Goal: Task Accomplishment & Management: Manage account settings

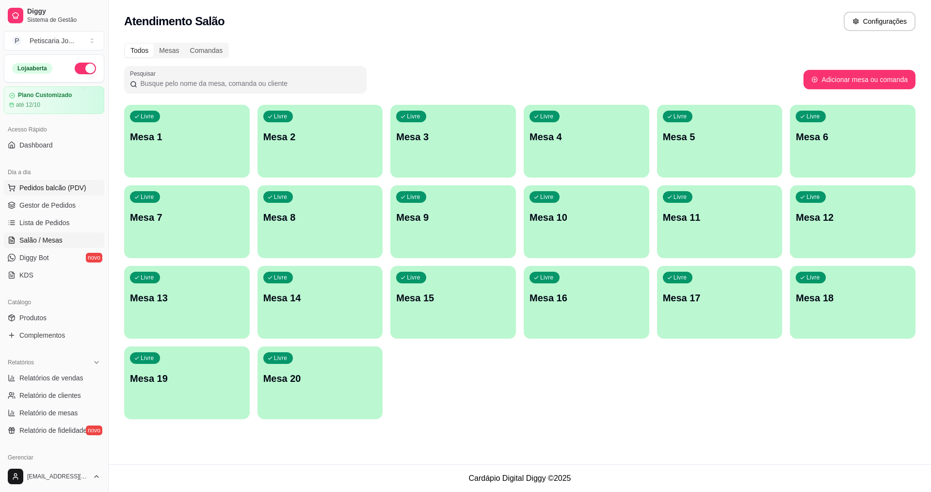
click at [43, 189] on span "Pedidos balcão (PDV)" at bounding box center [52, 188] width 67 height 10
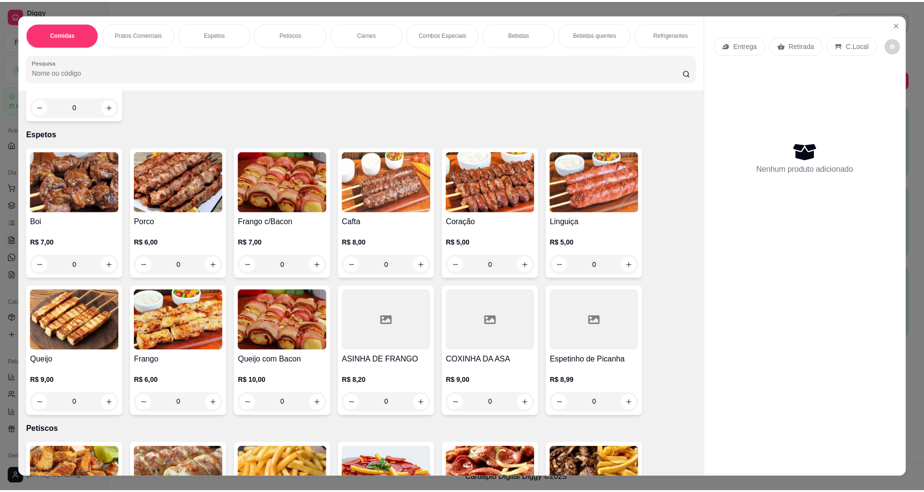
scroll to position [243, 0]
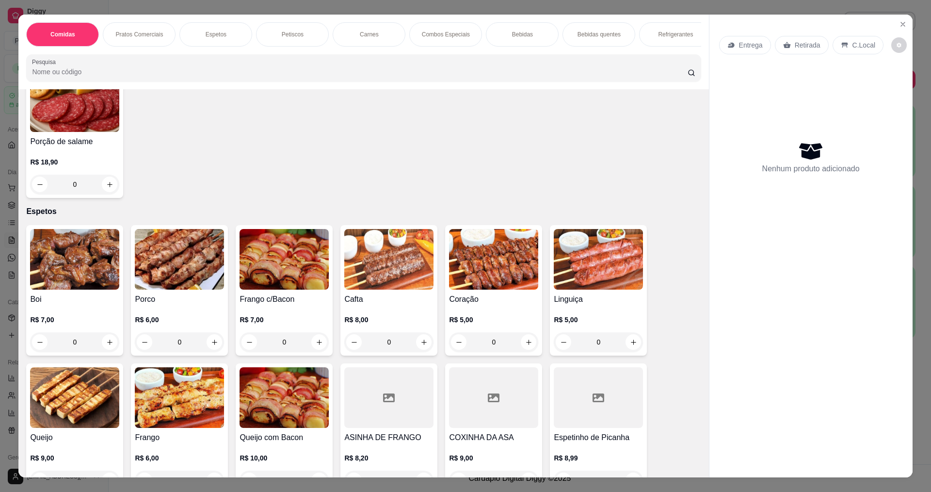
click at [42, 290] on img at bounding box center [74, 259] width 89 height 61
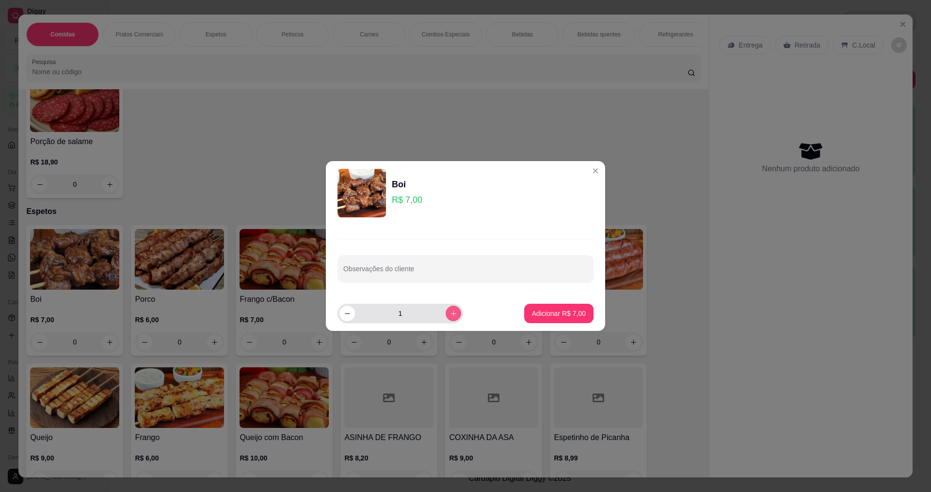
click at [450, 316] on icon "increase-product-quantity" at bounding box center [453, 313] width 7 height 7
type input "3"
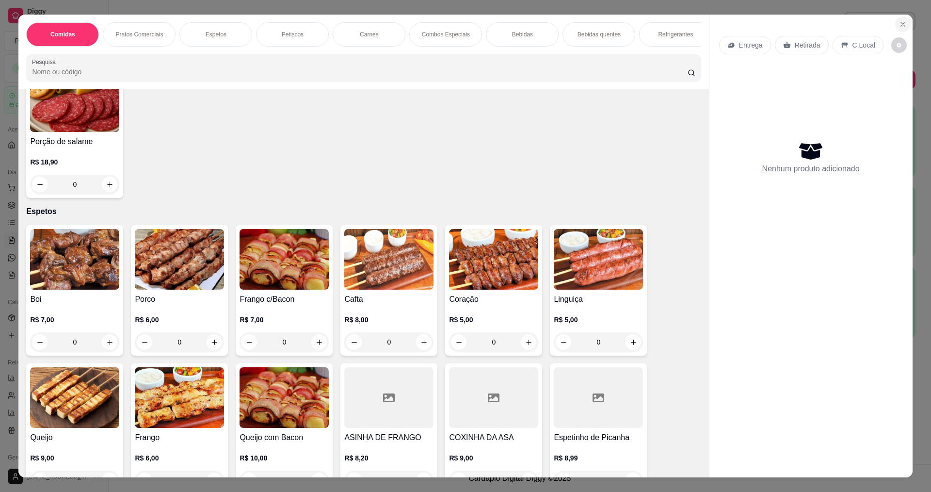
click at [904, 27] on button "Close" at bounding box center [903, 24] width 16 height 16
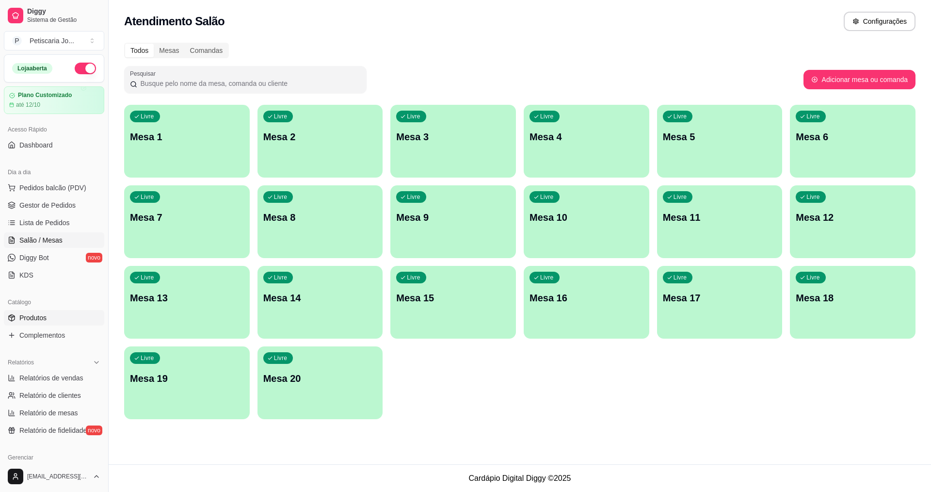
click at [35, 317] on span "Produtos" at bounding box center [32, 318] width 27 height 10
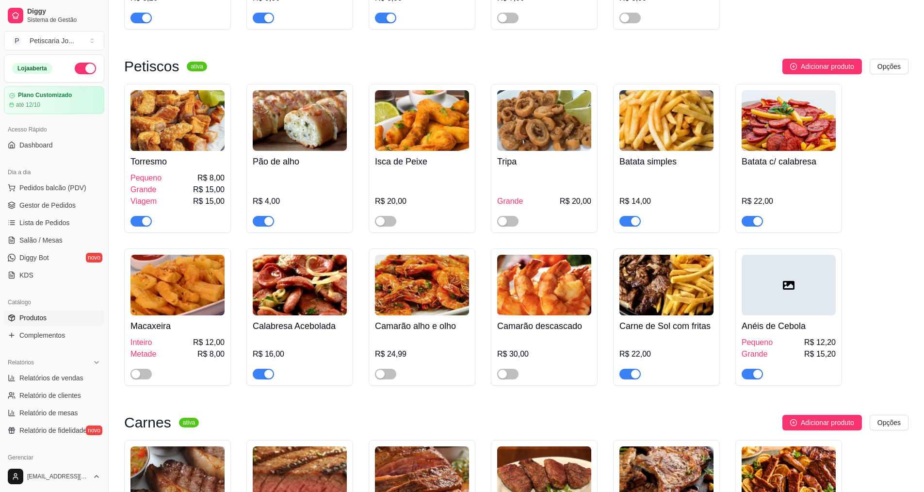
scroll to position [1164, 0]
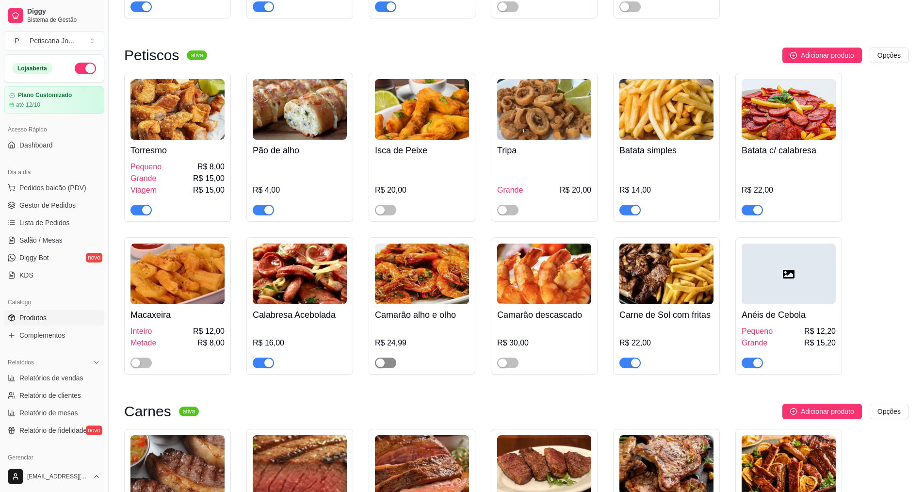
click at [387, 357] on button "button" at bounding box center [385, 362] width 21 height 11
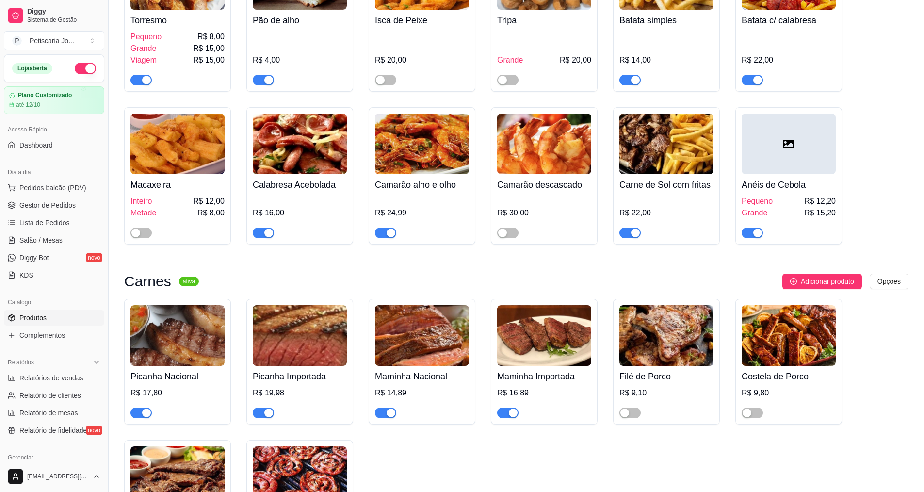
scroll to position [1310, 0]
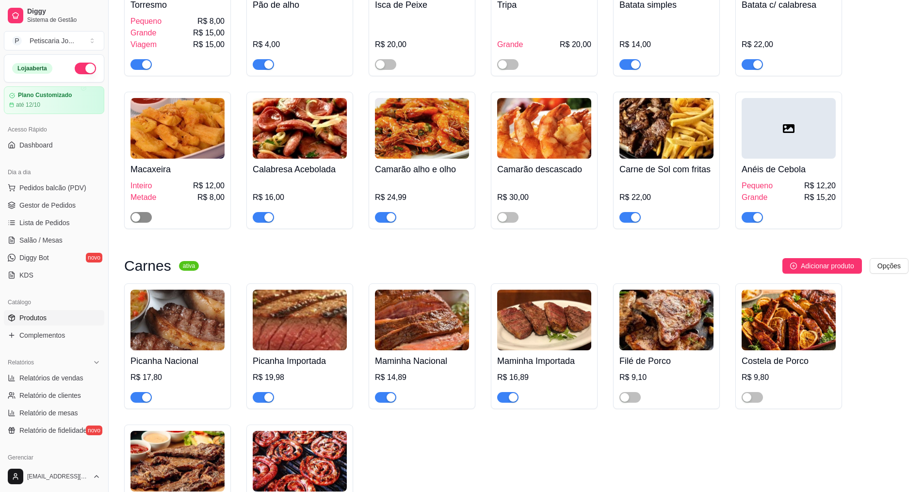
click at [141, 212] on button "button" at bounding box center [140, 217] width 21 height 11
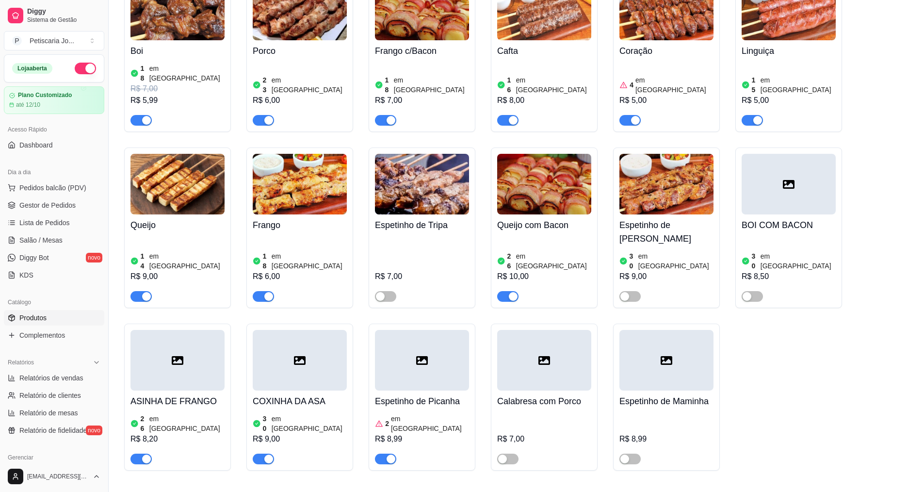
scroll to position [679, 0]
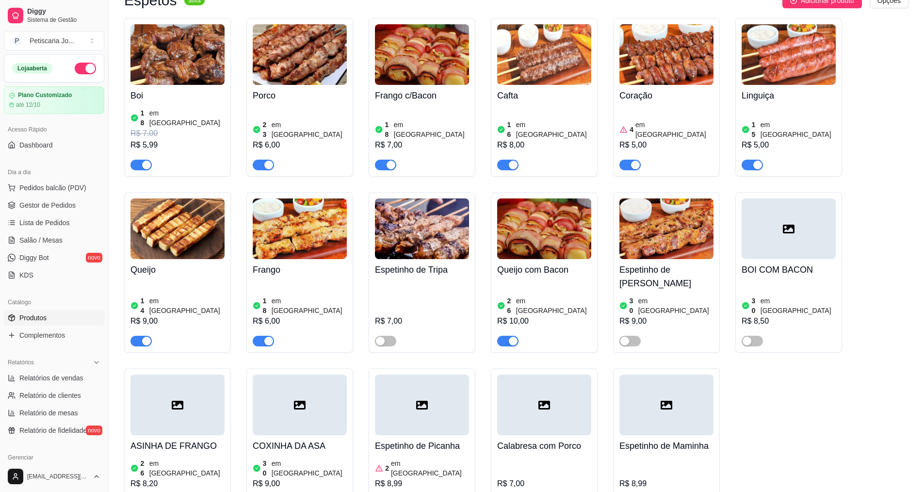
click at [636, 120] on article "em [GEOGRAPHIC_DATA]" at bounding box center [674, 129] width 78 height 19
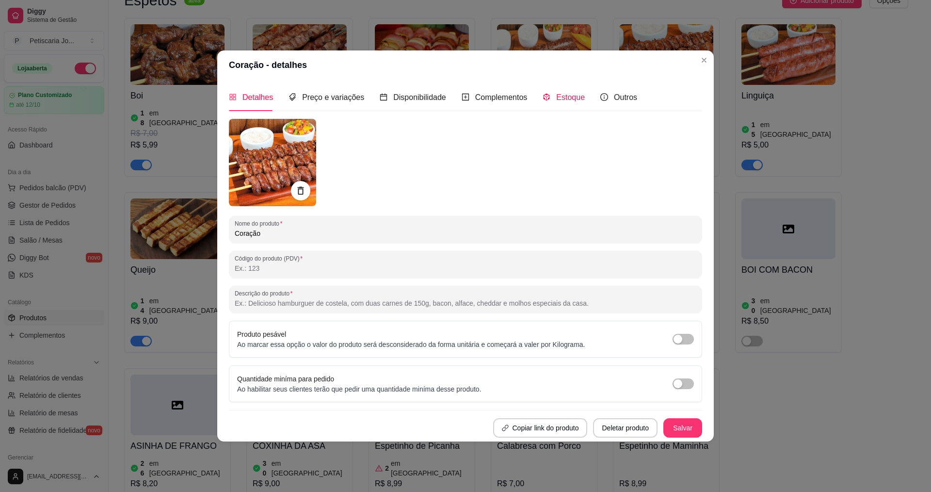
click at [547, 100] on icon "code-sandbox" at bounding box center [547, 97] width 8 height 8
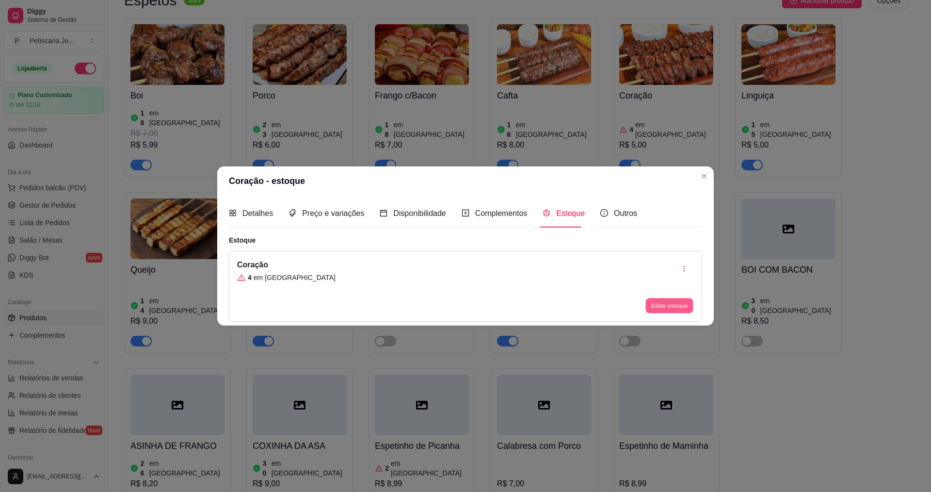
click at [654, 311] on button "Editar estoque" at bounding box center [670, 305] width 48 height 15
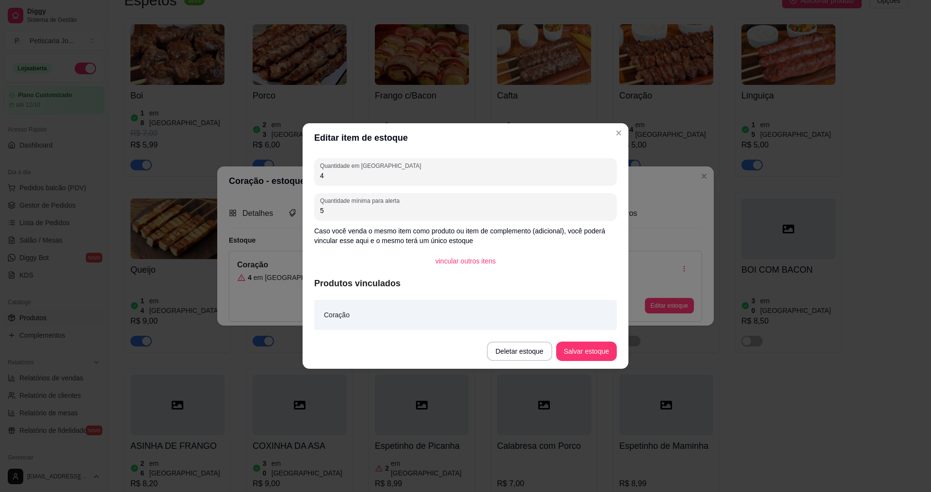
drag, startPoint x: 379, startPoint y: 184, endPoint x: 246, endPoint y: 171, distance: 134.1
click at [246, 171] on div "Editar item de estoque Quantidade em estoque 4 Quantidade mínima para alerta 5 …" at bounding box center [465, 246] width 931 height 492
click at [335, 178] on input "4" at bounding box center [465, 176] width 291 height 10
type input "20"
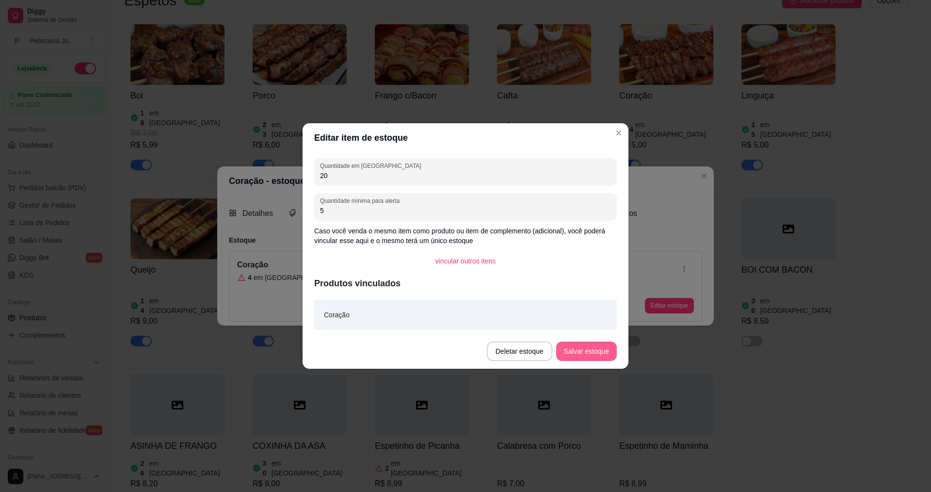
click at [585, 358] on button "Salvar estoque" at bounding box center [586, 350] width 61 height 19
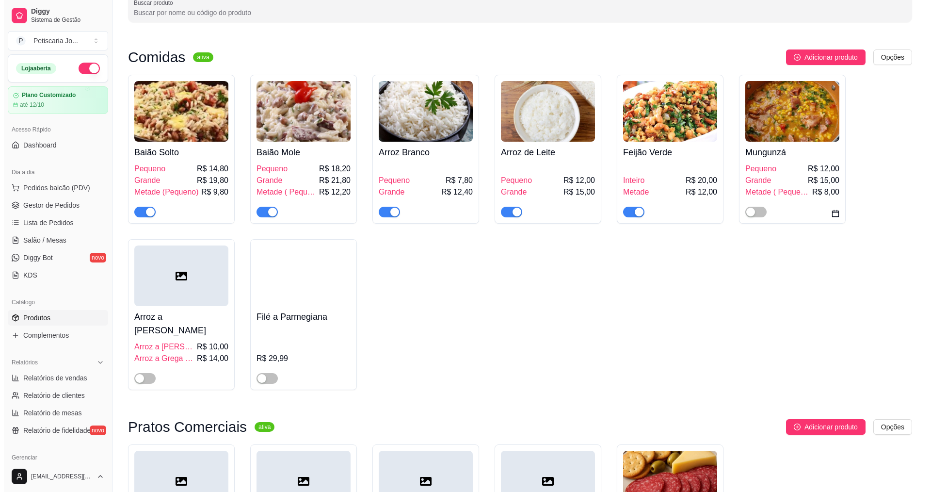
scroll to position [0, 0]
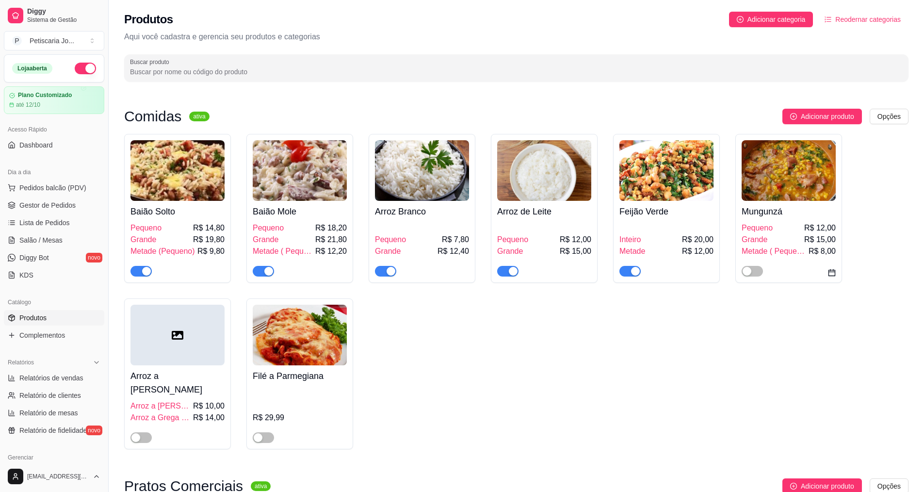
click at [301, 175] on img at bounding box center [300, 170] width 94 height 61
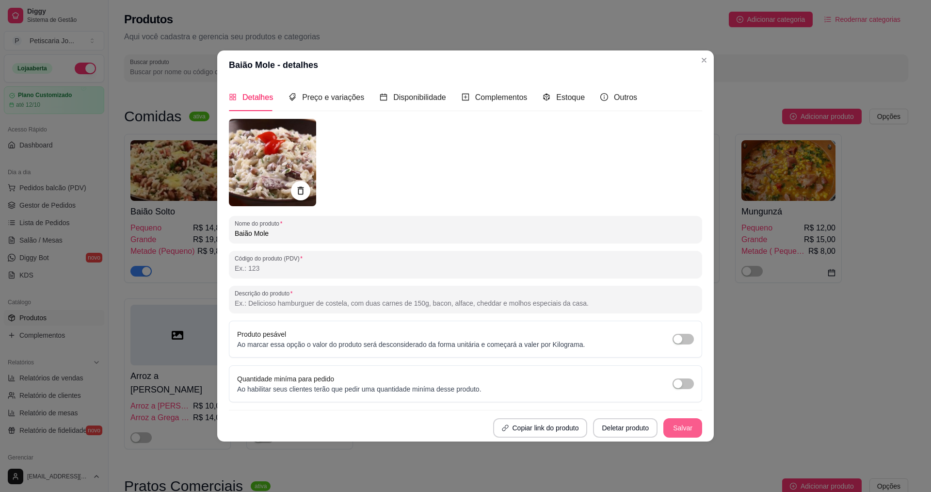
click at [690, 427] on button "Salvar" at bounding box center [683, 427] width 39 height 19
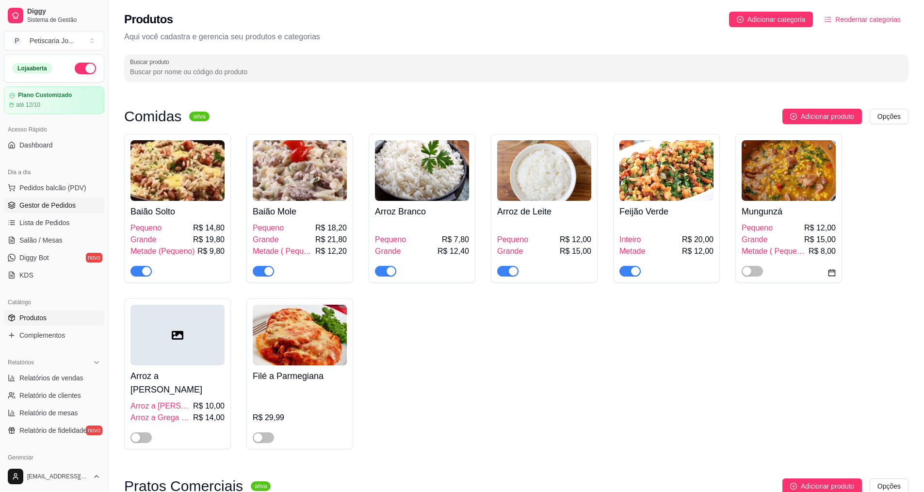
click at [60, 204] on span "Gestor de Pedidos" at bounding box center [47, 205] width 56 height 10
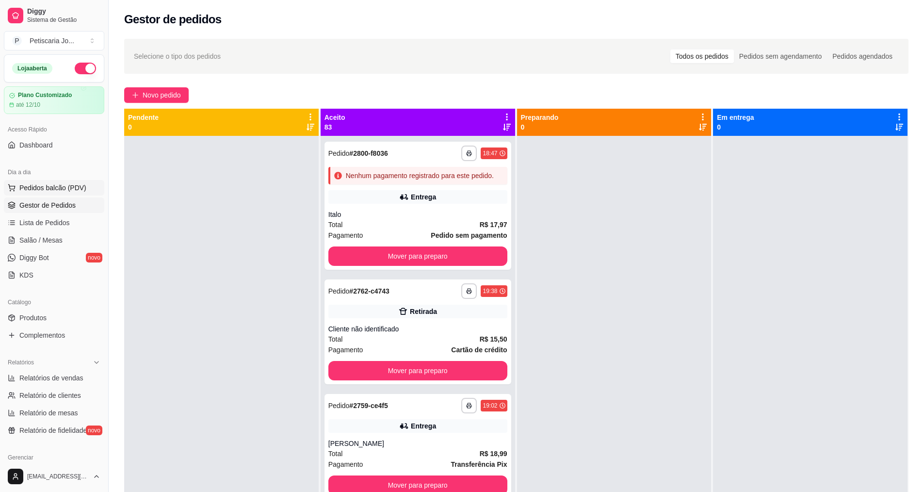
click at [38, 183] on span "Pedidos balcão (PDV)" at bounding box center [52, 188] width 67 height 10
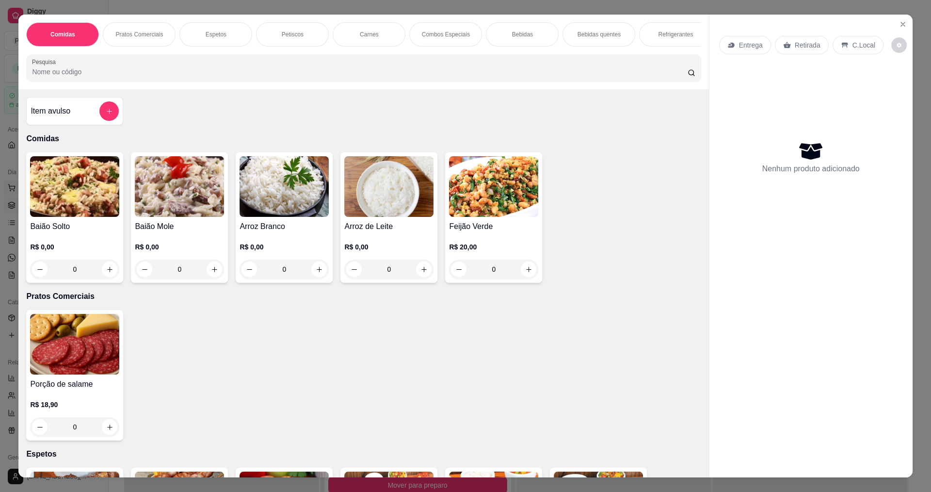
click at [38, 183] on img at bounding box center [74, 186] width 89 height 61
click at [205, 178] on img at bounding box center [179, 186] width 89 height 61
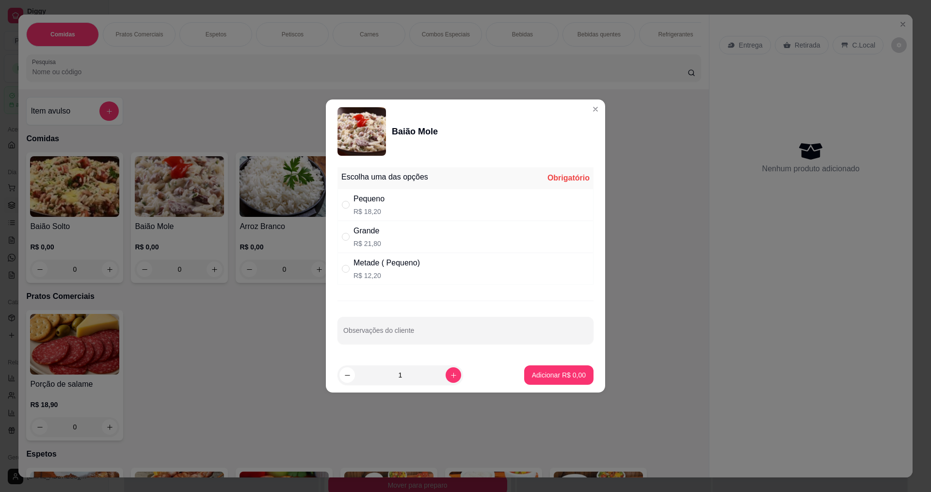
click at [373, 241] on p "R$ 21,80" at bounding box center [368, 244] width 28 height 10
radio input "true"
click at [529, 376] on p "Adicionar R$ 21,80" at bounding box center [557, 375] width 58 height 10
type input "1"
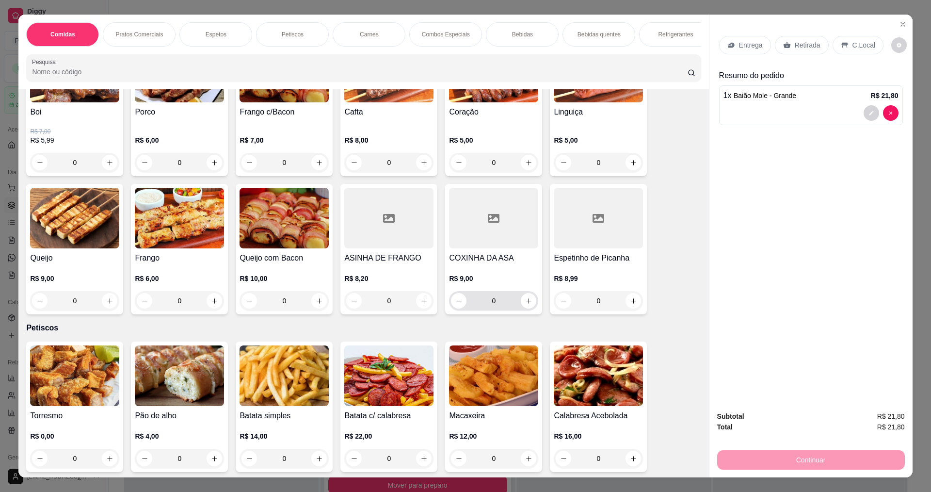
scroll to position [437, 0]
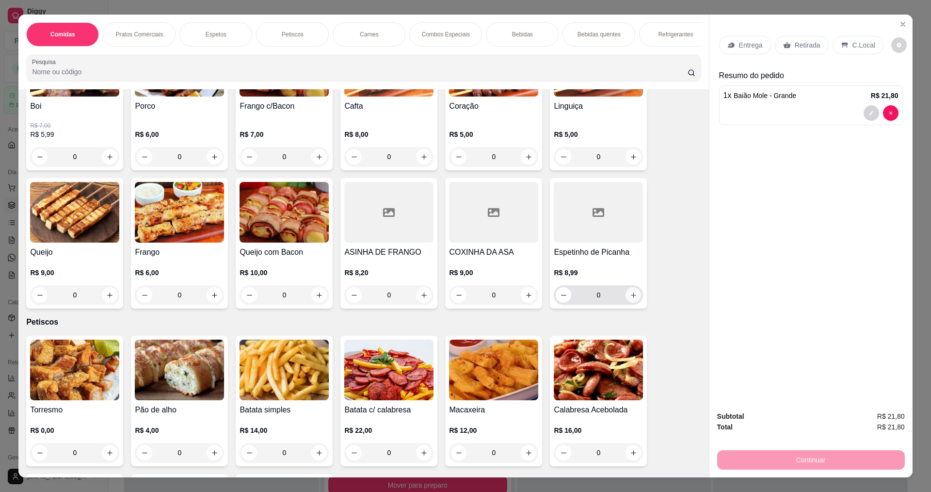
click at [633, 299] on icon "increase-product-quantity" at bounding box center [633, 295] width 7 height 7
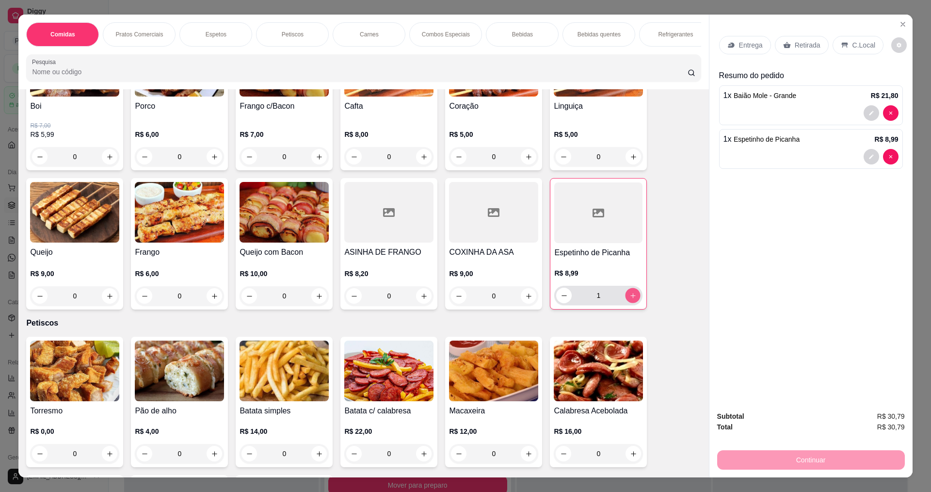
click at [633, 299] on icon "increase-product-quantity" at bounding box center [633, 295] width 7 height 7
type input "2"
click at [766, 274] on div "Entrega Retirada C.Local Resumo do pedido 1 x Baião Mole - Grande R$ 21,80 2 x …" at bounding box center [811, 209] width 203 height 388
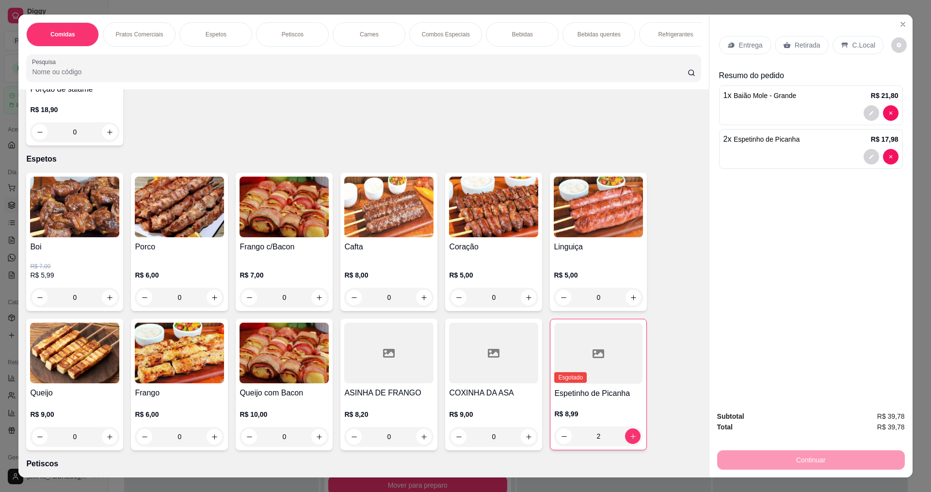
scroll to position [243, 0]
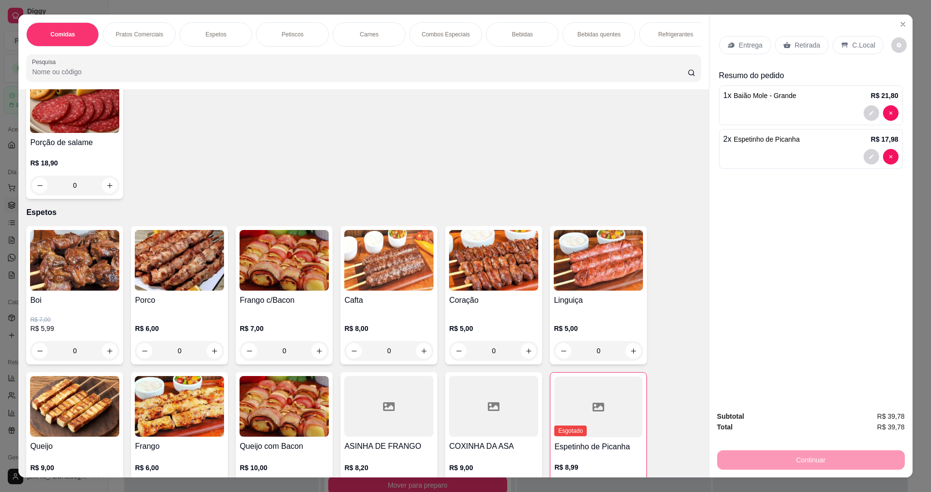
click at [464, 258] on img at bounding box center [493, 260] width 89 height 61
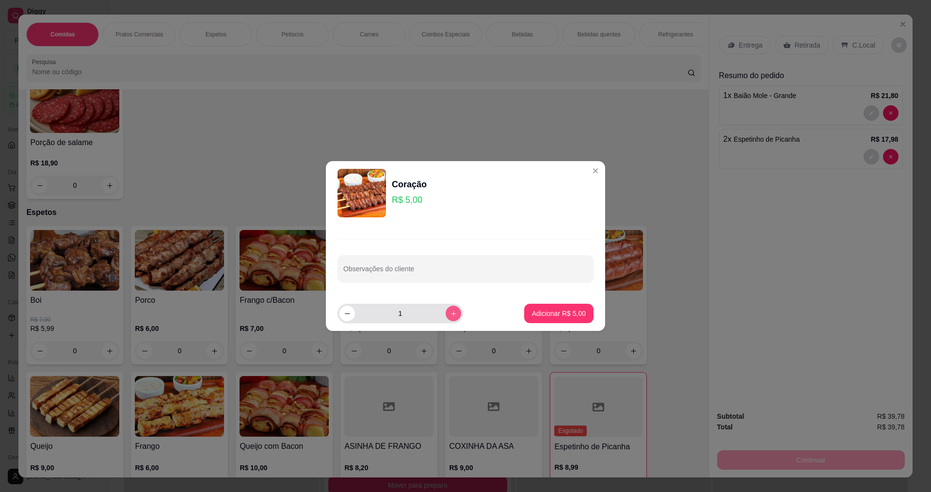
click at [446, 319] on button "increase-product-quantity" at bounding box center [454, 314] width 16 height 16
click at [353, 316] on button "decrease-product-quantity" at bounding box center [347, 313] width 15 height 15
type input "1"
click at [533, 312] on p "Adicionar R$ 5,00" at bounding box center [559, 312] width 52 height 9
type input "1"
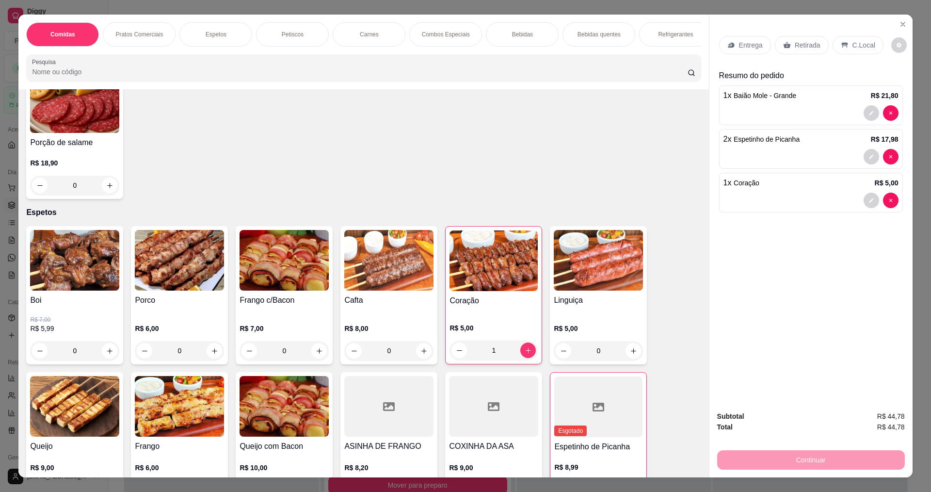
click at [751, 49] on p "Entrega" at bounding box center [751, 45] width 24 height 10
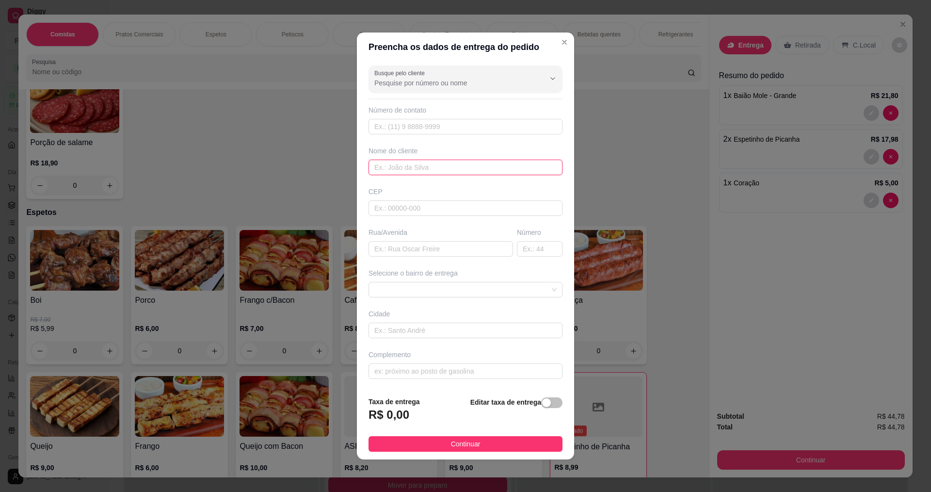
click at [485, 168] on input "text" at bounding box center [466, 168] width 194 height 16
type input "t"
type input "TATIANE"
click at [390, 249] on input "text" at bounding box center [441, 249] width 145 height 16
type input "R. [GEOGRAPHIC_DATA]"
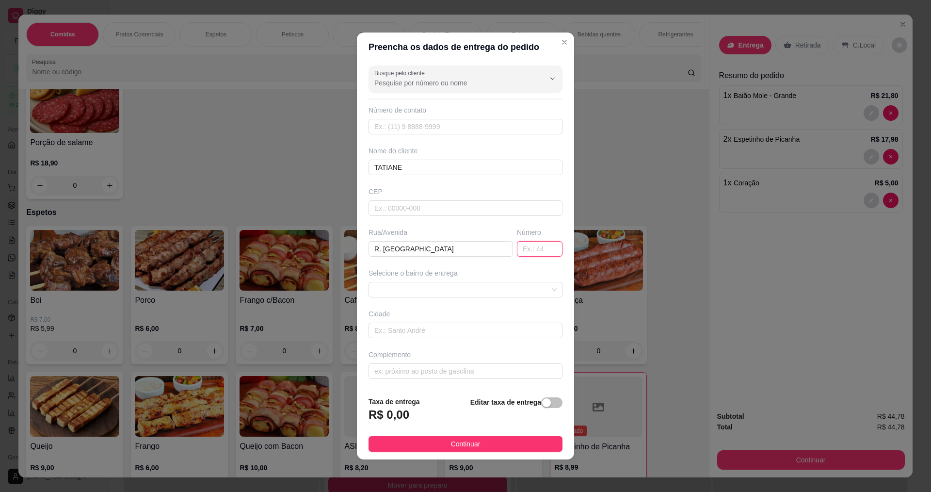
click at [529, 256] on input "text" at bounding box center [540, 249] width 46 height 16
type input "84"
click at [474, 444] on span "Continuar" at bounding box center [466, 443] width 30 height 11
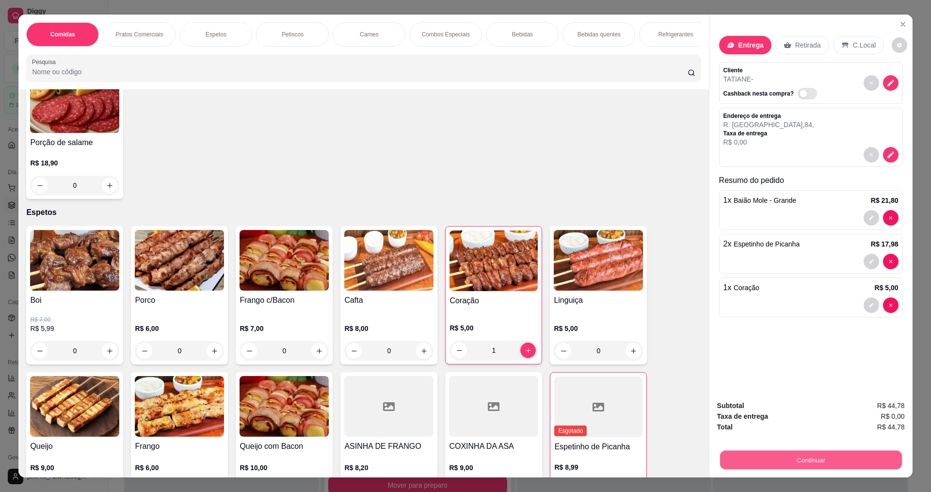
click at [841, 466] on button "Continuar" at bounding box center [811, 459] width 182 height 19
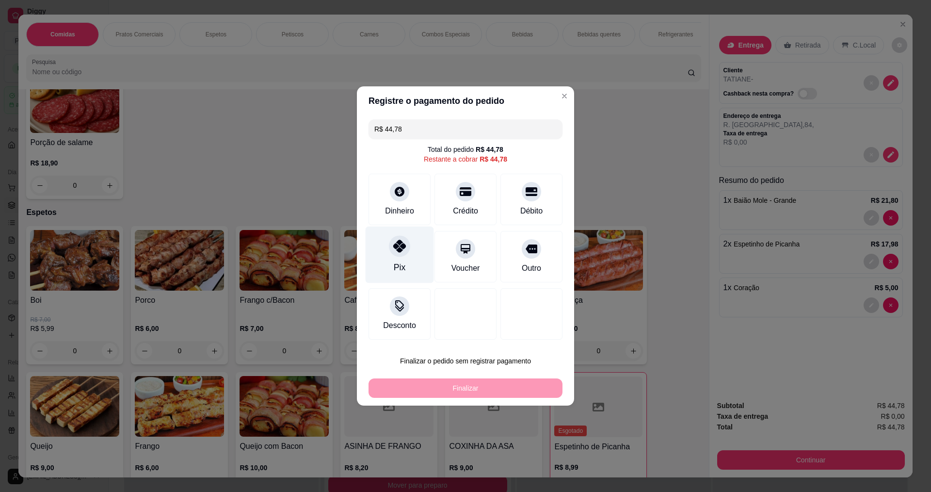
click at [393, 259] on div "Pix" at bounding box center [400, 255] width 68 height 57
type input "R$ 0,00"
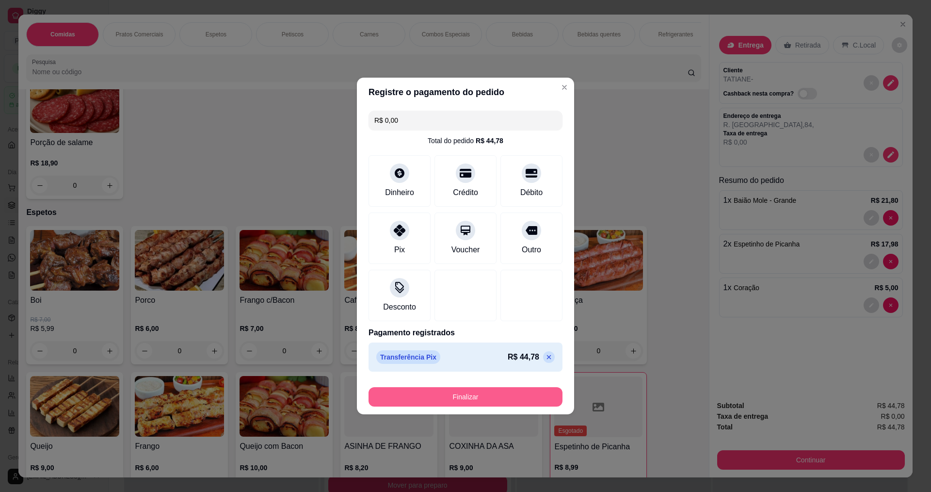
click at [453, 392] on button "Finalizar" at bounding box center [466, 396] width 194 height 19
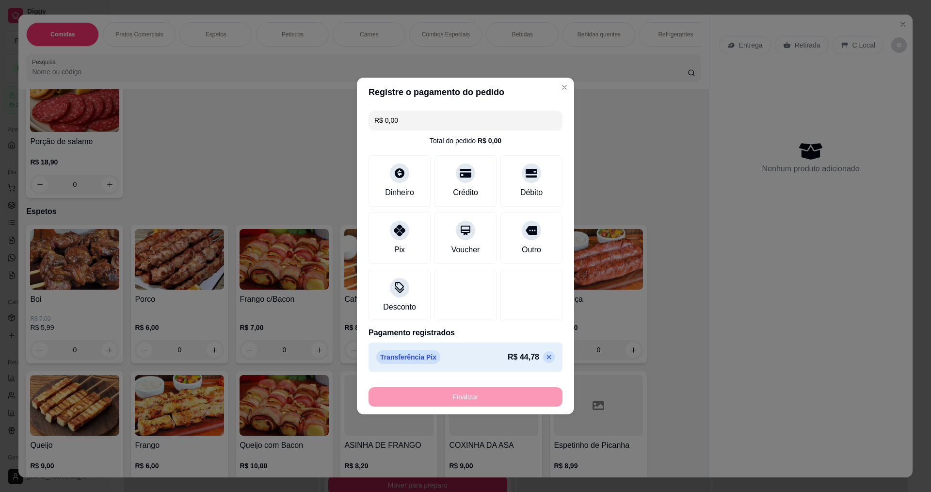
type input "0"
type input "-R$ 44,78"
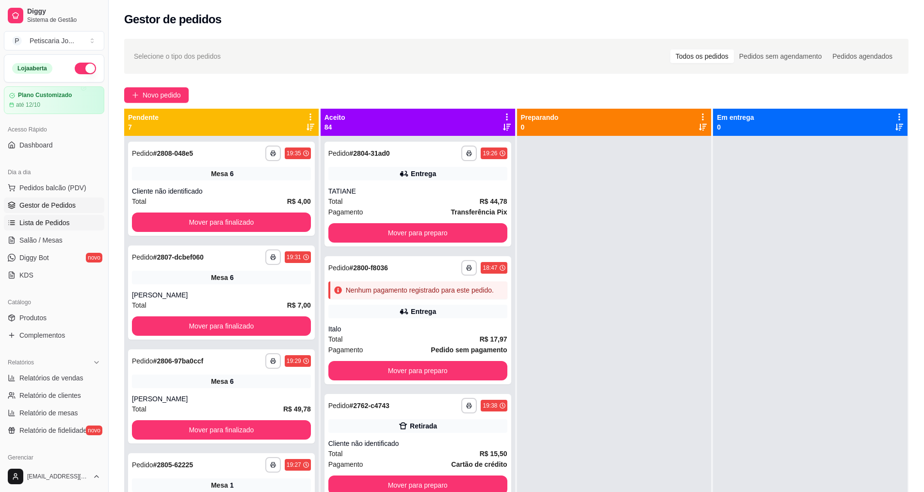
click at [37, 223] on span "Lista de Pedidos" at bounding box center [44, 223] width 50 height 10
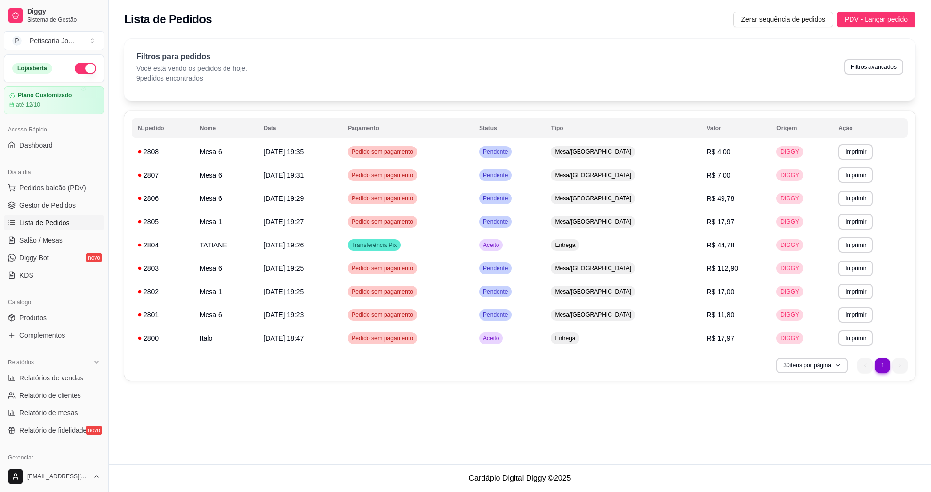
click at [885, 11] on div "Lista de Pedidos Zerar sequência de pedidos PDV - Lançar pedido" at bounding box center [520, 16] width 823 height 33
click at [884, 19] on span "PDV - Lançar pedido" at bounding box center [876, 19] width 63 height 11
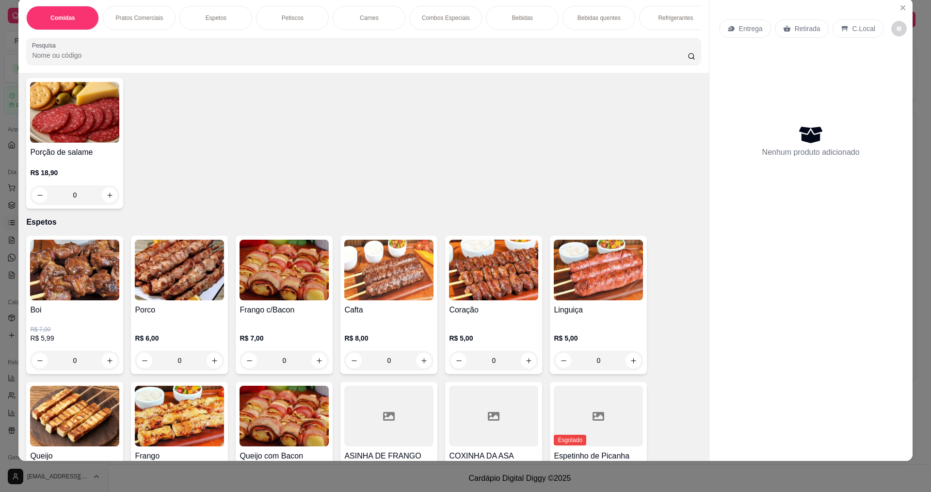
scroll to position [243, 0]
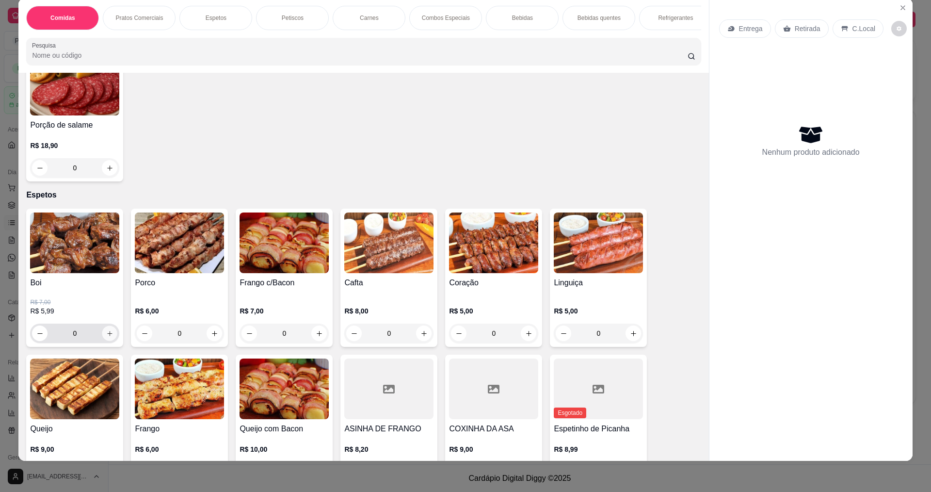
click at [107, 337] on icon "increase-product-quantity" at bounding box center [109, 333] width 7 height 7
click at [107, 336] on icon "increase-product-quantity" at bounding box center [109, 333] width 5 height 5
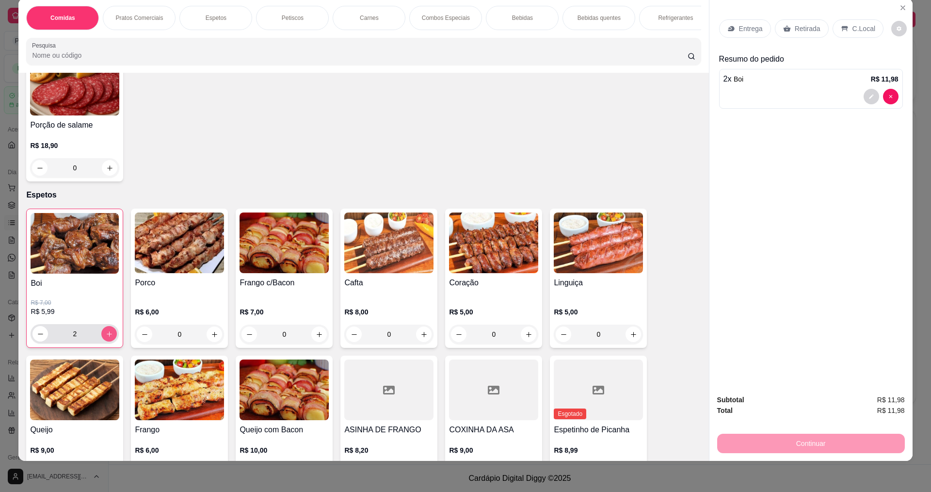
click at [107, 337] on icon "increase-product-quantity" at bounding box center [109, 333] width 5 height 5
type input "3"
click at [525, 338] on icon "increase-product-quantity" at bounding box center [528, 334] width 7 height 7
type input "2"
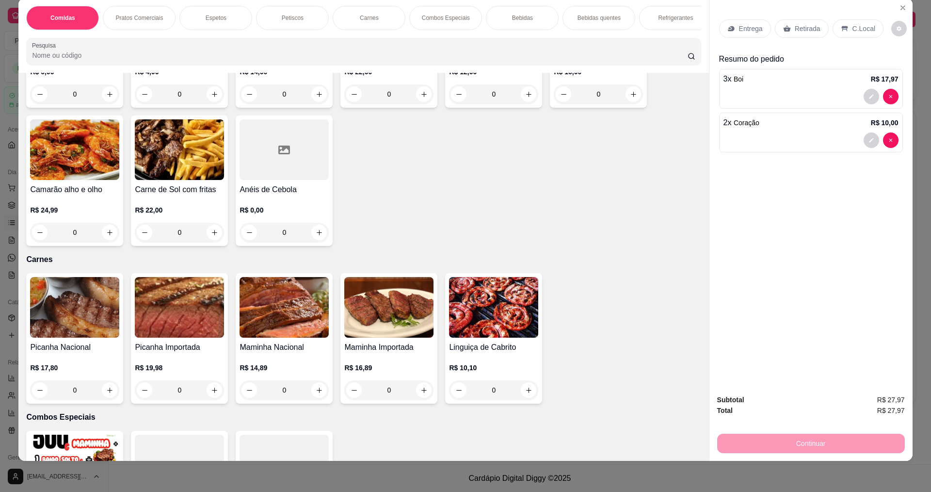
scroll to position [873, 0]
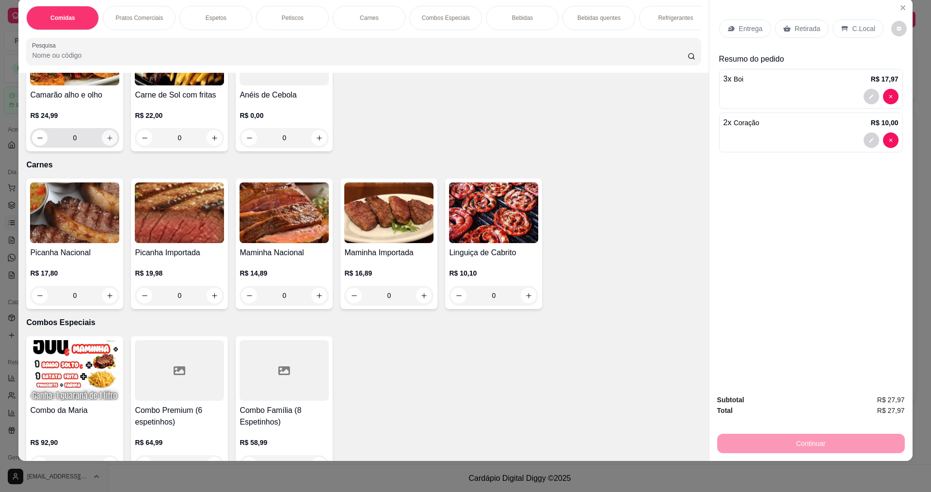
click at [106, 142] on icon "increase-product-quantity" at bounding box center [109, 137] width 7 height 7
type input "1"
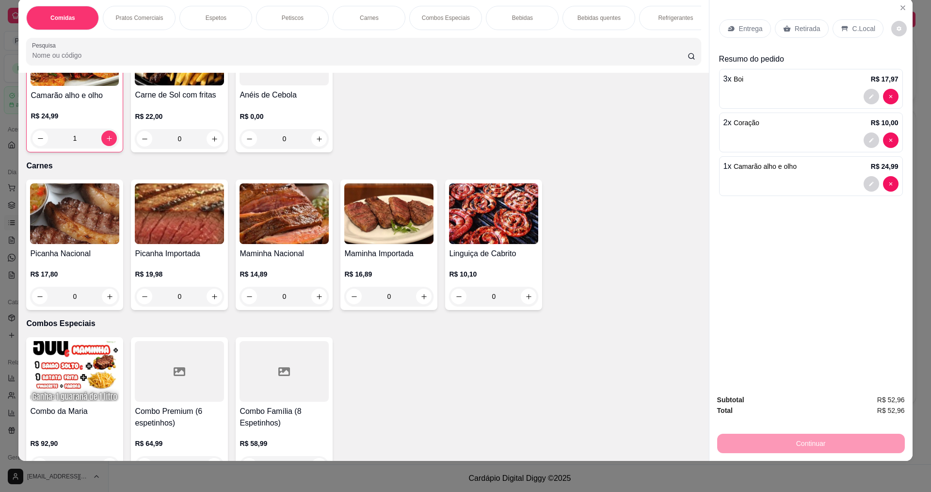
scroll to position [874, 0]
click at [750, 31] on p "Entrega" at bounding box center [751, 29] width 24 height 10
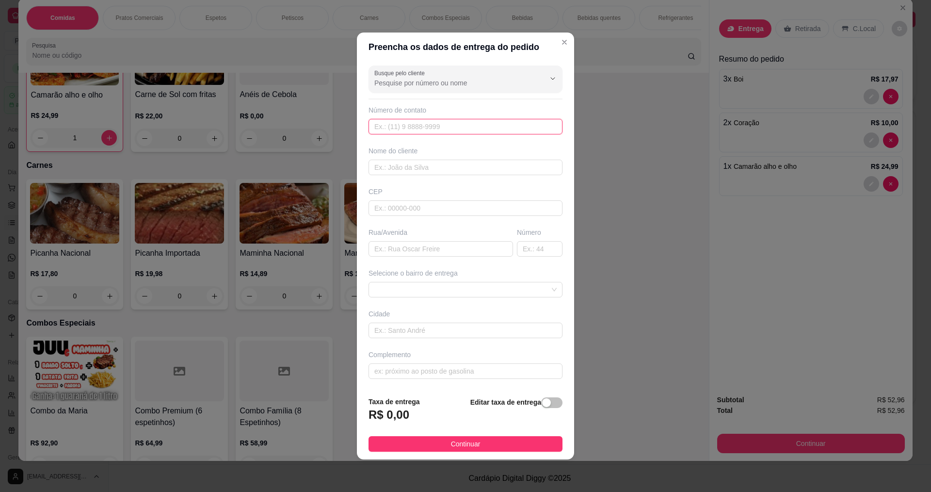
click at [470, 131] on input "text" at bounding box center [466, 127] width 194 height 16
type input "88888"
click at [441, 173] on input "text" at bounding box center [466, 168] width 194 height 16
type input "l"
type input "LIZONEIDE"
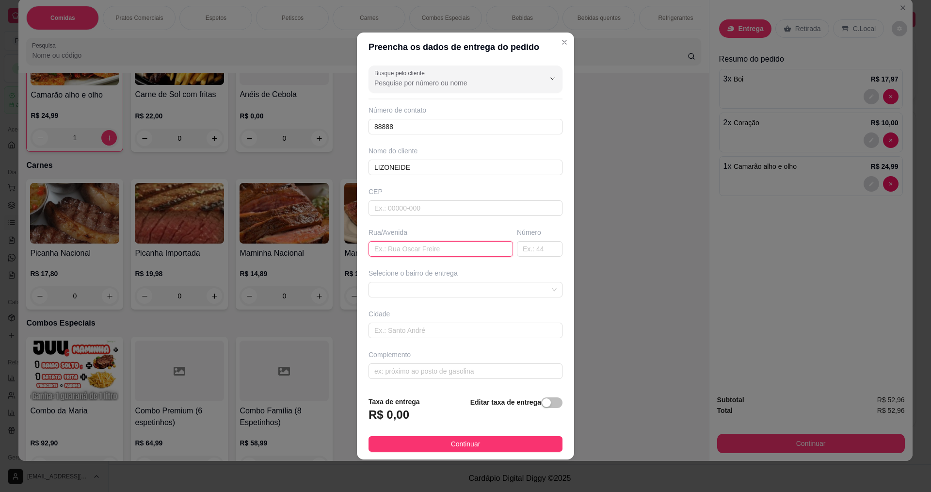
click at [421, 246] on input "text" at bounding box center [441, 249] width 145 height 16
type input "TRAV [PERSON_NAME] DO NASC"
click at [515, 251] on div "Número" at bounding box center [539, 241] width 49 height 29
click at [517, 251] on input "text" at bounding box center [540, 249] width 46 height 16
click at [521, 249] on input "text" at bounding box center [540, 249] width 46 height 16
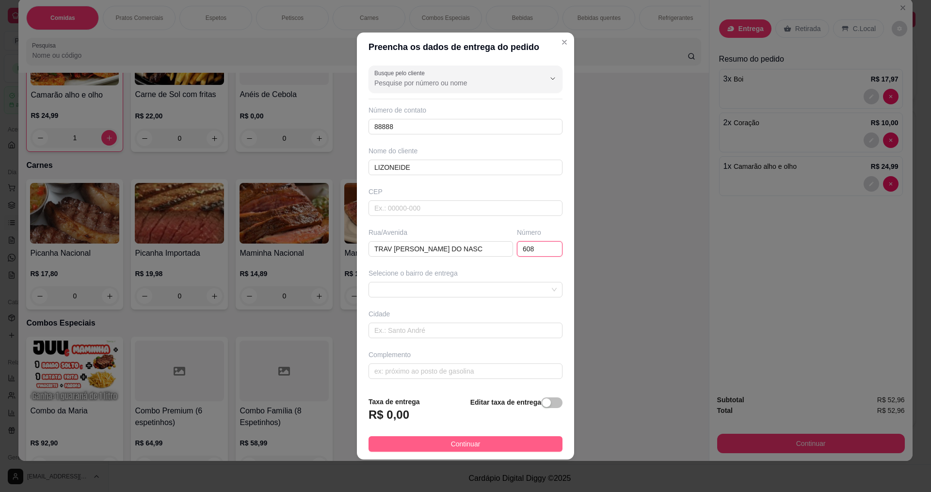
type input "608"
click at [451, 440] on span "Continuar" at bounding box center [466, 443] width 30 height 11
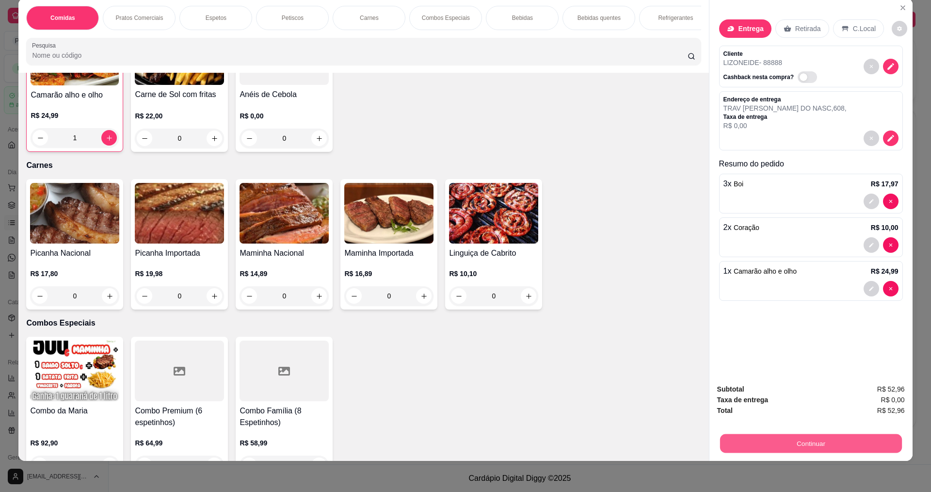
click at [831, 443] on button "Continuar" at bounding box center [811, 443] width 182 height 19
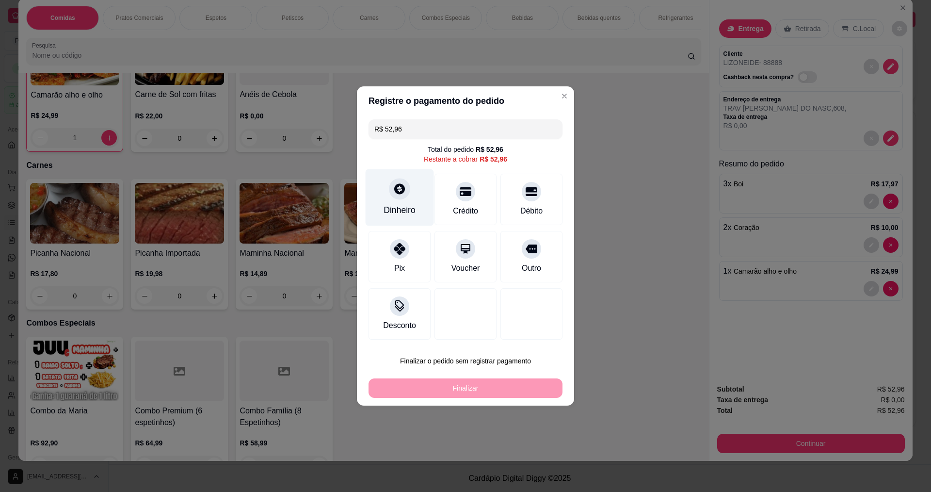
click at [396, 204] on div "Dinheiro" at bounding box center [400, 210] width 32 height 13
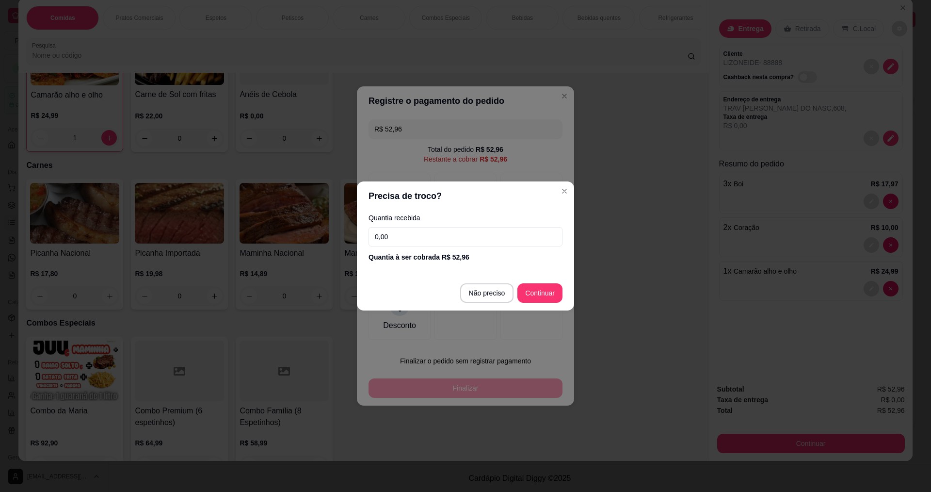
click at [452, 233] on input "0,00" at bounding box center [466, 236] width 194 height 19
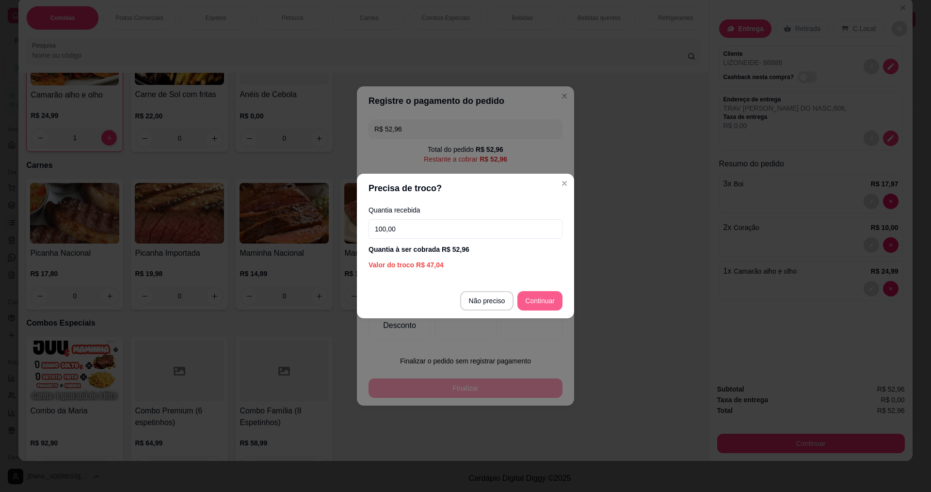
type input "100,00"
type input "R$ 0,00"
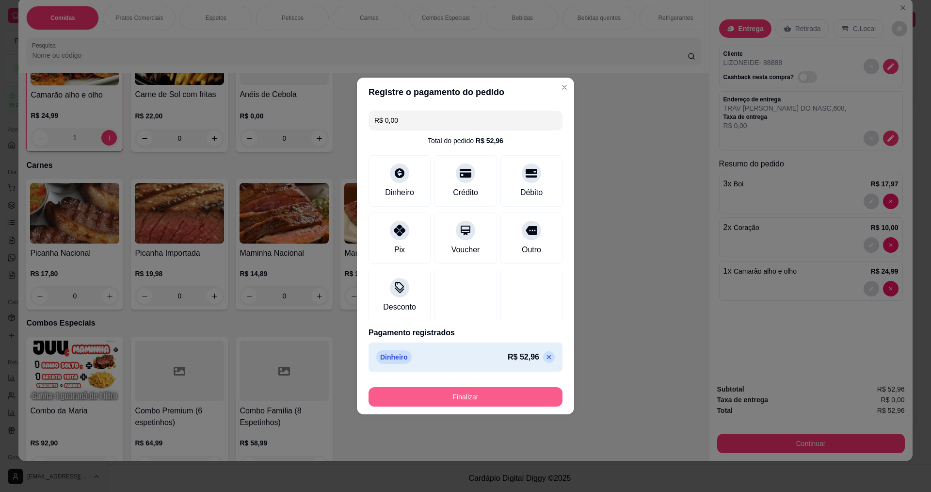
click at [462, 405] on button "Finalizar" at bounding box center [466, 396] width 194 height 19
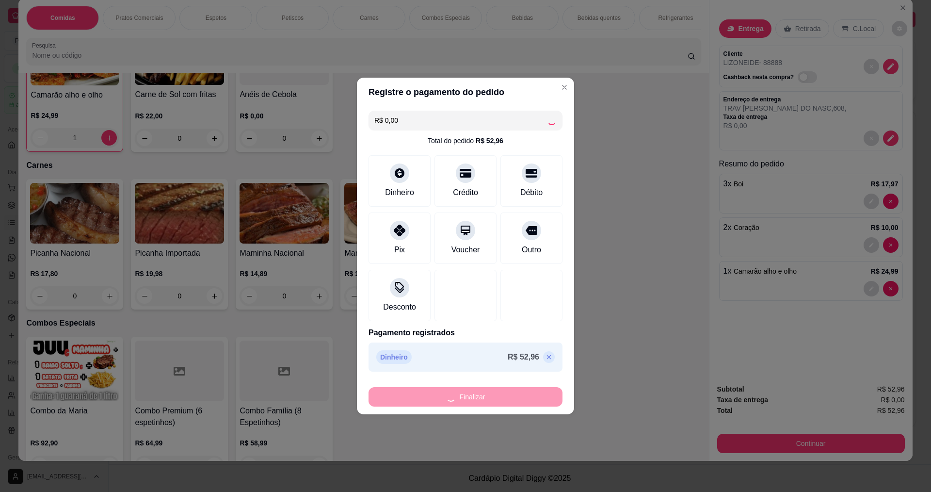
type input "0"
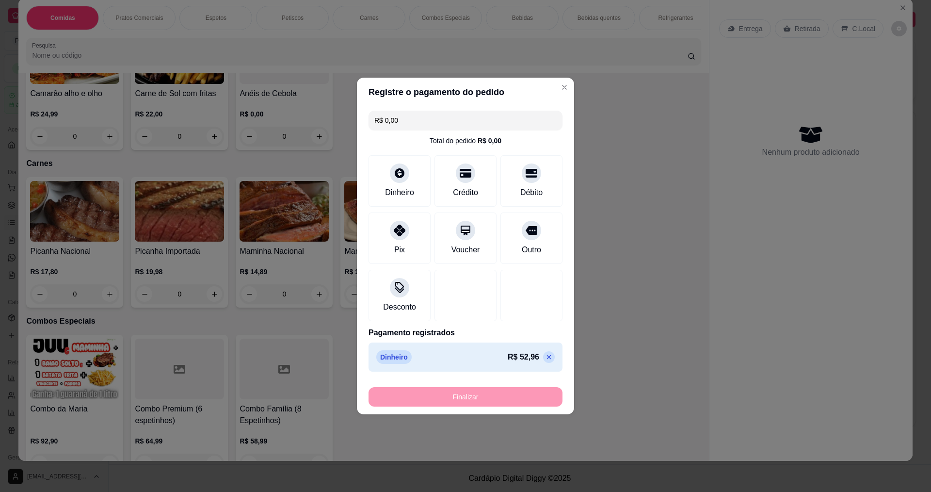
type input "-R$ 52,96"
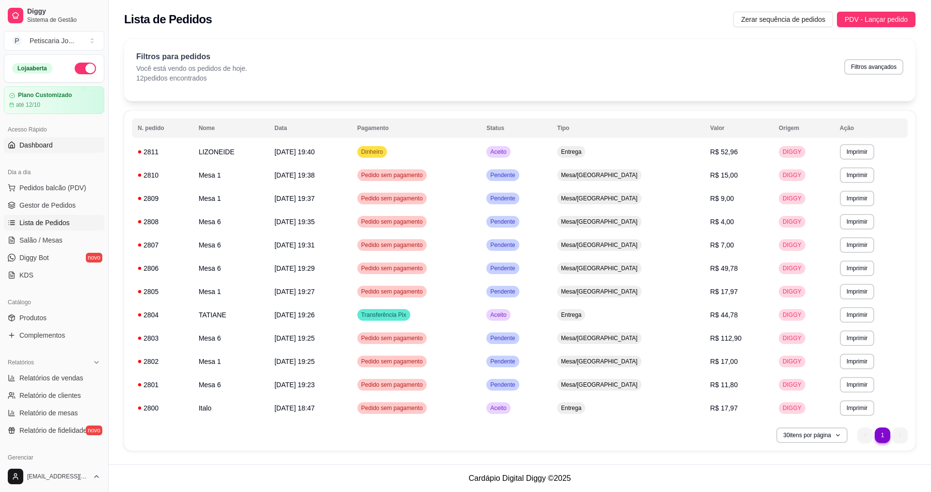
click at [79, 139] on link "Dashboard" at bounding box center [54, 145] width 100 height 16
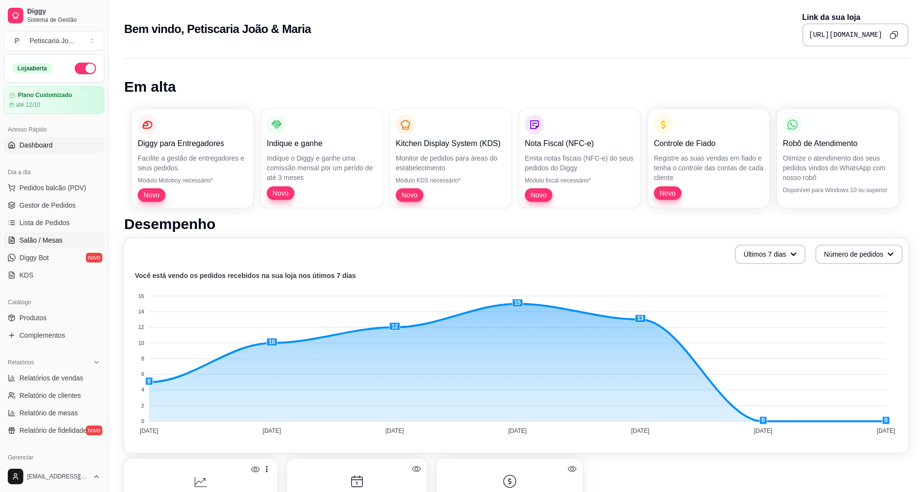
click at [37, 240] on span "Salão / Mesas" at bounding box center [40, 240] width 43 height 10
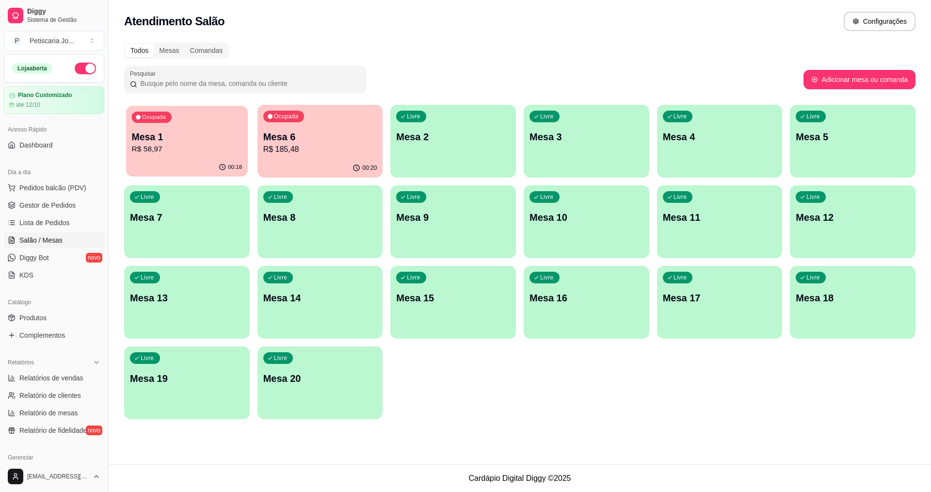
click at [174, 152] on p "R$ 58,97" at bounding box center [187, 149] width 111 height 11
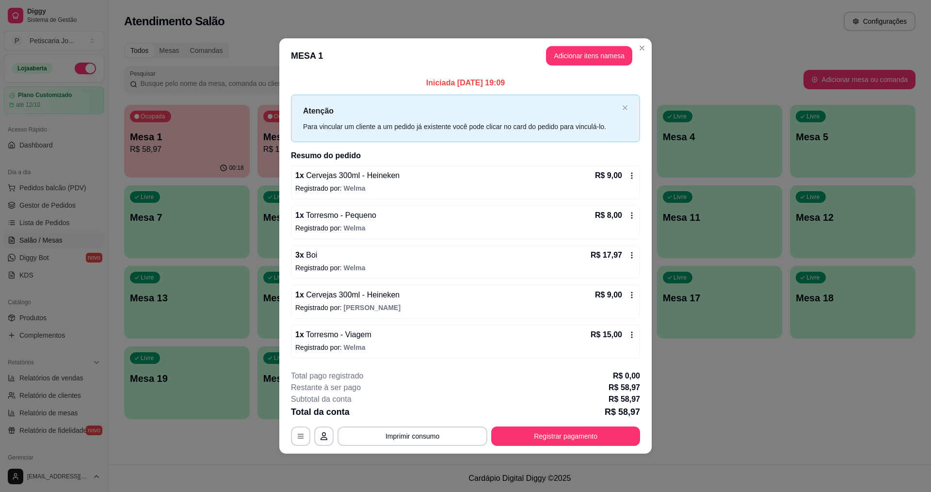
click at [624, 217] on div "R$ 8,00" at bounding box center [615, 216] width 41 height 12
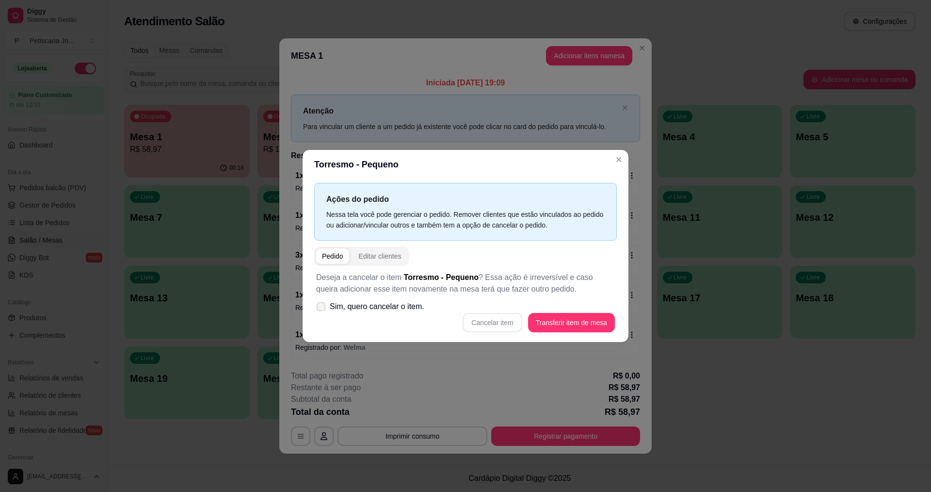
click at [324, 301] on label "Sim, quero cancelar o item." at bounding box center [370, 306] width 116 height 19
click at [322, 308] on input "Sim, quero cancelar o item." at bounding box center [319, 311] width 6 height 6
checkbox input "true"
click at [489, 321] on button "Cancelar item" at bounding box center [493, 322] width 58 height 19
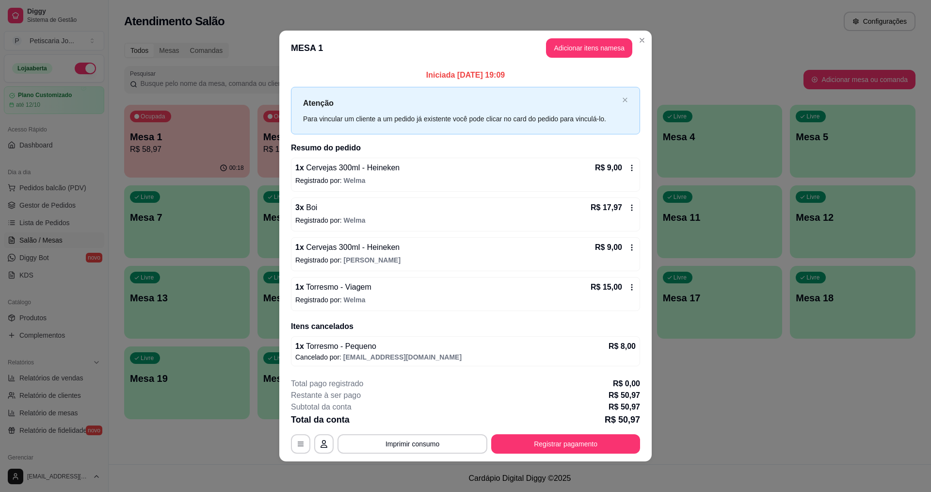
click at [444, 454] on footer "**********" at bounding box center [465, 415] width 373 height 91
click at [600, 451] on button "Registrar pagamento" at bounding box center [566, 443] width 145 height 19
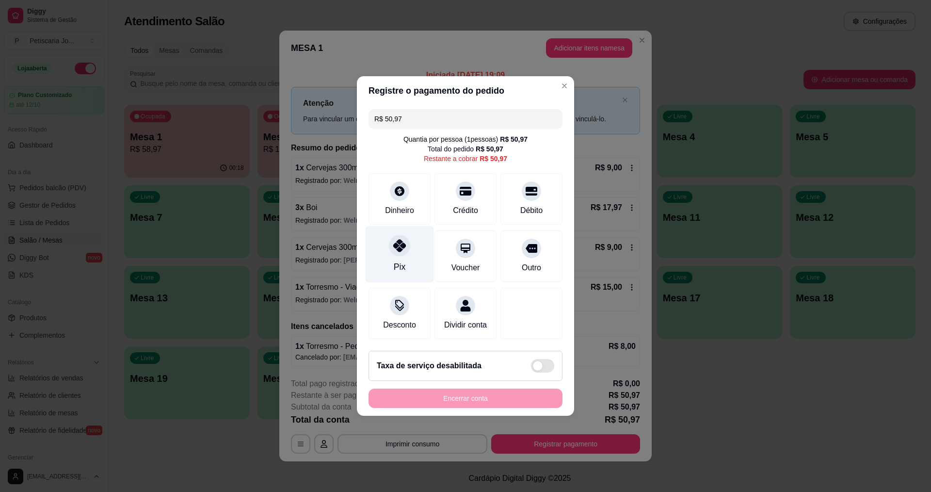
click at [393, 246] on icon at bounding box center [399, 245] width 13 height 13
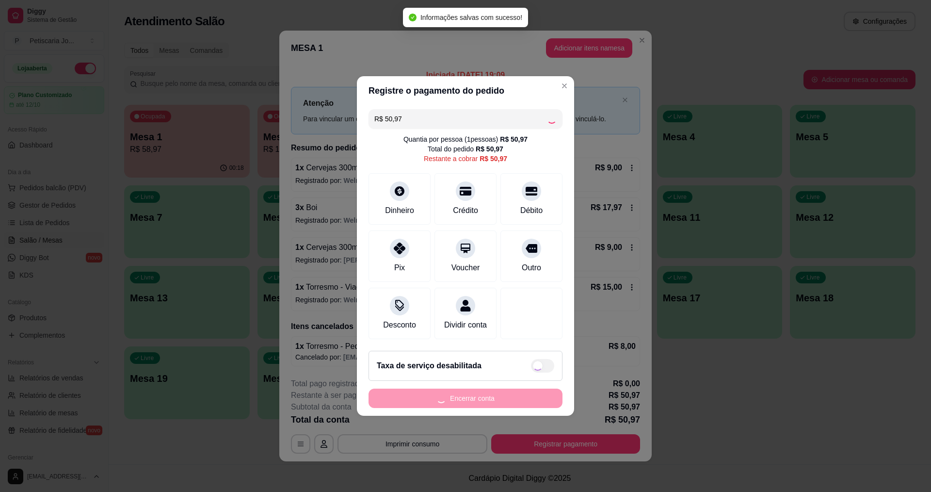
type input "R$ 0,00"
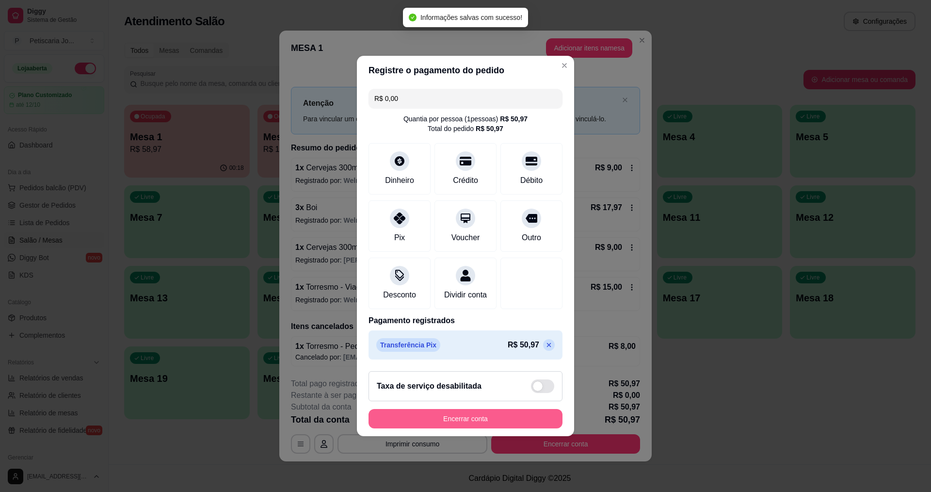
click at [453, 428] on button "Encerrar conta" at bounding box center [466, 418] width 194 height 19
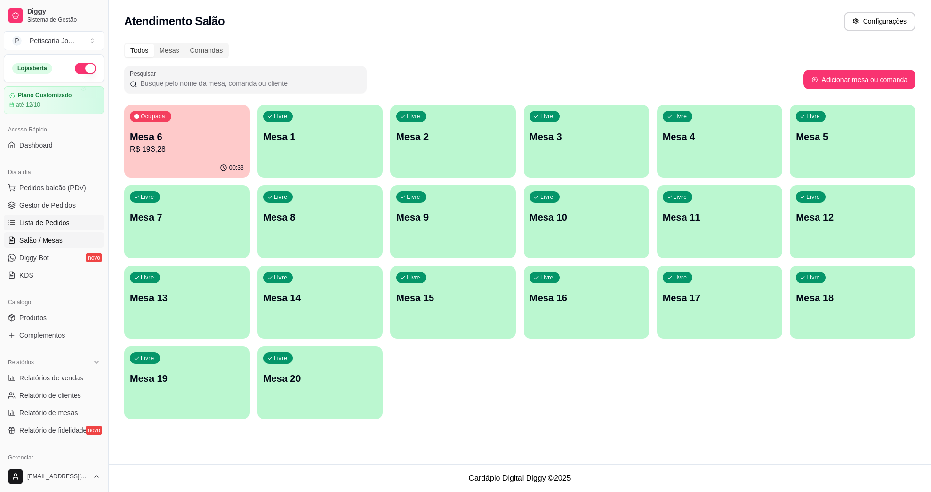
click at [52, 222] on span "Lista de Pedidos" at bounding box center [44, 223] width 50 height 10
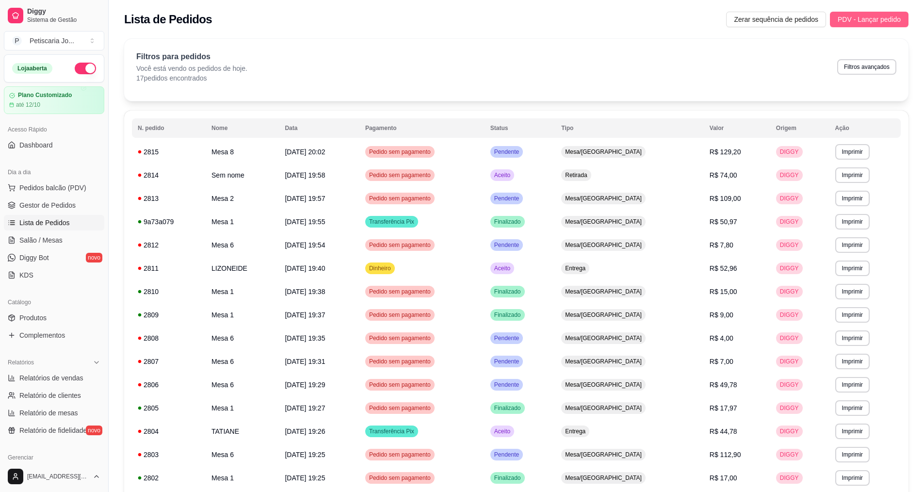
click at [869, 20] on span "PDV - Lançar pedido" at bounding box center [869, 19] width 63 height 11
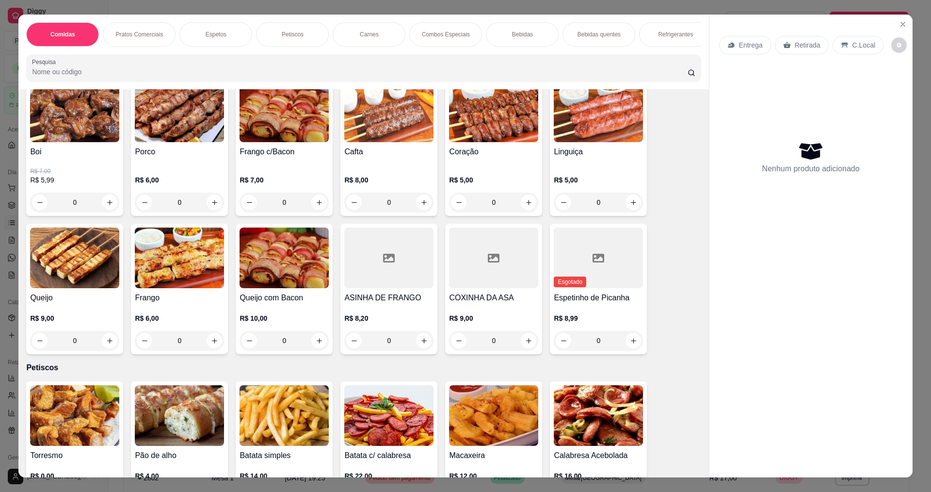
scroll to position [388, 0]
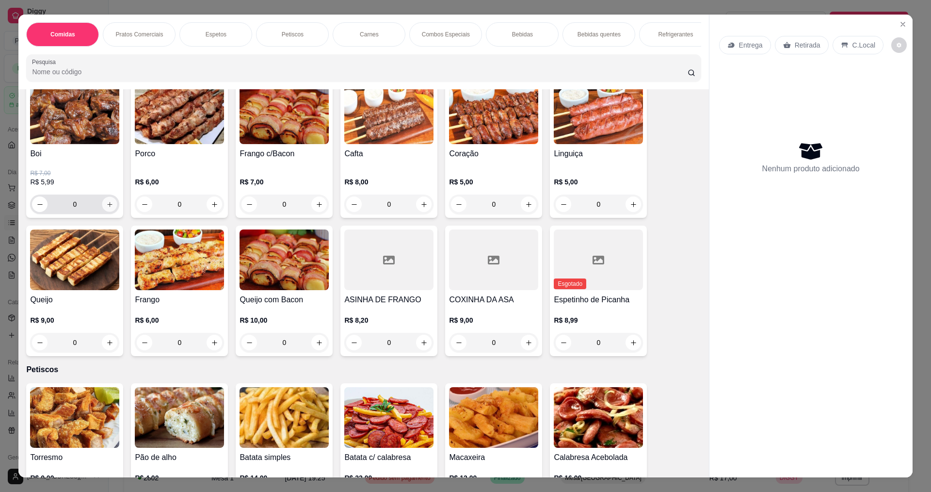
click at [106, 208] on icon "increase-product-quantity" at bounding box center [109, 204] width 7 height 7
type input "1"
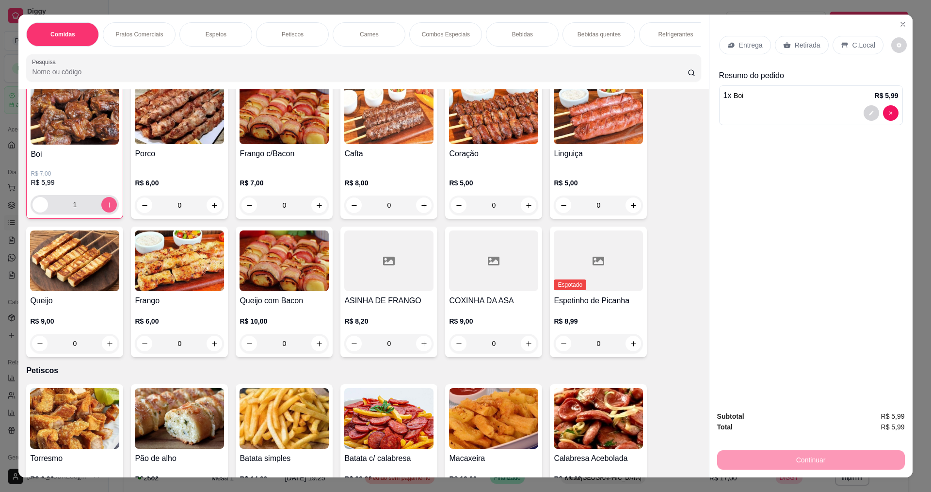
scroll to position [389, 0]
click at [212, 212] on button "increase-product-quantity" at bounding box center [214, 204] width 15 height 15
type input "1"
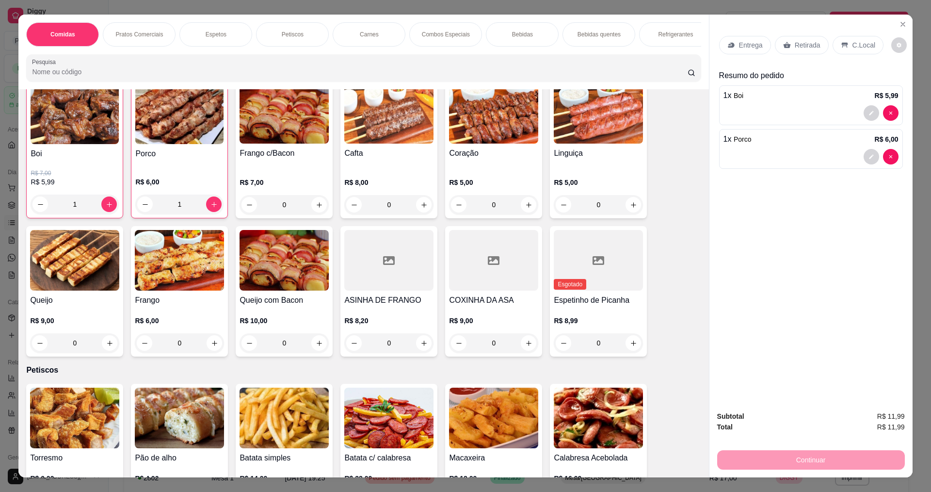
click at [740, 47] on p "Entrega" at bounding box center [751, 45] width 24 height 10
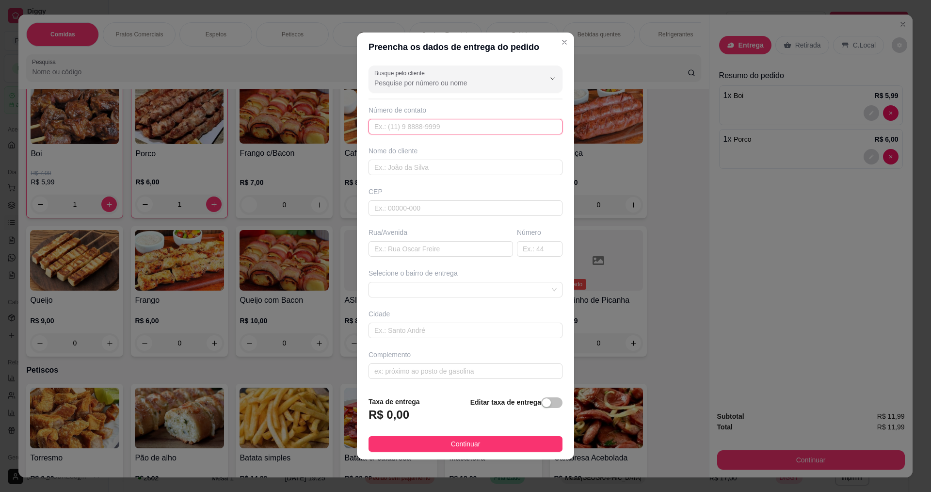
click at [467, 127] on input "text" at bounding box center [466, 127] width 194 height 16
type input "[PHONE_NUMBER]"
click at [382, 164] on input "text" at bounding box center [466, 168] width 194 height 16
type input "DIZINHA"
click at [433, 246] on input "text" at bounding box center [441, 249] width 145 height 16
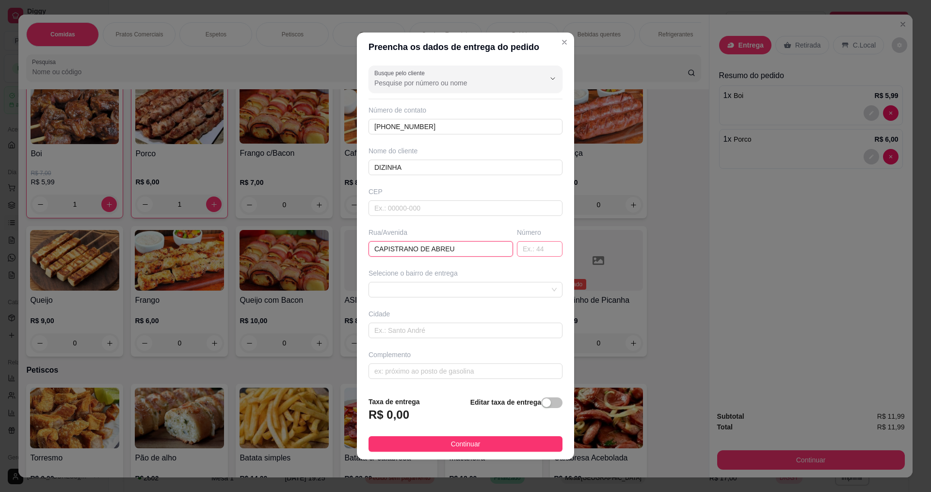
type input "CAPISTRANO DE ABREU"
click at [524, 244] on input "text" at bounding box center [540, 249] width 46 height 16
type input "06"
click at [430, 323] on input "text" at bounding box center [466, 331] width 194 height 16
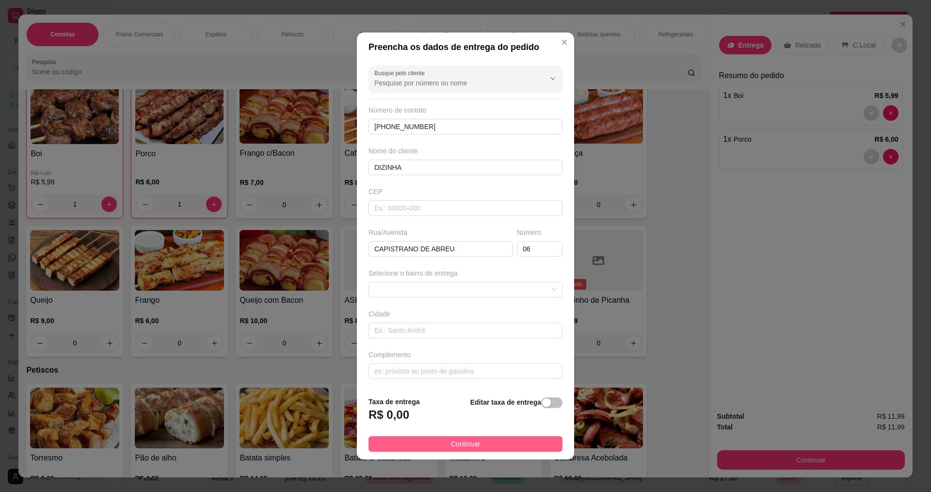
drag, startPoint x: 445, startPoint y: 448, endPoint x: 531, endPoint y: 444, distance: 85.5
click at [446, 448] on button "Continuar" at bounding box center [466, 444] width 194 height 16
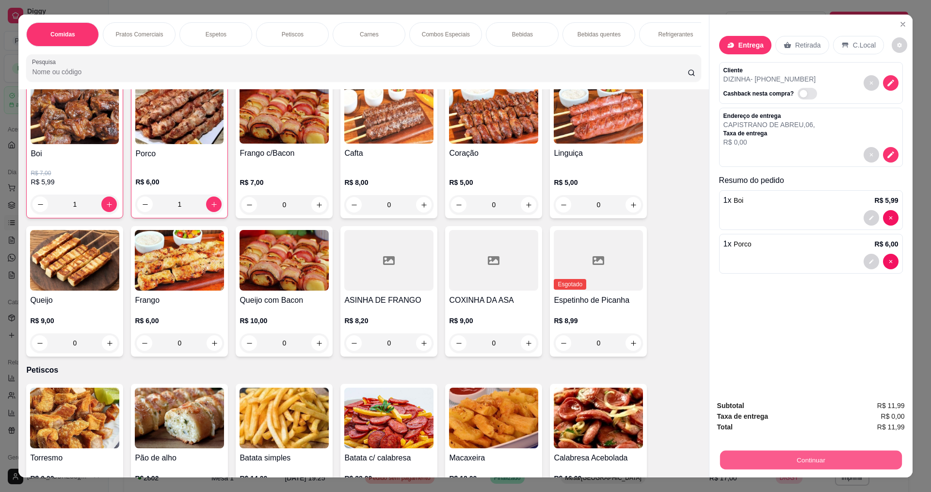
click at [823, 457] on button "Continuar" at bounding box center [811, 459] width 182 height 19
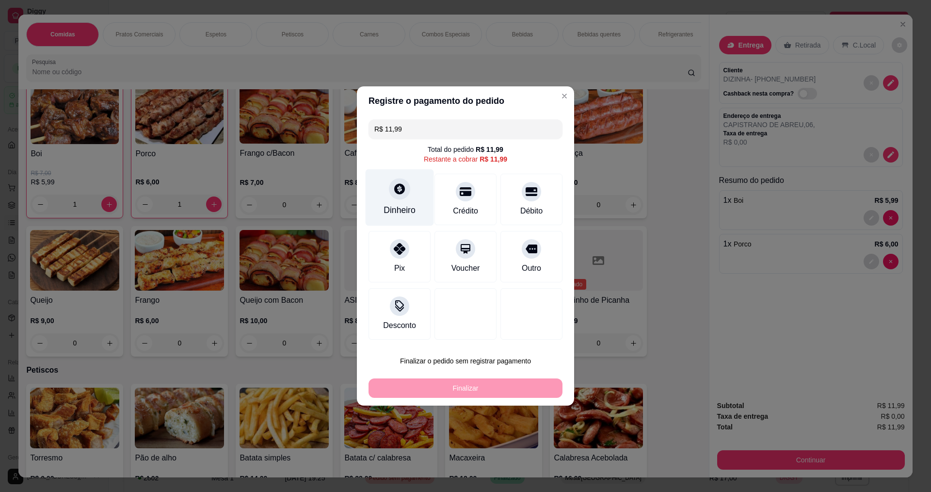
click at [399, 191] on icon at bounding box center [399, 188] width 13 height 13
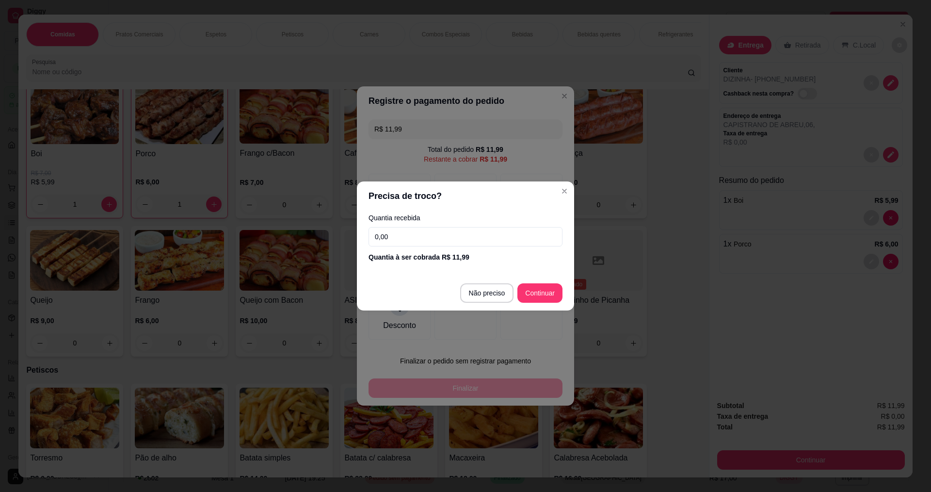
click at [443, 236] on input "0,00" at bounding box center [466, 236] width 194 height 19
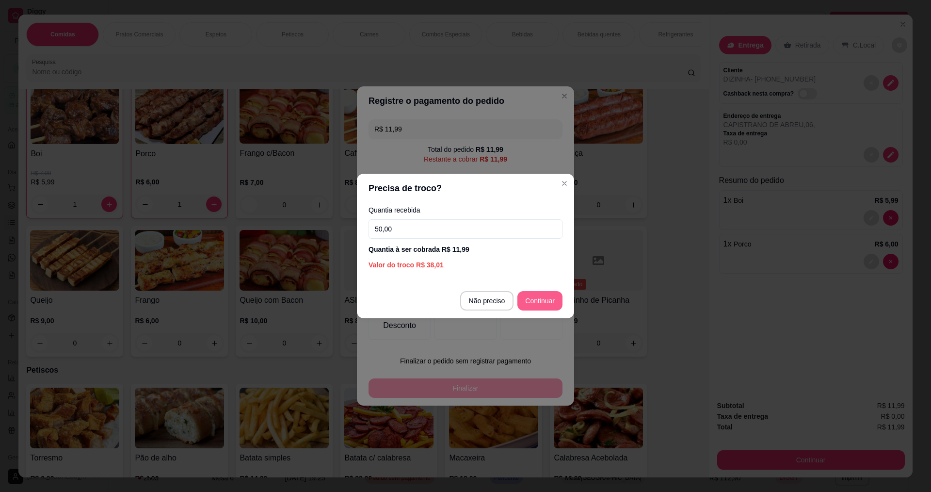
type input "50,00"
type input "R$ 0,00"
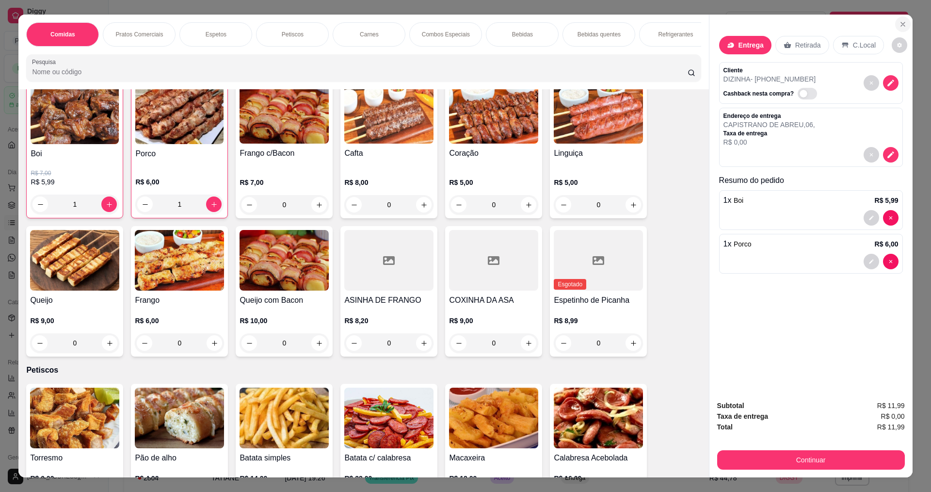
click at [900, 27] on icon "Close" at bounding box center [903, 24] width 8 height 8
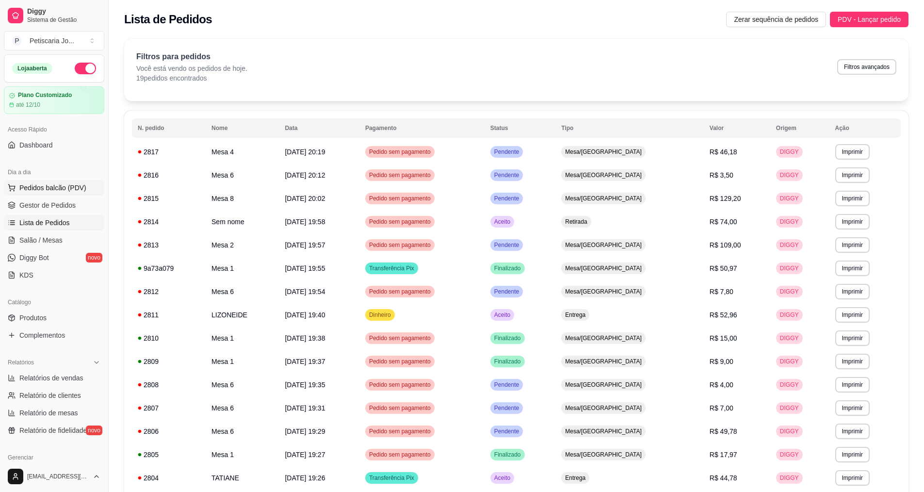
click at [37, 185] on span "Pedidos balcão (PDV)" at bounding box center [52, 188] width 67 height 10
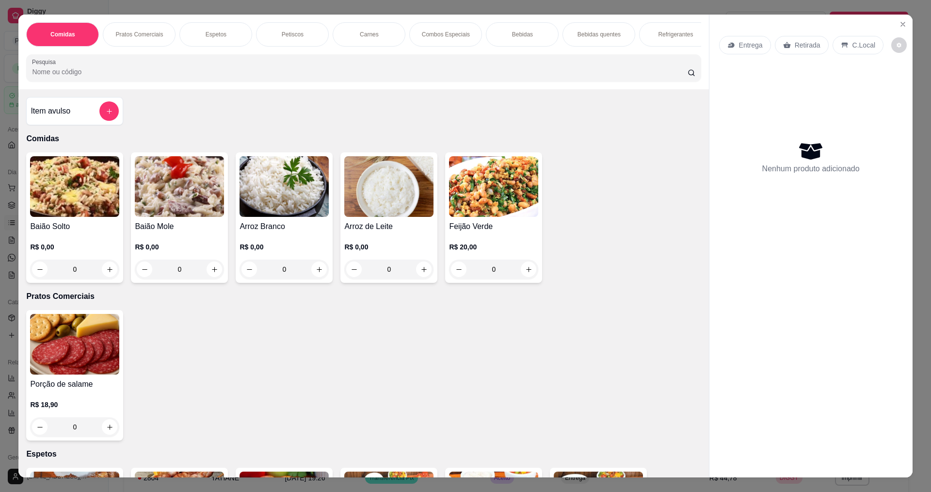
click at [94, 119] on div "Item avulso" at bounding box center [75, 110] width 88 height 19
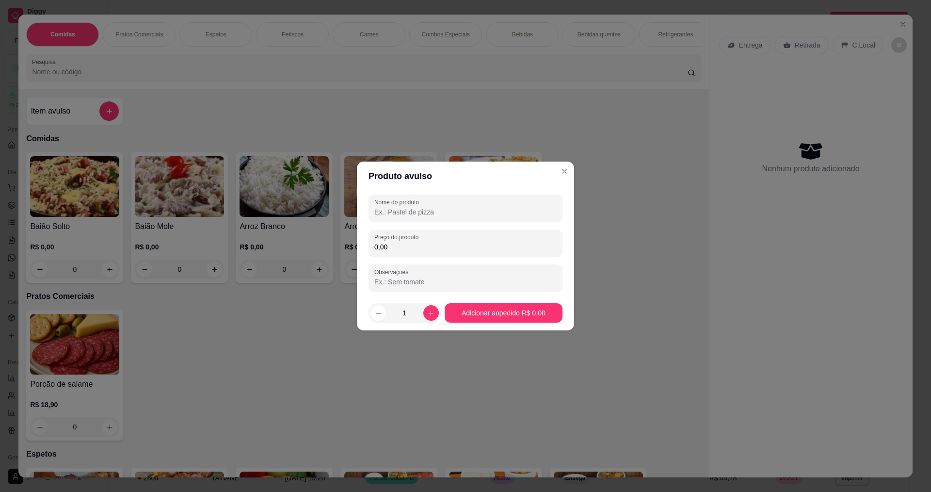
click at [402, 215] on input "Nome do produto" at bounding box center [465, 212] width 182 height 10
type input "YPIOCA BRANCA"
click at [414, 245] on input "0,00" at bounding box center [465, 247] width 182 height 10
type input "18,00"
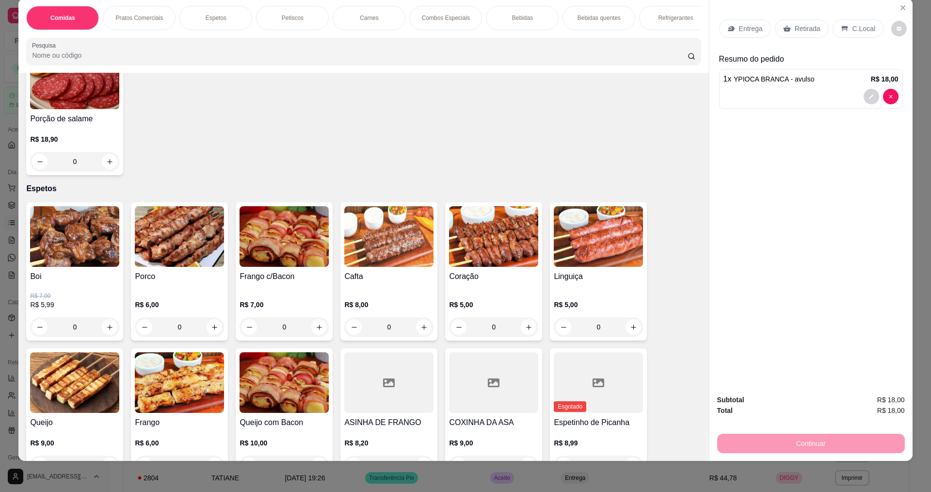
scroll to position [291, 0]
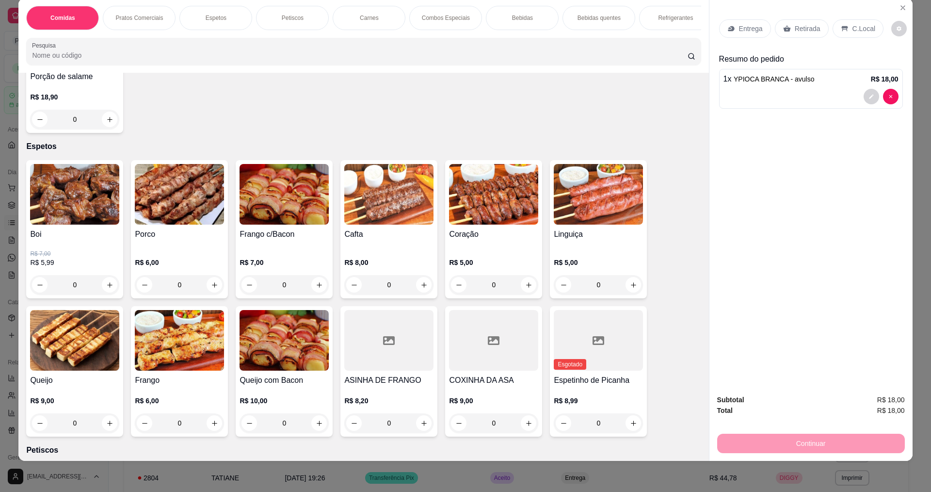
click at [62, 218] on img at bounding box center [74, 194] width 89 height 61
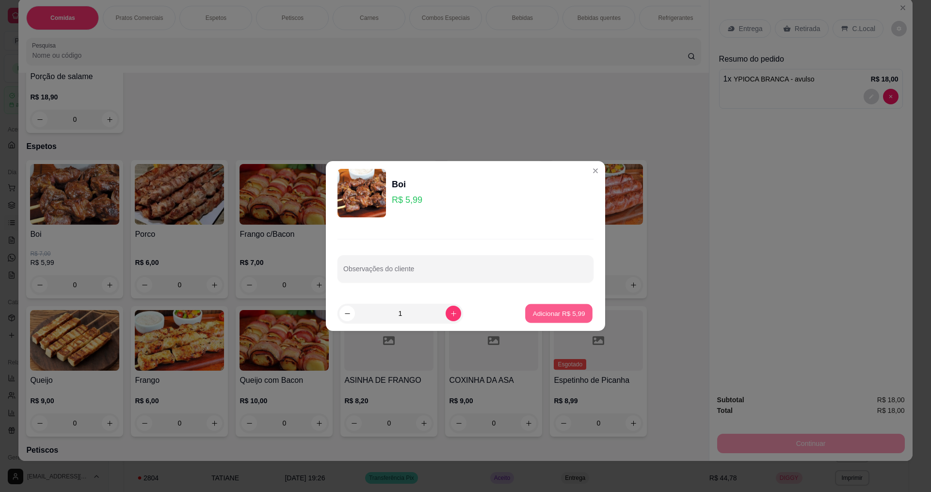
click at [548, 312] on p "Adicionar R$ 5,99" at bounding box center [559, 312] width 52 height 9
type input "1"
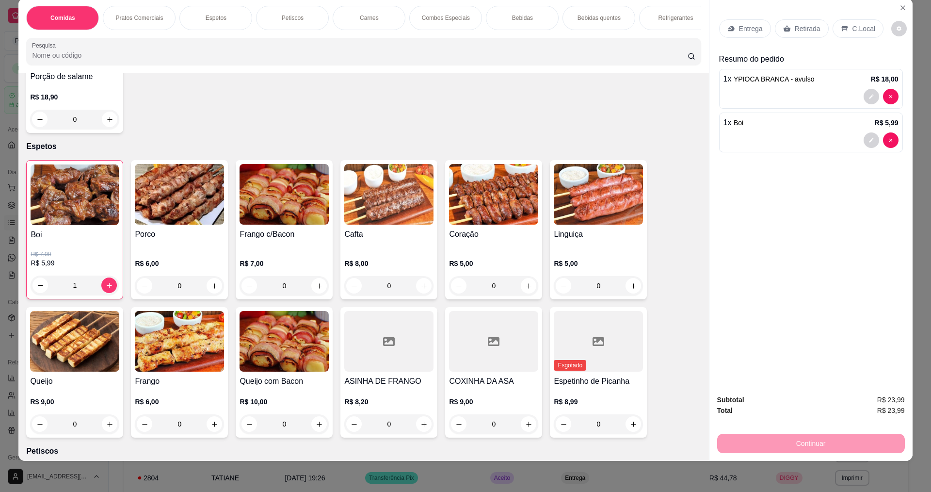
click at [737, 23] on div "Entrega" at bounding box center [745, 28] width 52 height 18
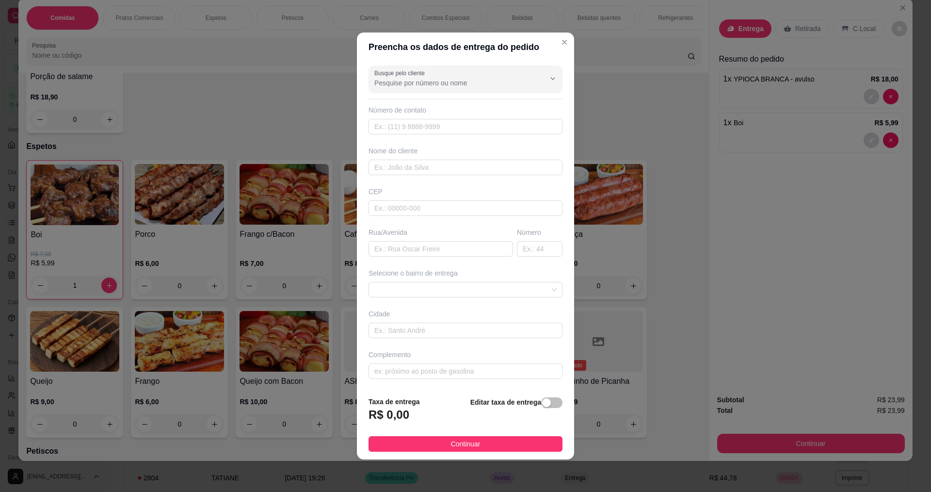
click at [409, 135] on div "Busque pelo cliente Número de contato Nome do cliente CEP Rua/[GEOGRAPHIC_DATA]…" at bounding box center [465, 225] width 217 height 327
click at [410, 130] on input "text" at bounding box center [466, 127] width 194 height 16
click at [464, 153] on div "Nome do cliente" at bounding box center [466, 151] width 194 height 10
click at [466, 175] on div "Busque pelo cliente Número de contato Nome do cliente CEP Rua/[GEOGRAPHIC_DATA]…" at bounding box center [465, 225] width 217 height 327
type input "[DEMOGRAPHIC_DATA]"
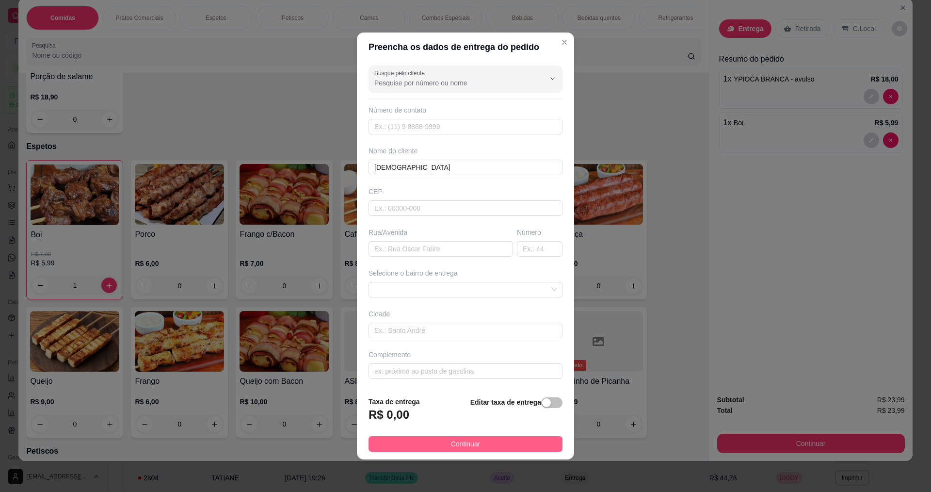
click at [435, 442] on button "Continuar" at bounding box center [466, 444] width 194 height 16
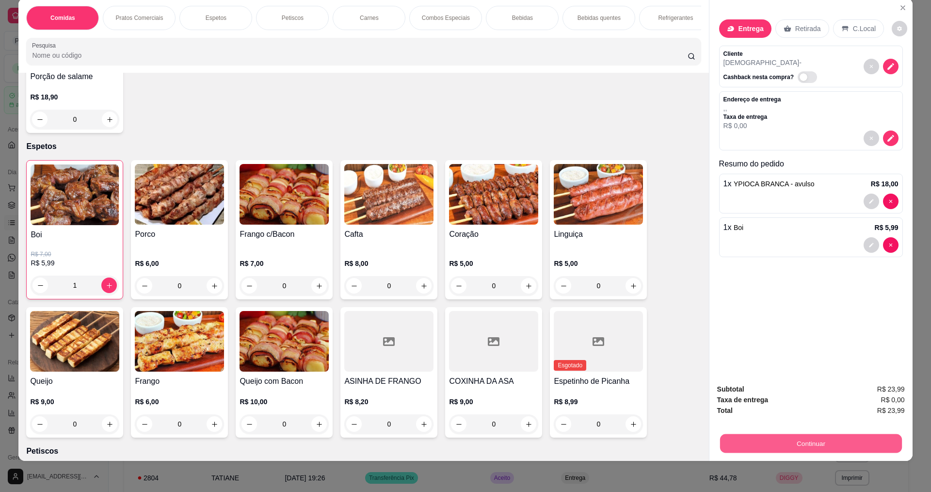
click at [757, 443] on button "Continuar" at bounding box center [811, 443] width 182 height 19
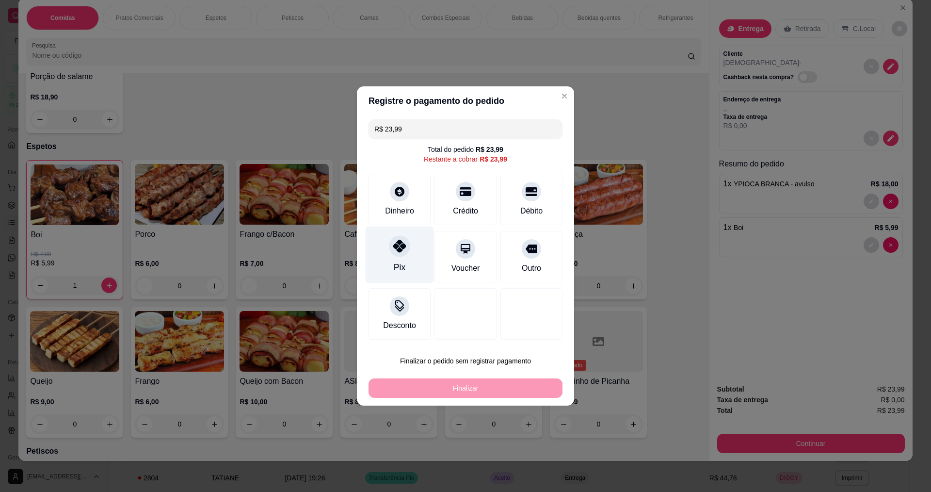
click at [395, 244] on icon at bounding box center [399, 246] width 13 height 13
type input "R$ 0,00"
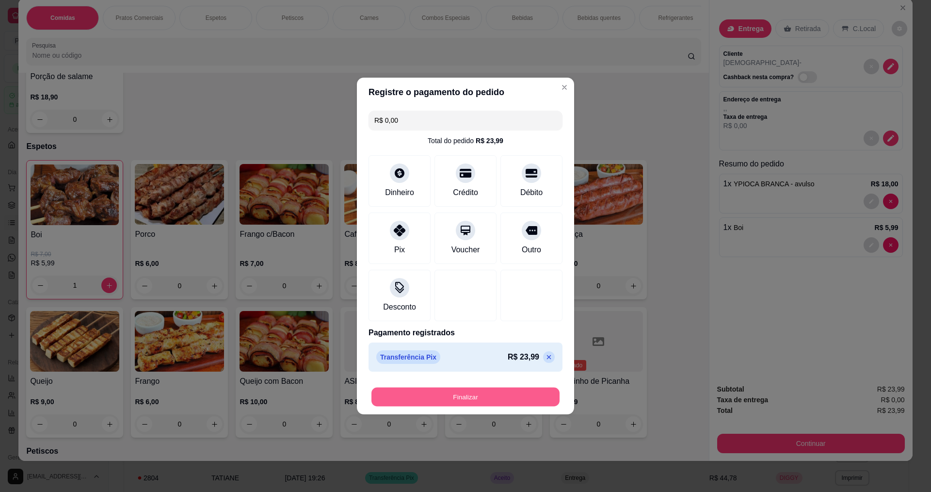
click at [431, 388] on button "Finalizar" at bounding box center [466, 397] width 188 height 19
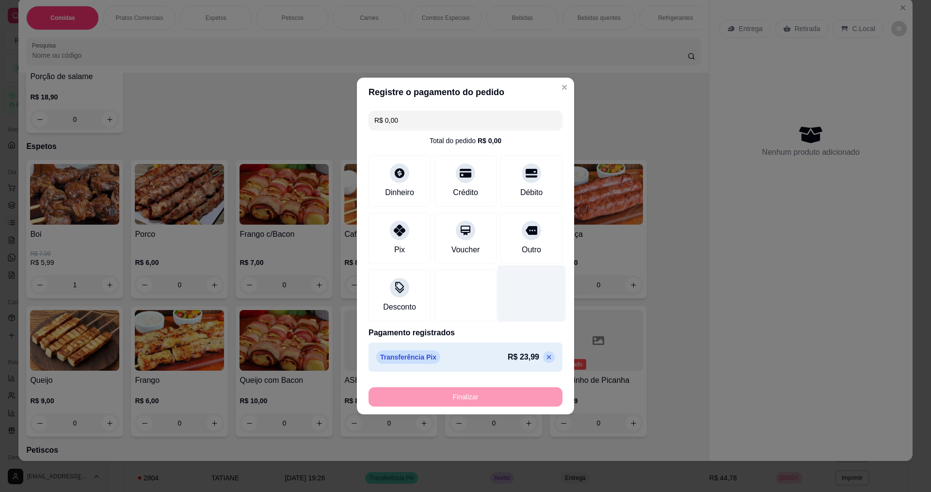
type input "0"
type input "-R$ 23,99"
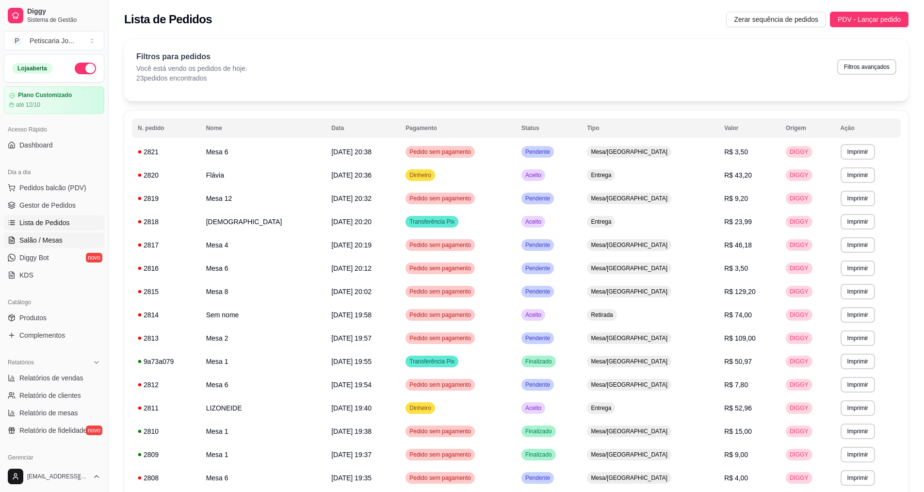
click at [36, 239] on span "Salão / Mesas" at bounding box center [40, 240] width 43 height 10
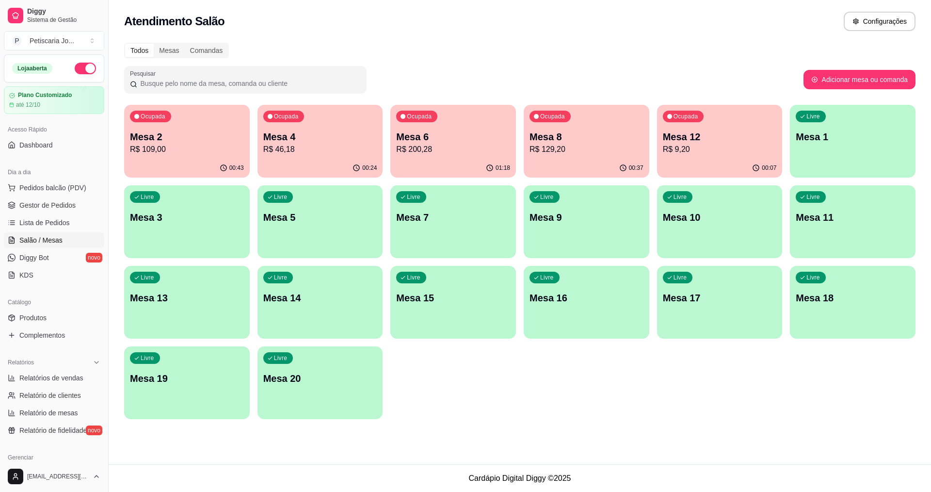
click at [455, 143] on div "Mesa 6 R$ 200,28" at bounding box center [453, 142] width 114 height 25
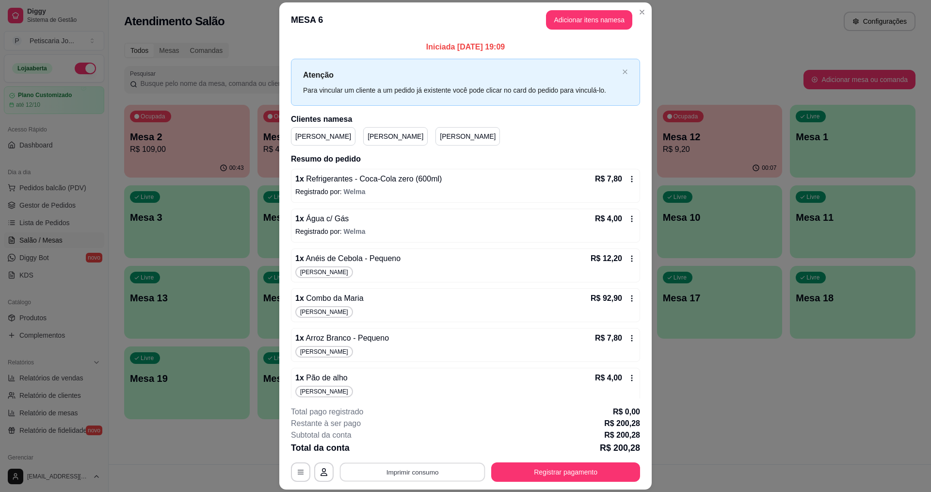
click at [428, 468] on button "Imprimir consumo" at bounding box center [413, 472] width 146 height 19
click at [420, 450] on button "IMPRESSORA" at bounding box center [412, 449] width 68 height 15
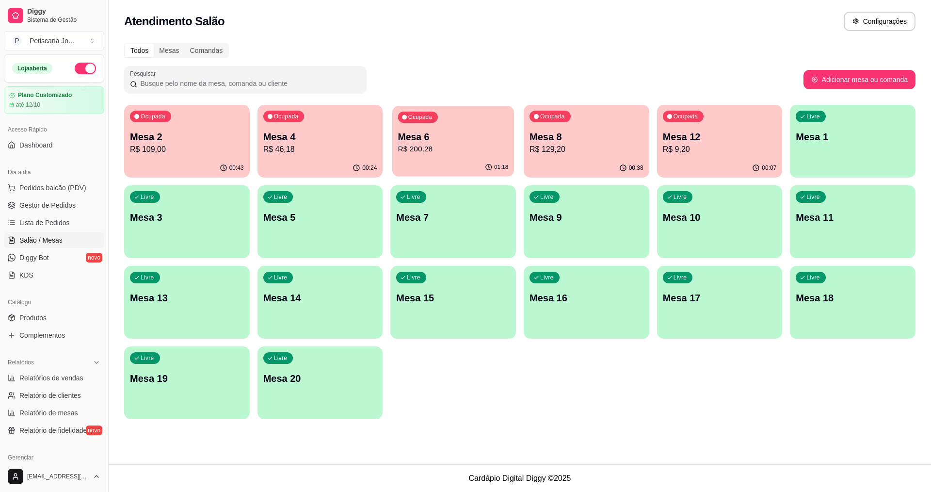
click at [426, 140] on p "Mesa 6" at bounding box center [453, 136] width 111 height 13
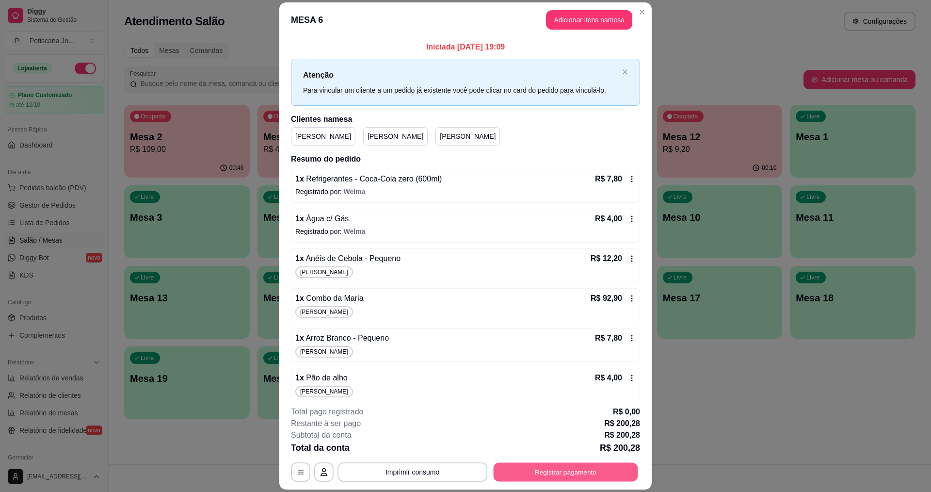
click at [542, 481] on button "Registrar pagamento" at bounding box center [566, 472] width 145 height 19
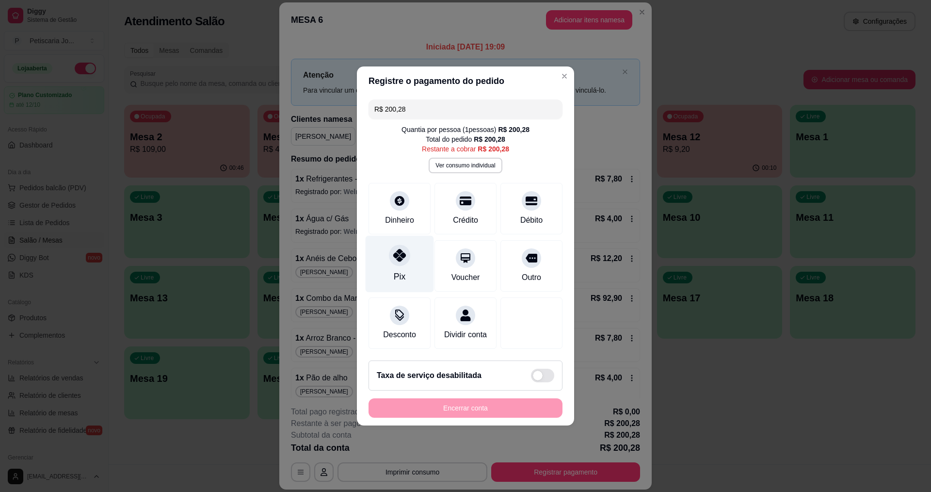
click at [404, 255] on icon at bounding box center [399, 255] width 13 height 13
type input "R$ 0,00"
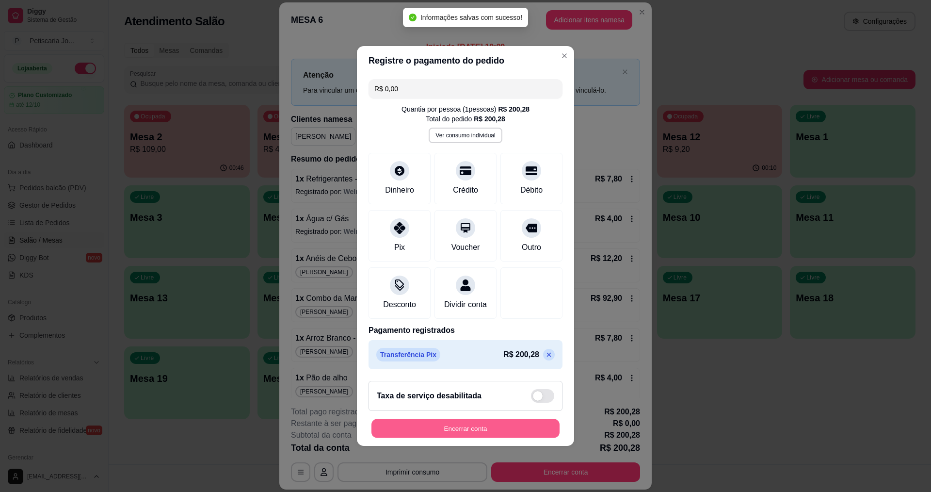
click at [502, 438] on button "Encerrar conta" at bounding box center [466, 428] width 188 height 19
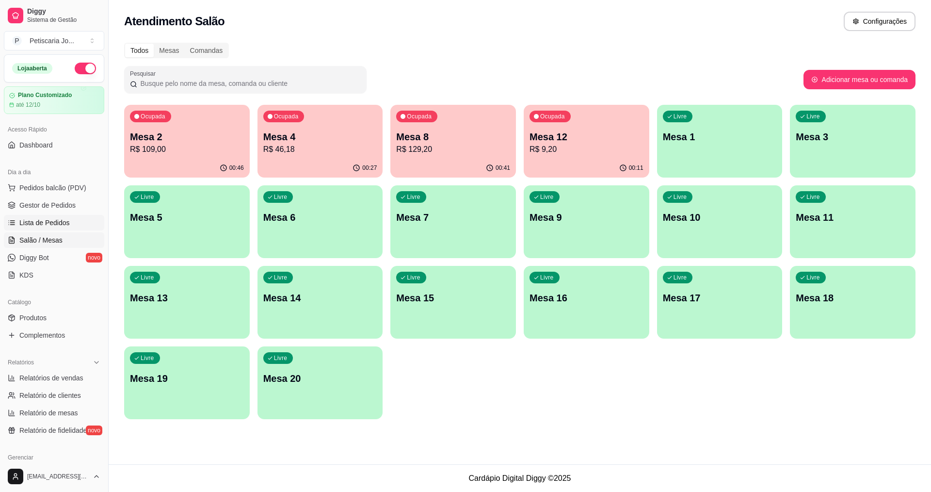
click at [49, 222] on span "Lista de Pedidos" at bounding box center [44, 223] width 50 height 10
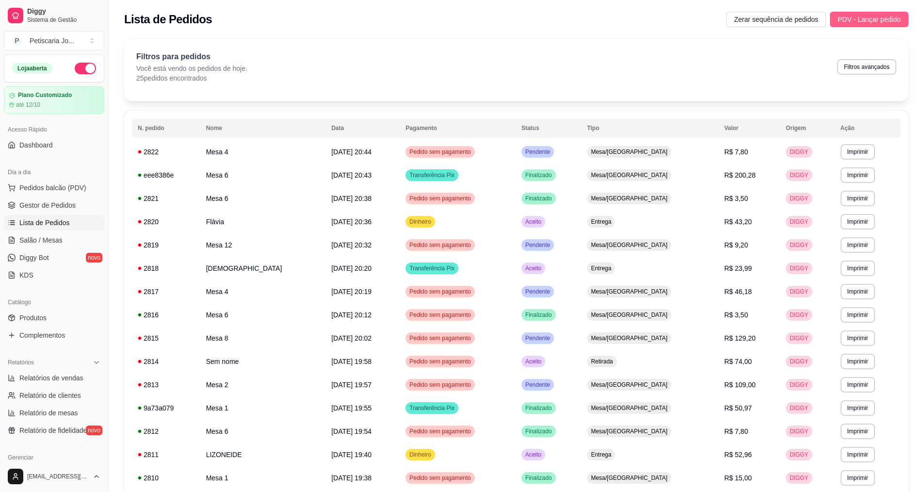
click at [874, 21] on span "PDV - Lançar pedido" at bounding box center [869, 19] width 63 height 11
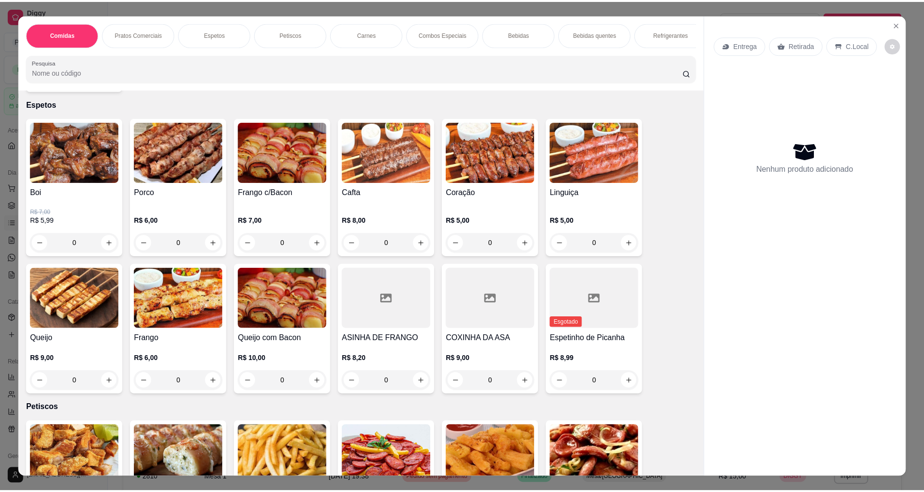
scroll to position [340, 0]
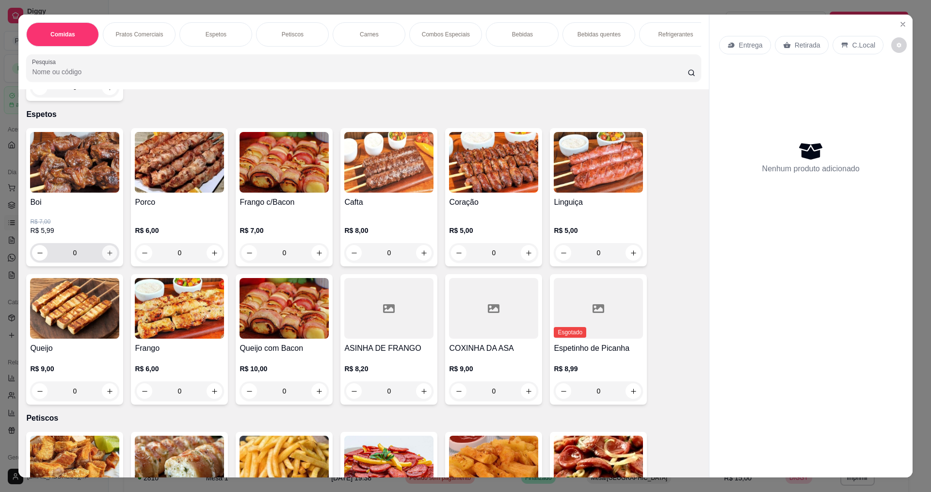
click at [107, 255] on icon "increase-product-quantity" at bounding box center [109, 252] width 5 height 5
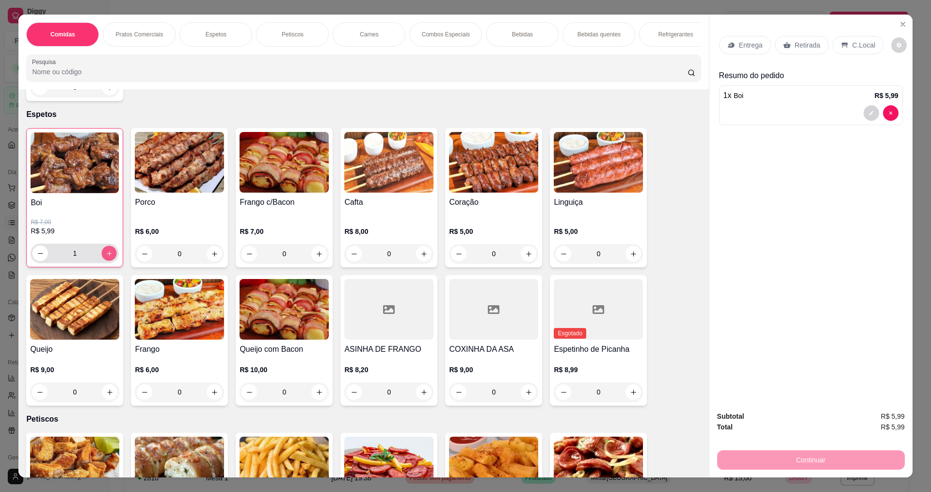
click at [106, 257] on icon "increase-product-quantity" at bounding box center [109, 253] width 7 height 7
type input "3"
click at [745, 45] on p "Entrega" at bounding box center [751, 45] width 24 height 10
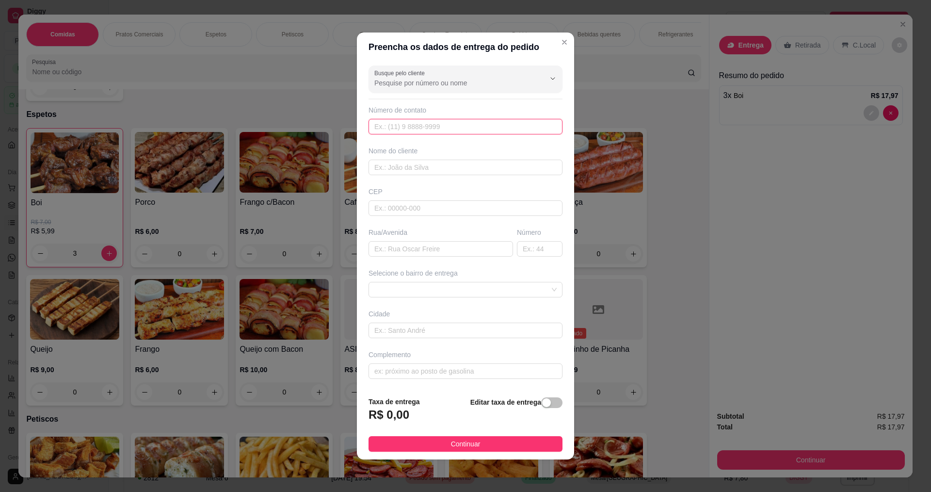
click at [435, 122] on input "text" at bounding box center [466, 127] width 194 height 16
click at [435, 165] on input "text" at bounding box center [466, 168] width 194 height 16
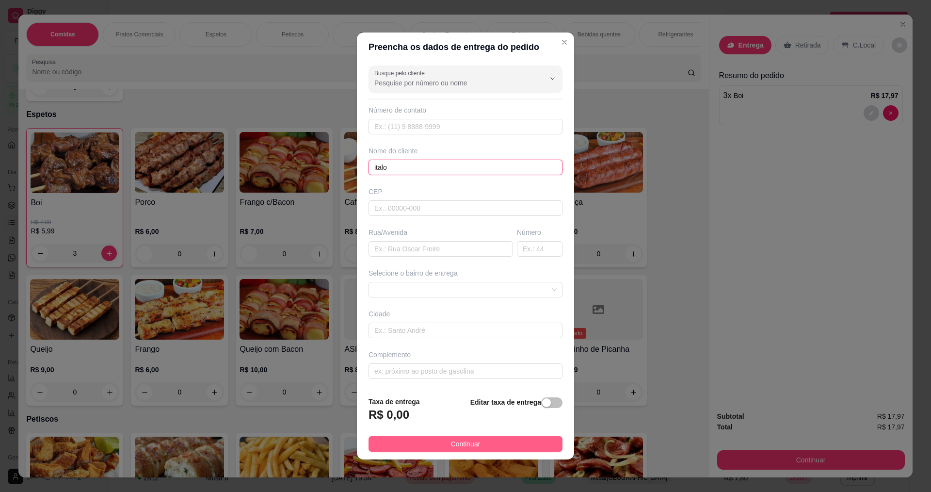
type input "italo"
click at [417, 443] on button "Continuar" at bounding box center [466, 444] width 194 height 16
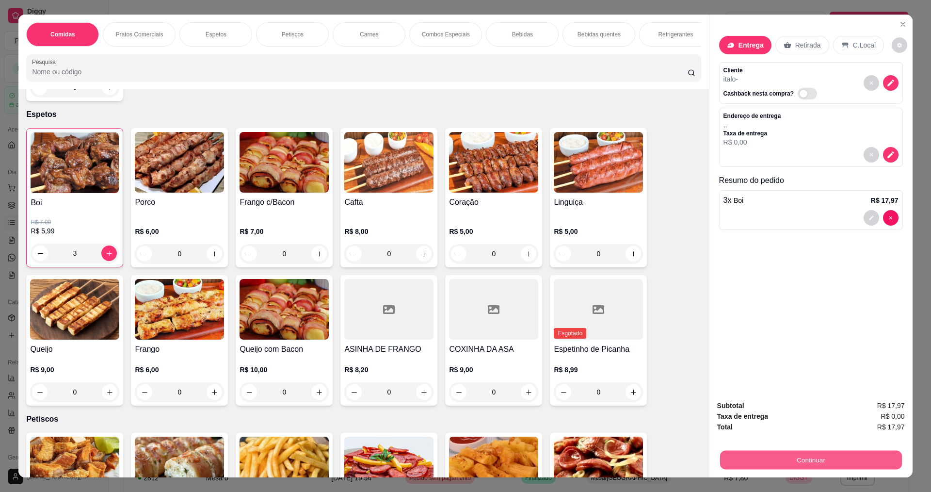
click at [822, 458] on button "Continuar" at bounding box center [811, 459] width 182 height 19
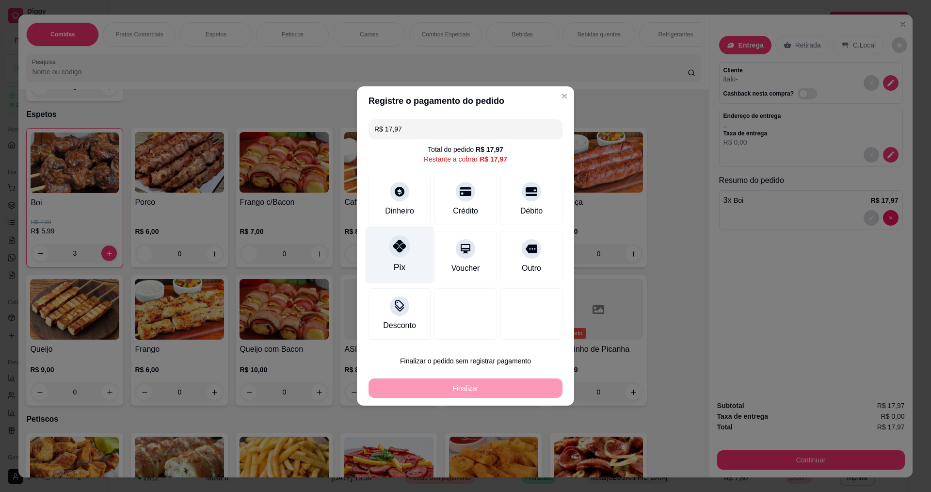
click at [395, 264] on div "Pix" at bounding box center [400, 267] width 12 height 13
type input "R$ 0,00"
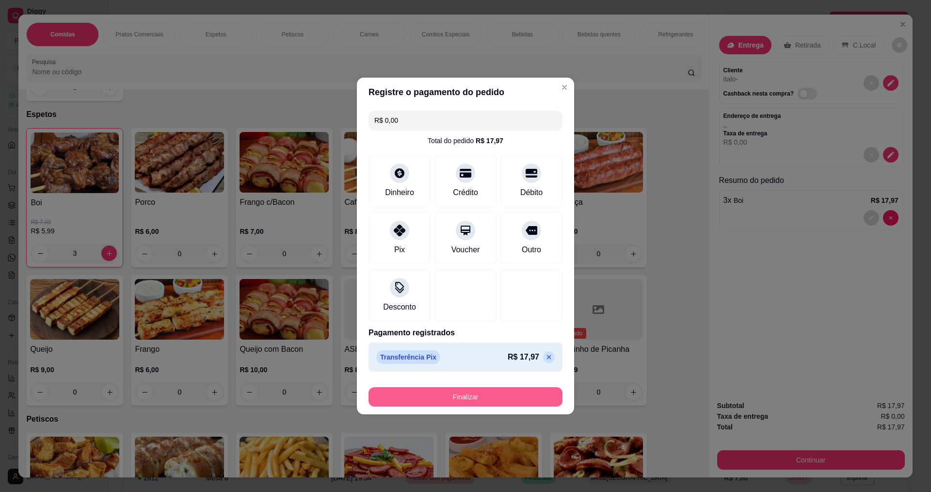
click at [490, 401] on button "Finalizar" at bounding box center [466, 396] width 194 height 19
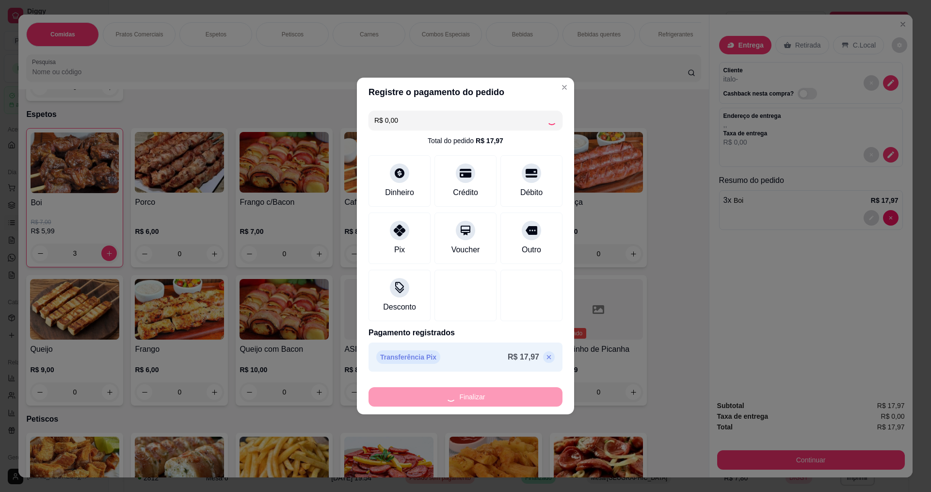
type input "0"
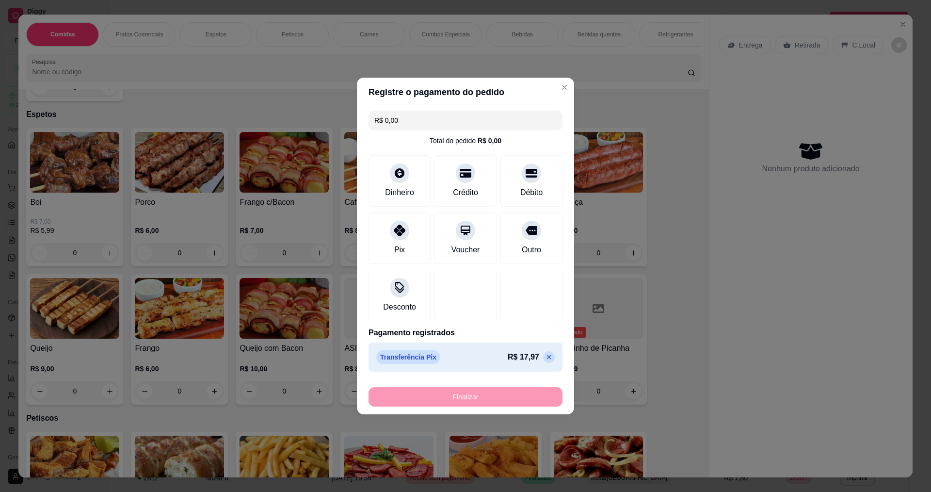
type input "-R$ 17,97"
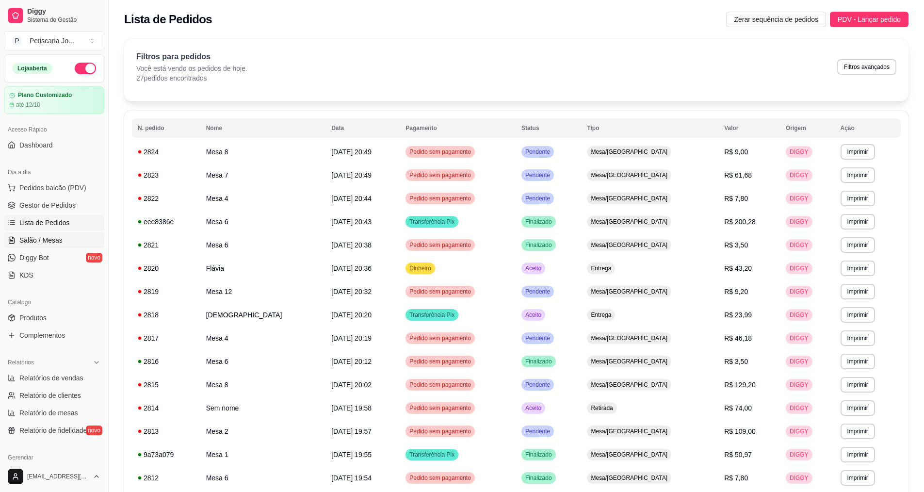
click at [52, 240] on span "Salão / Mesas" at bounding box center [40, 240] width 43 height 10
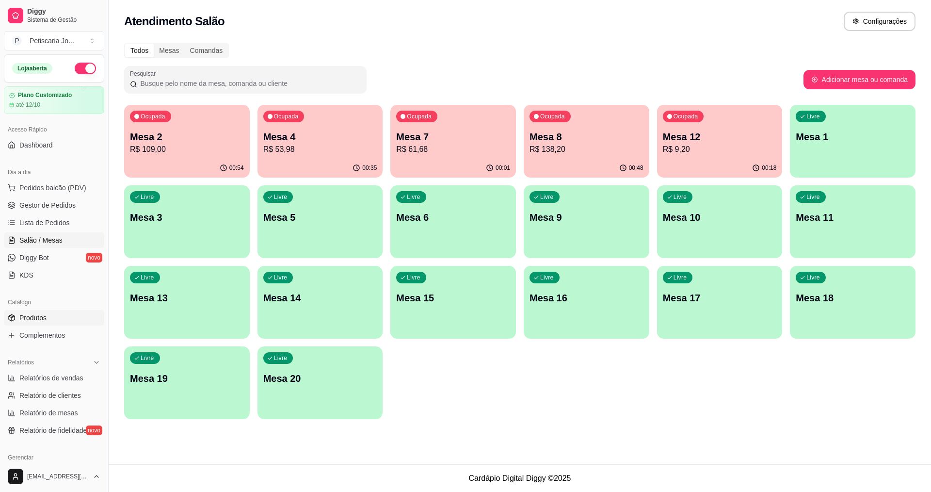
click at [39, 320] on span "Produtos" at bounding box center [32, 318] width 27 height 10
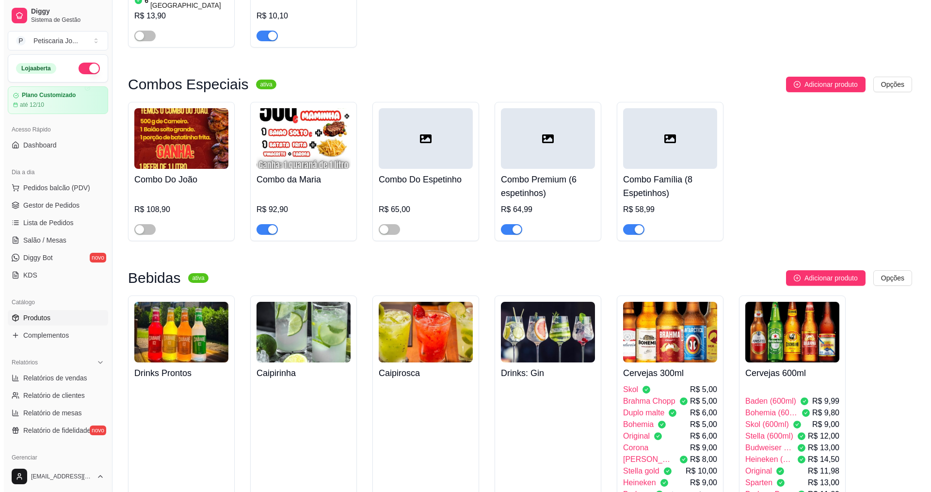
scroll to position [1892, 0]
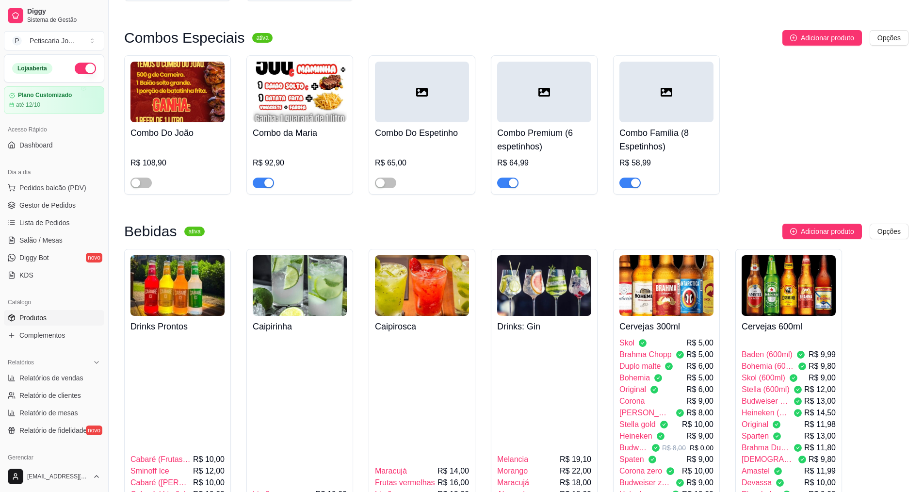
click at [791, 255] on img at bounding box center [789, 285] width 94 height 61
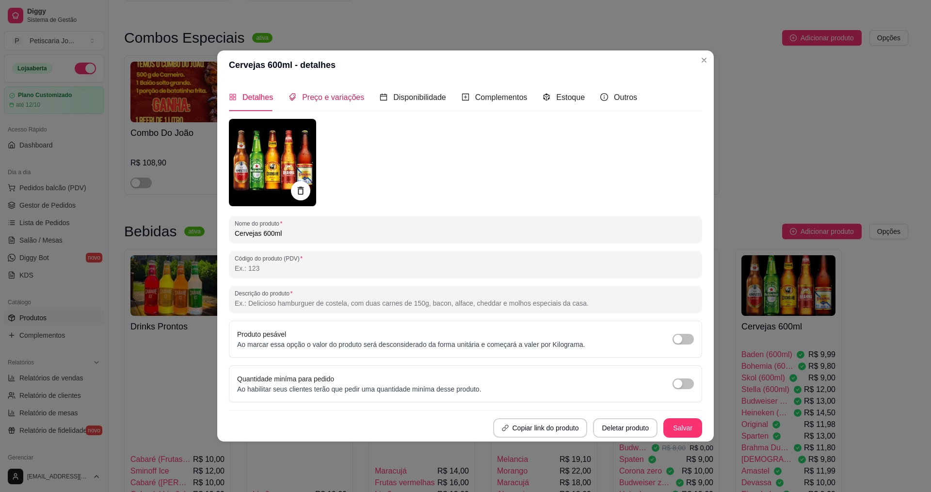
click at [346, 99] on span "Preço e variações" at bounding box center [333, 97] width 62 height 8
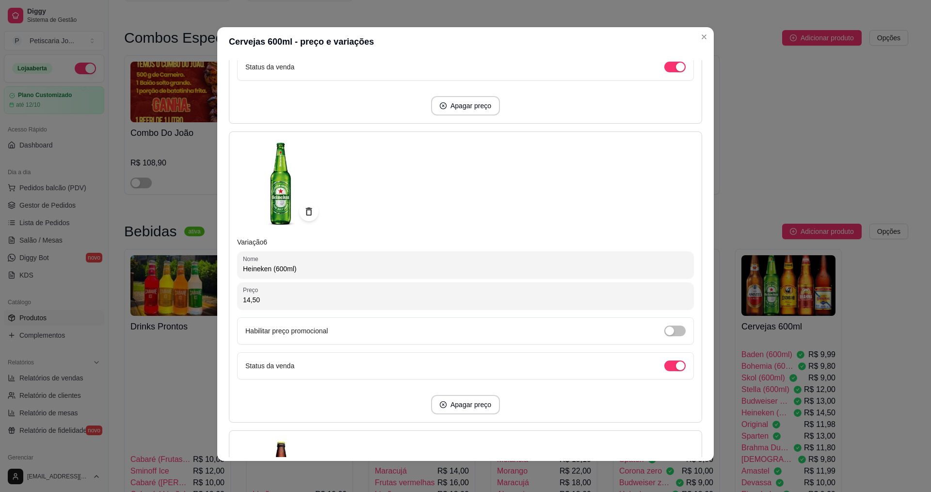
scroll to position [1552, 0]
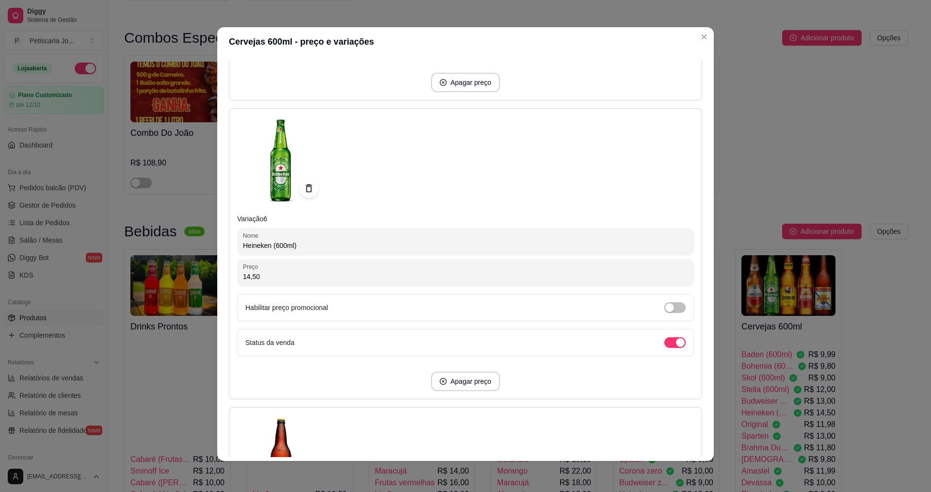
click at [671, 300] on div "Habilitar preço promocional" at bounding box center [465, 307] width 457 height 27
click at [671, 309] on span "button" at bounding box center [674, 307] width 21 height 11
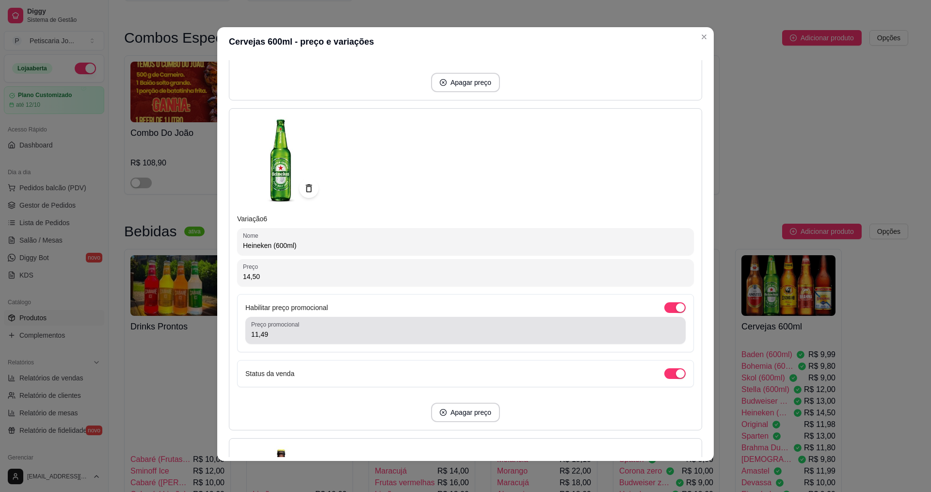
click at [426, 329] on input "11,49" at bounding box center [465, 334] width 429 height 10
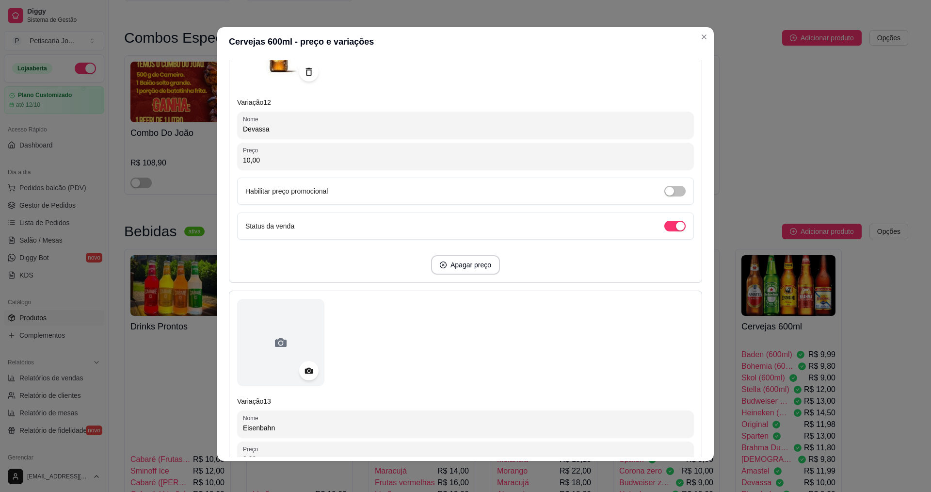
scroll to position [3687, 0]
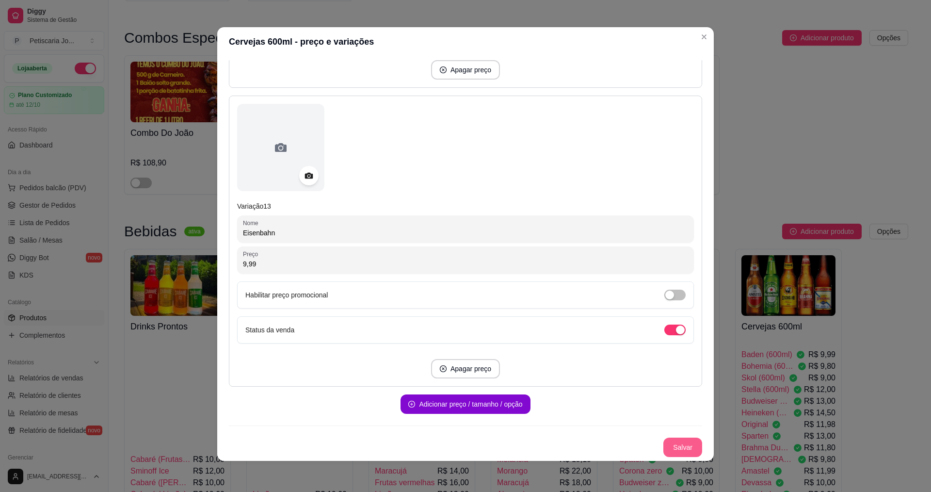
type input "9,99"
click at [685, 448] on button "Salvar" at bounding box center [683, 446] width 39 height 19
click at [676, 445] on button "Salvar" at bounding box center [683, 447] width 38 height 19
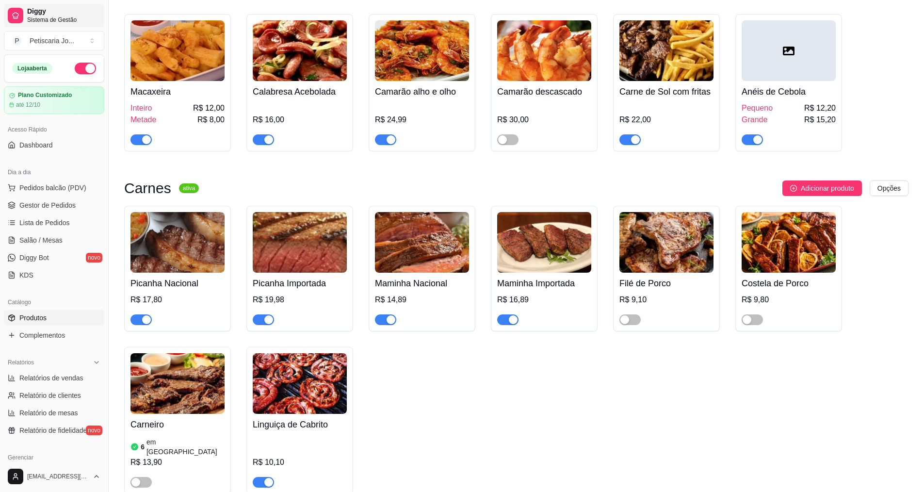
scroll to position [1358, 0]
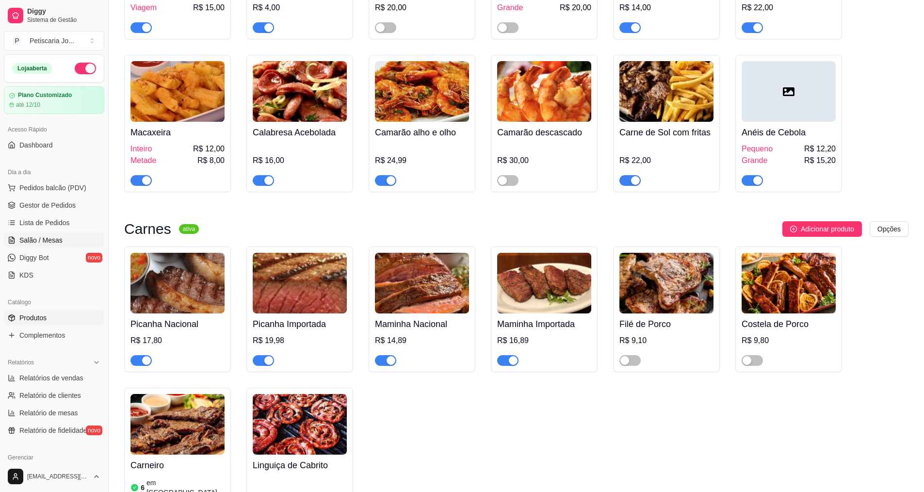
click at [35, 237] on span "Salão / Mesas" at bounding box center [40, 240] width 43 height 10
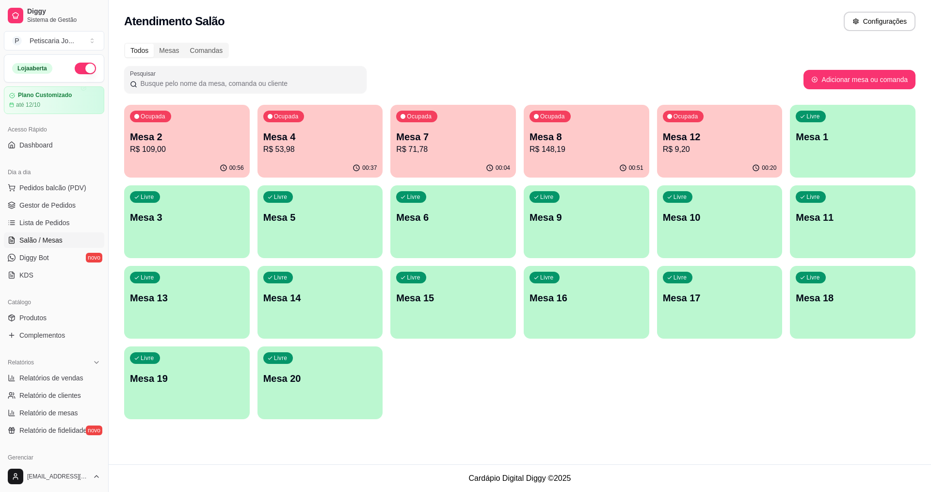
click at [580, 143] on p "Mesa 8" at bounding box center [587, 137] width 114 height 14
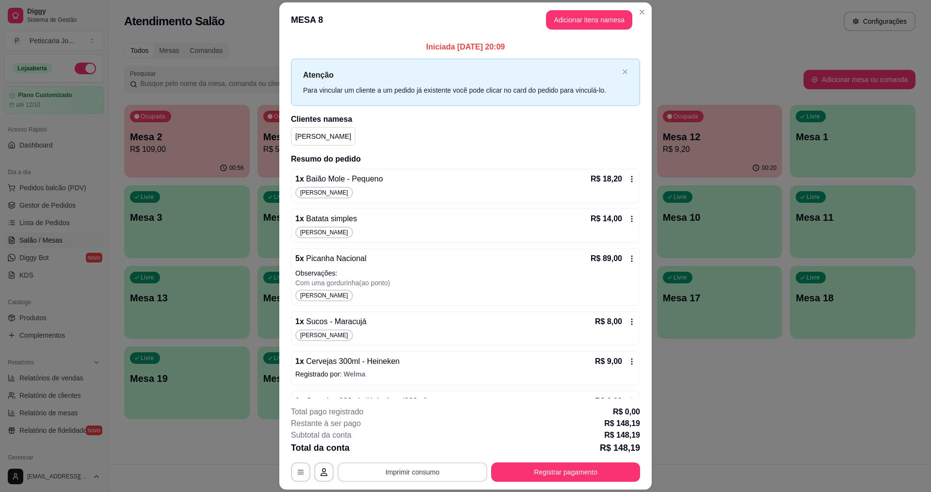
click at [433, 471] on button "Imprimir consumo" at bounding box center [413, 471] width 150 height 19
click at [432, 448] on button "IMPRESSORA" at bounding box center [412, 449] width 68 height 15
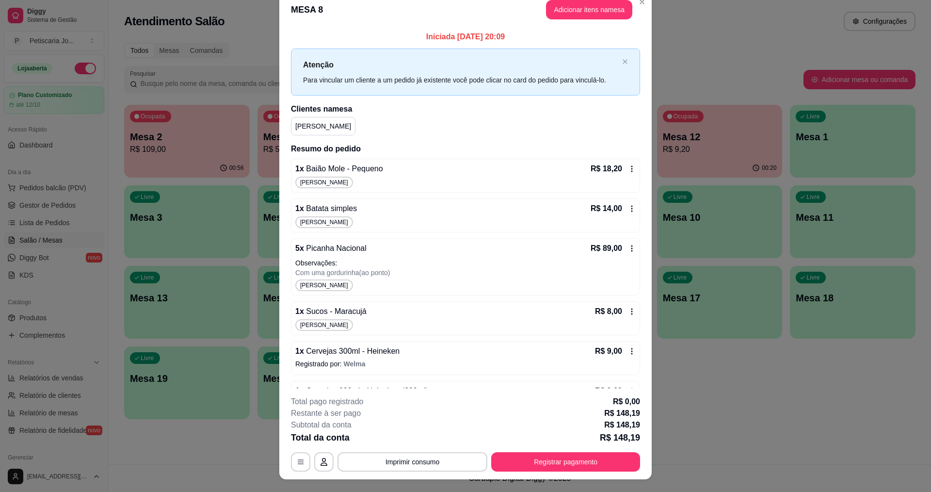
scroll to position [29, 0]
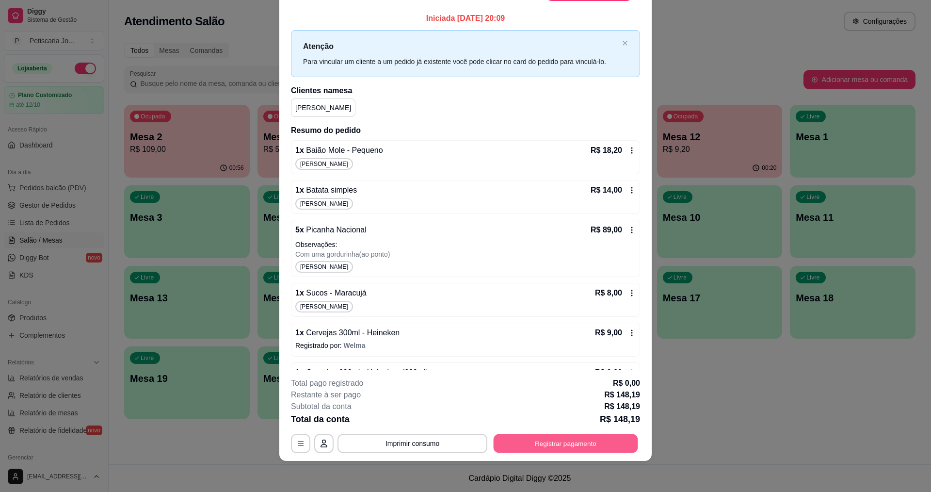
click at [616, 446] on button "Registrar pagamento" at bounding box center [566, 443] width 145 height 19
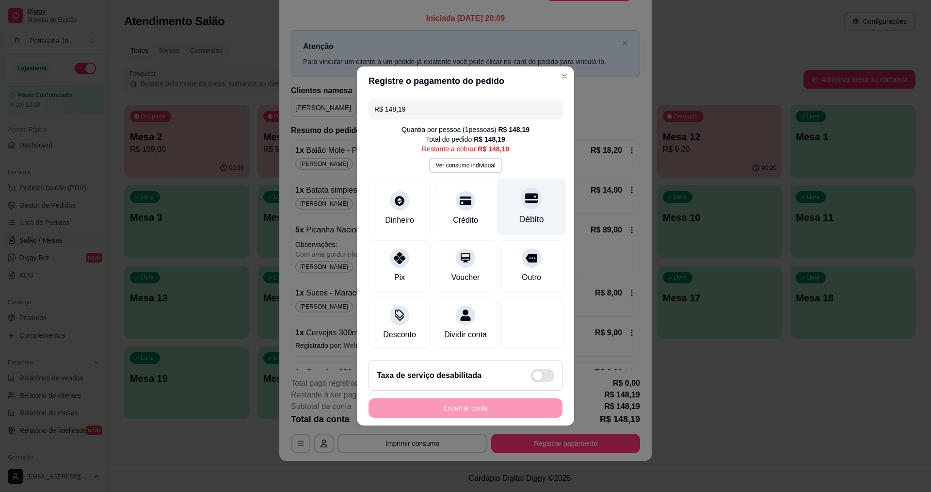
click at [531, 194] on icon at bounding box center [531, 199] width 13 height 10
type input "R$ 0,00"
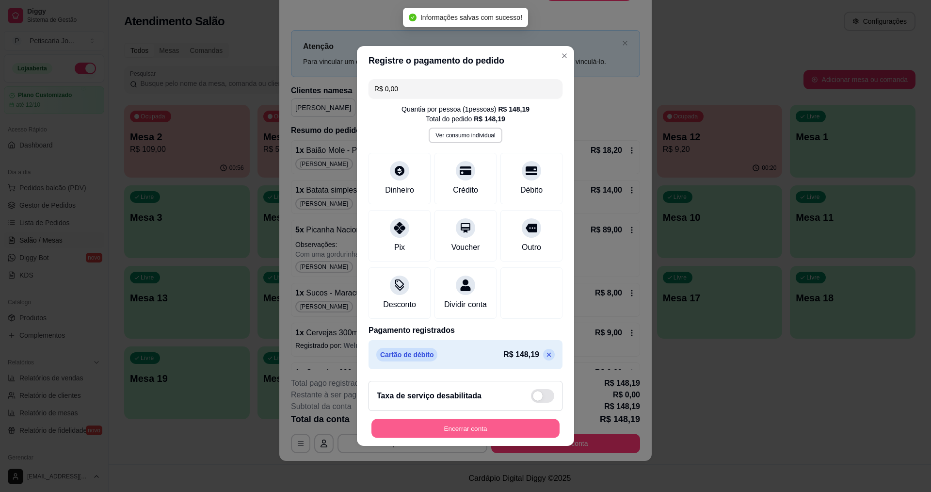
click at [471, 437] on button "Encerrar conta" at bounding box center [466, 428] width 188 height 19
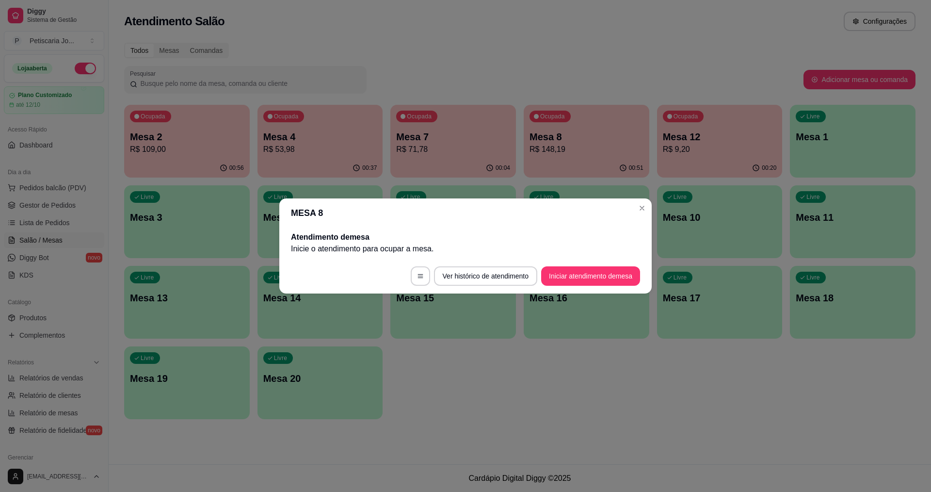
scroll to position [0, 0]
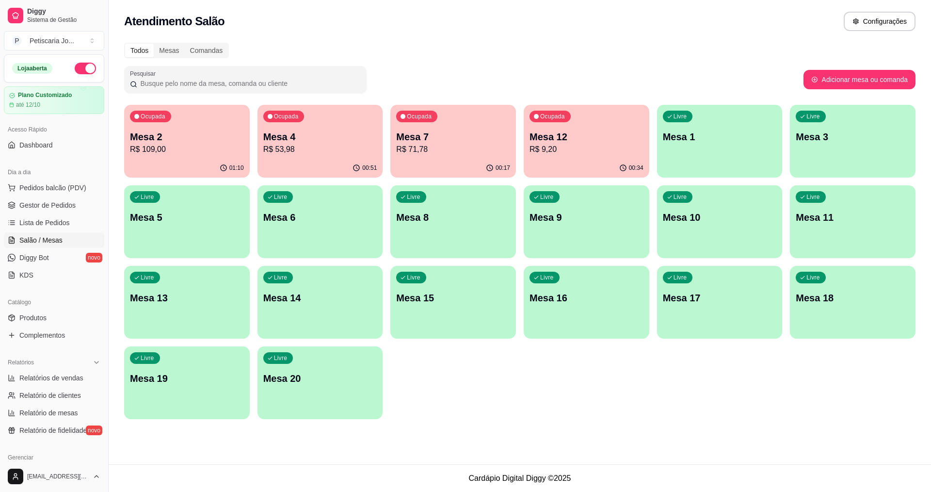
click at [312, 137] on p "Mesa 4" at bounding box center [320, 137] width 114 height 14
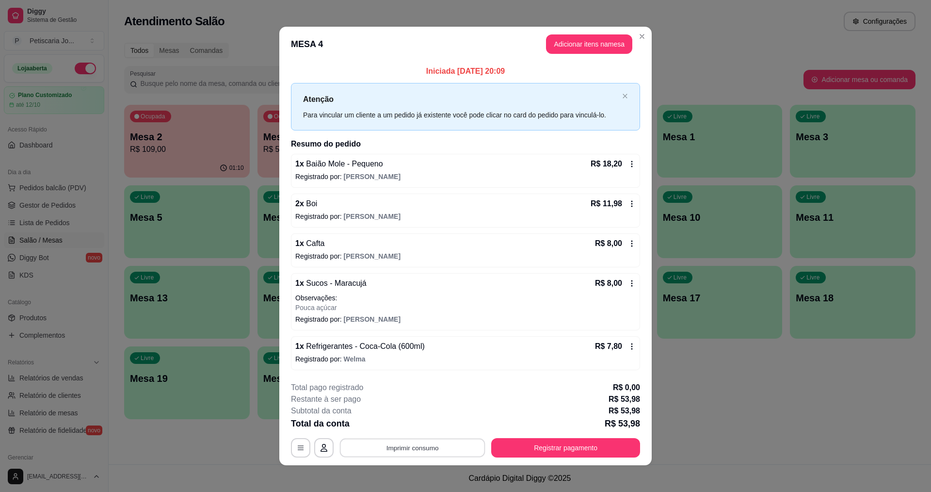
click at [436, 442] on button "Imprimir consumo" at bounding box center [413, 447] width 146 height 19
click at [594, 49] on button "Adicionar itens na mesa" at bounding box center [589, 43] width 86 height 19
click at [560, 38] on button "Adicionar itens na mesa" at bounding box center [589, 43] width 86 height 19
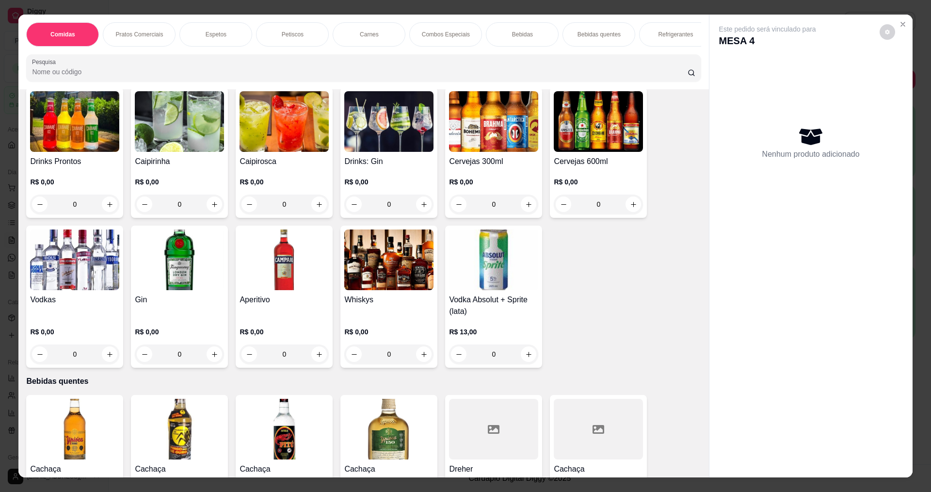
scroll to position [1310, 0]
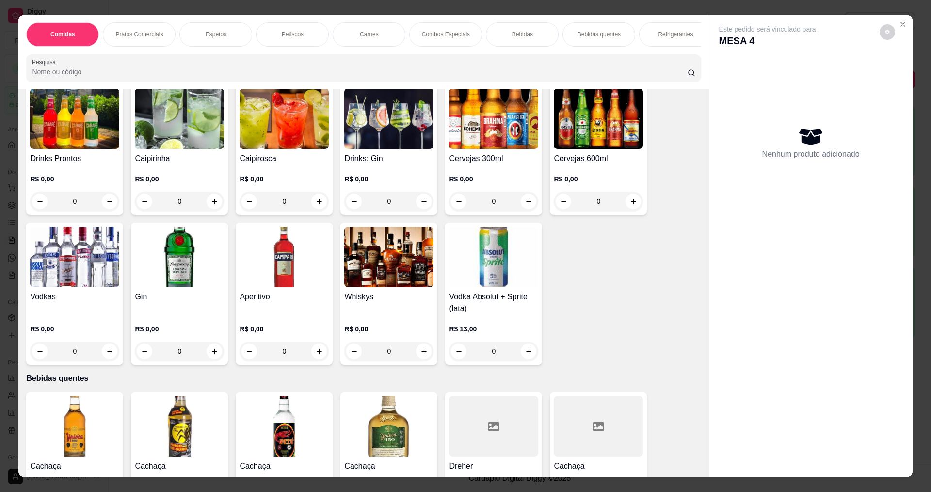
click at [501, 143] on img at bounding box center [493, 118] width 89 height 61
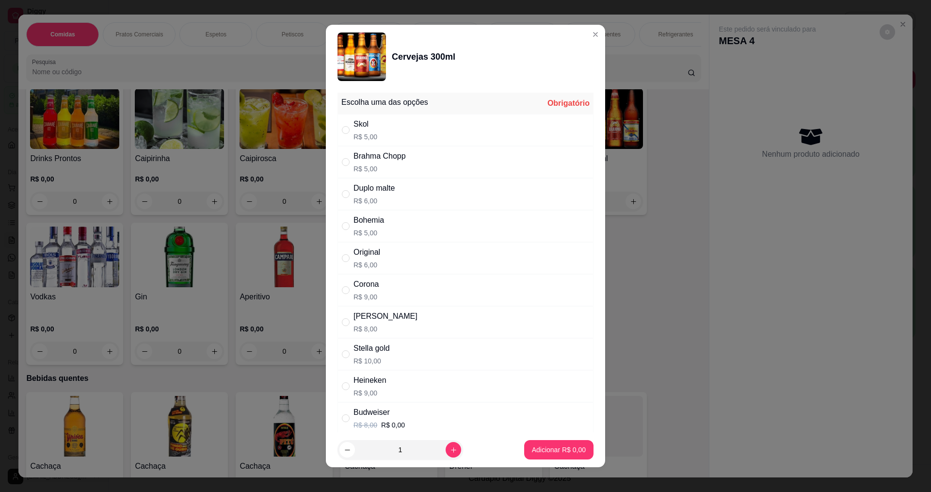
click at [397, 156] on div "Brahma Chopp" at bounding box center [380, 156] width 52 height 12
radio input "true"
click at [553, 440] on button "Adicionar R$ 5,00" at bounding box center [558, 449] width 67 height 19
type input "1"
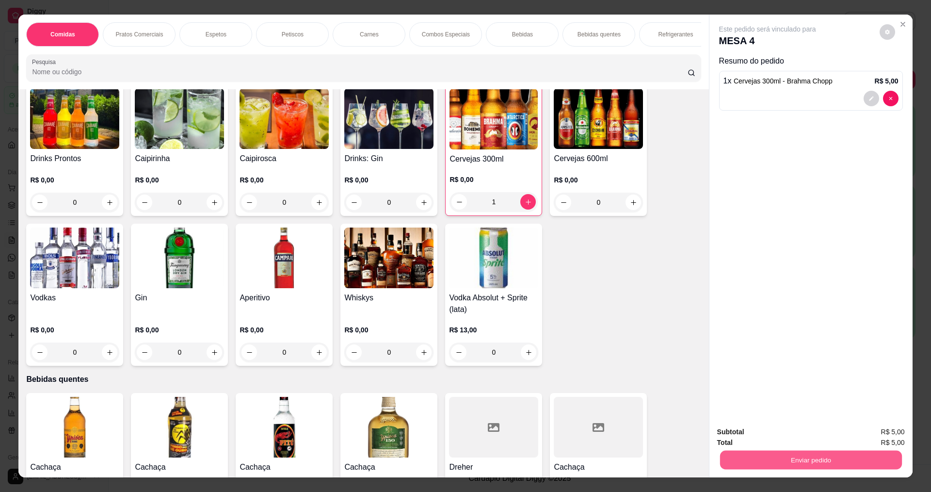
click at [805, 467] on button "Enviar pedido" at bounding box center [811, 459] width 182 height 19
click at [870, 432] on button "Enviar pedido" at bounding box center [879, 436] width 55 height 18
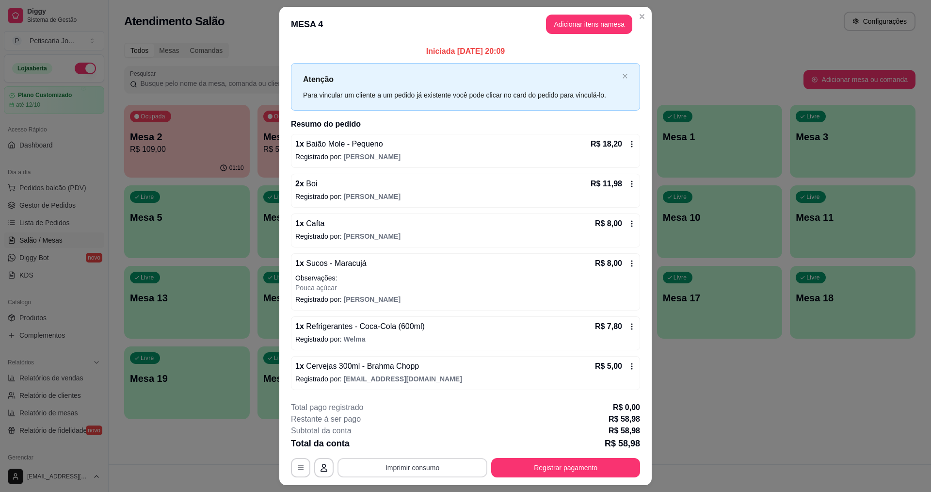
click at [414, 468] on button "Imprimir consumo" at bounding box center [413, 467] width 150 height 19
click at [398, 447] on button "IMPRESSORA" at bounding box center [412, 445] width 70 height 16
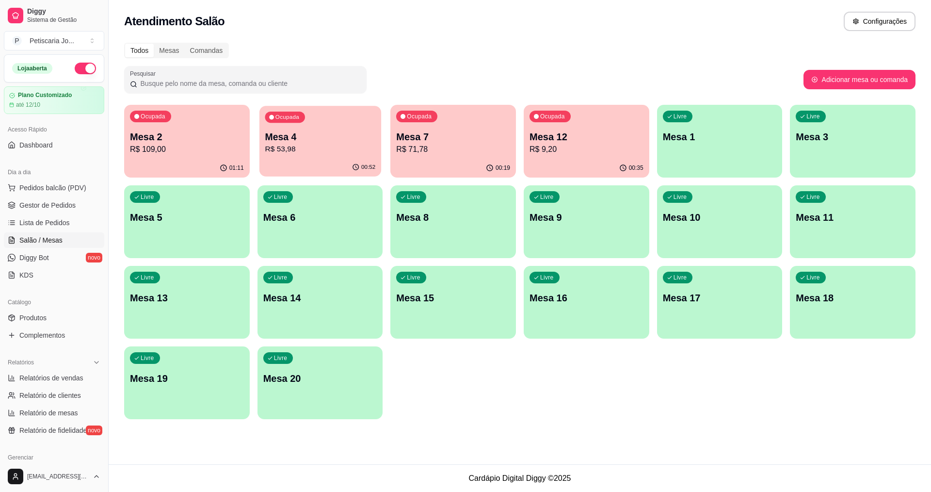
click at [349, 146] on p "R$ 53,98" at bounding box center [320, 149] width 111 height 11
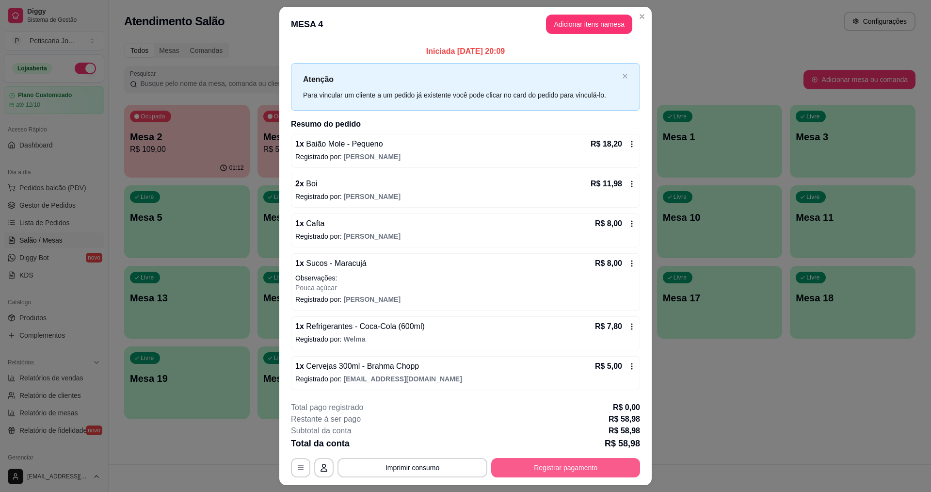
click at [561, 467] on button "Registrar pagamento" at bounding box center [565, 467] width 149 height 19
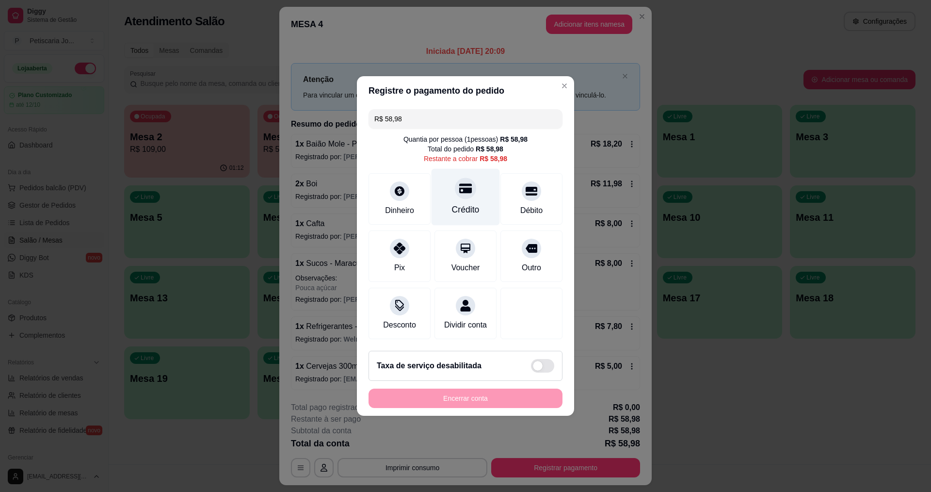
click at [467, 184] on icon at bounding box center [465, 189] width 13 height 10
type input "R$ 0,00"
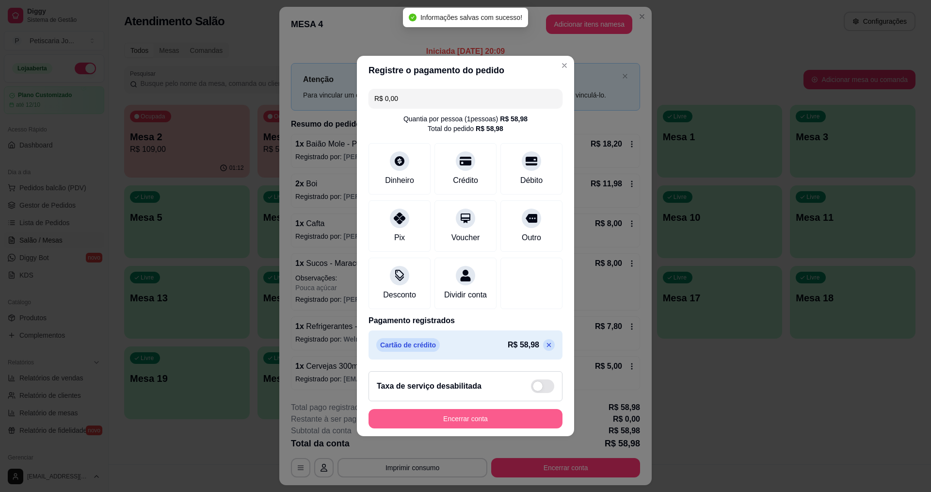
click at [456, 421] on button "Encerrar conta" at bounding box center [466, 418] width 194 height 19
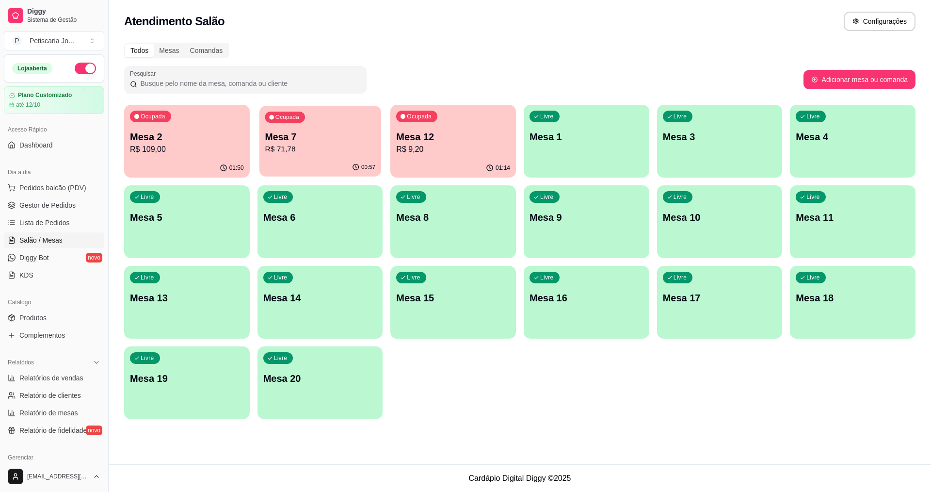
click at [313, 122] on div "Ocupada Mesa 7 R$ 71,78" at bounding box center [320, 132] width 122 height 52
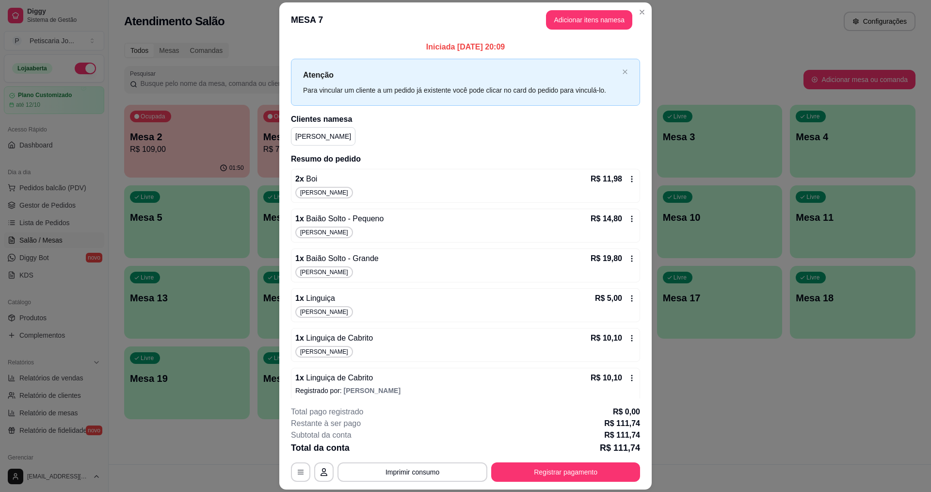
drag, startPoint x: 536, startPoint y: 484, endPoint x: 444, endPoint y: 466, distance: 93.4
click at [461, 470] on footer "**********" at bounding box center [465, 443] width 373 height 91
click at [444, 466] on button "Imprimir consumo" at bounding box center [413, 471] width 150 height 19
click at [433, 448] on button "IMPRESSORA" at bounding box center [412, 449] width 68 height 15
click at [535, 468] on button "Registrar pagamento" at bounding box center [566, 472] width 145 height 19
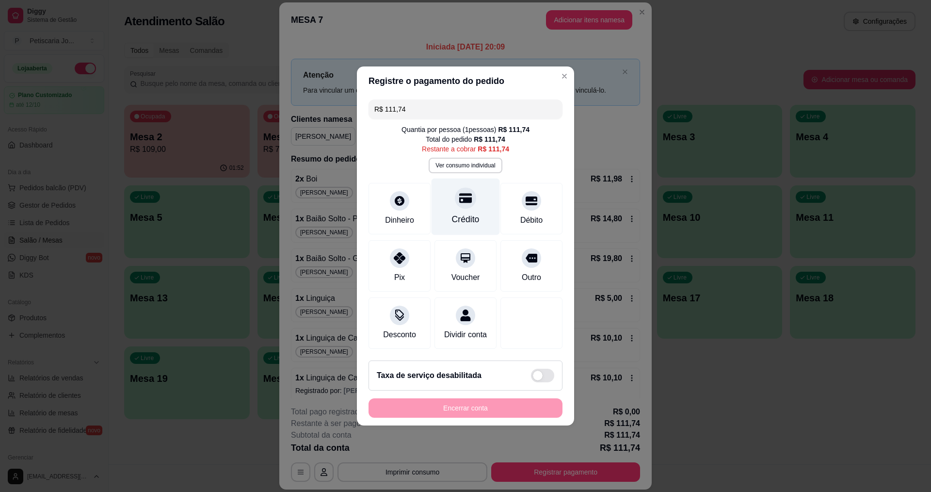
click at [448, 196] on div "Crédito" at bounding box center [466, 206] width 68 height 57
type input "R$ 0,00"
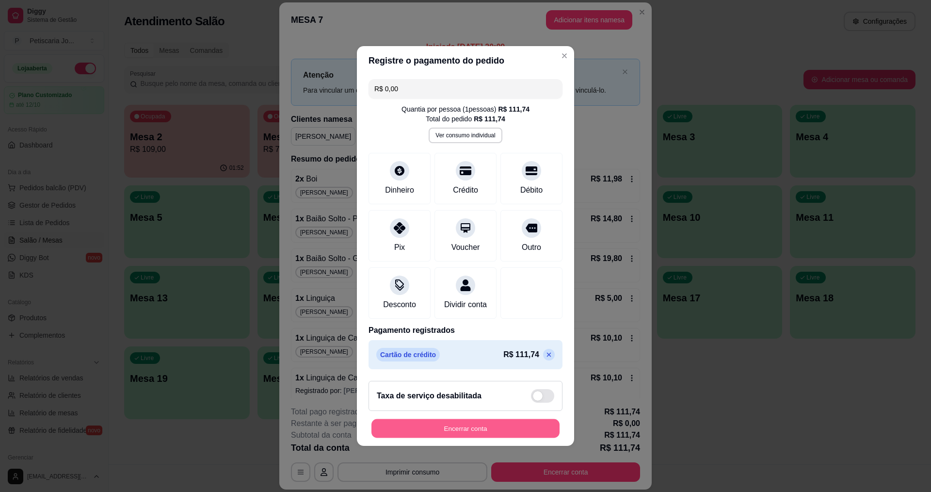
click at [501, 437] on button "Encerrar conta" at bounding box center [466, 428] width 188 height 19
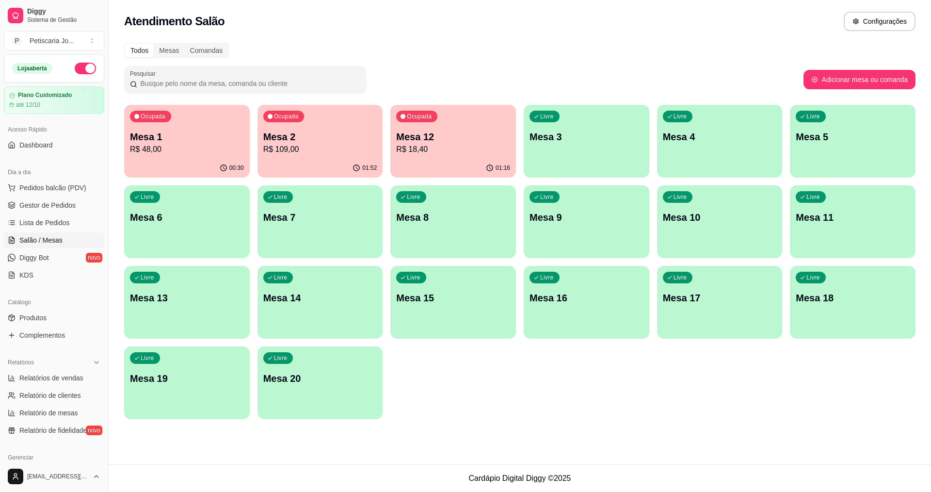
click at [449, 101] on div "Todos Mesas Comandas Pesquisar Adicionar mesa ou comanda Ocupada Mesa 1 R$ 48,0…" at bounding box center [520, 234] width 823 height 394
click at [429, 150] on div "Mesa 12 R$ 18,40" at bounding box center [453, 142] width 111 height 24
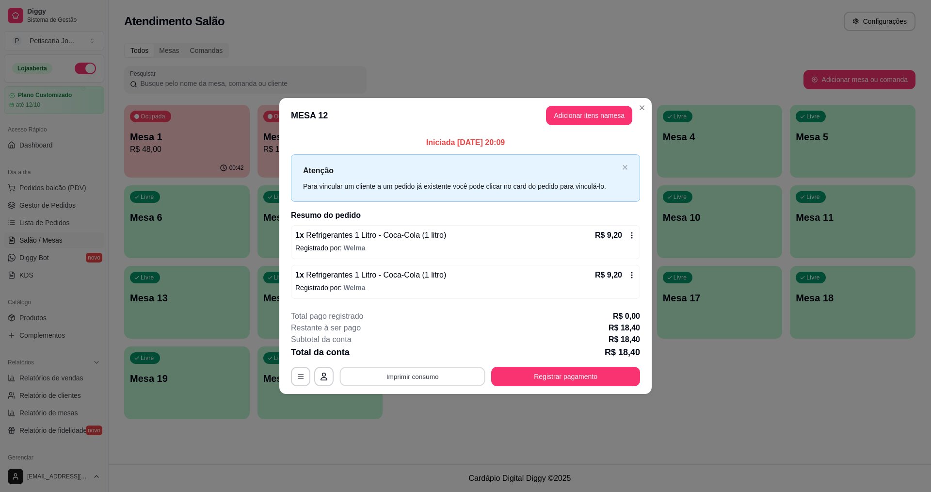
click at [434, 381] on button "Imprimir consumo" at bounding box center [413, 376] width 146 height 19
click at [437, 358] on button "IMPRESSORA" at bounding box center [416, 353] width 68 height 15
click at [510, 381] on button "Registrar pagamento" at bounding box center [565, 376] width 149 height 19
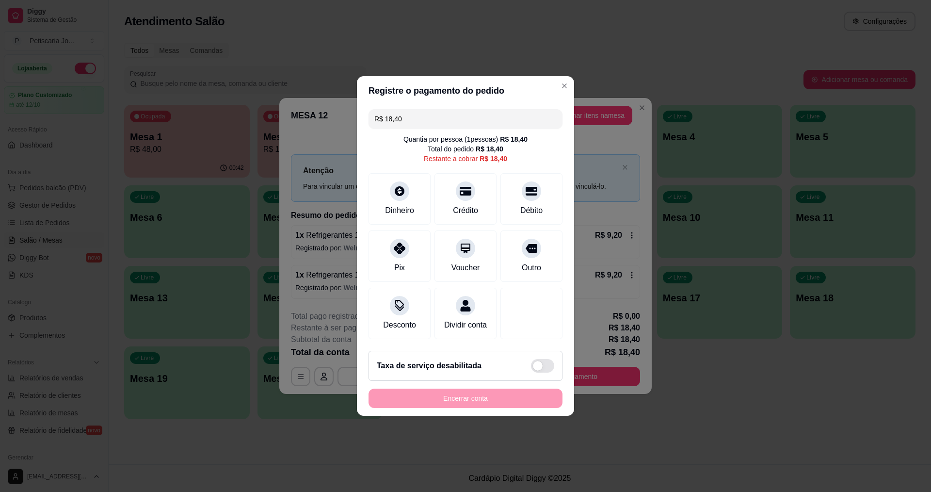
click at [408, 110] on input "R$ 18,40" at bounding box center [465, 118] width 182 height 19
drag, startPoint x: 408, startPoint y: 110, endPoint x: 386, endPoint y: 113, distance: 22.5
click at [386, 113] on input "R$ 18,40" at bounding box center [465, 118] width 182 height 19
click at [395, 189] on icon at bounding box center [399, 188] width 13 height 13
type input "R$ 0,00"
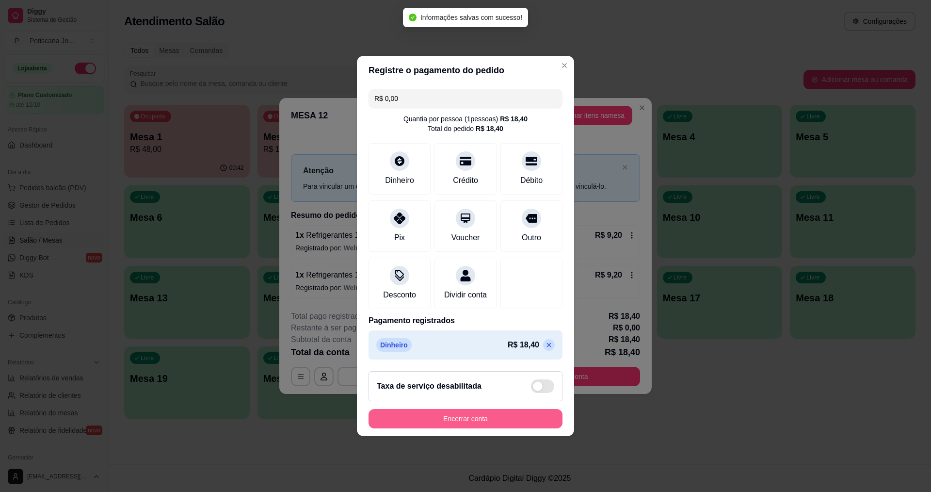
click at [477, 421] on button "Encerrar conta" at bounding box center [466, 418] width 194 height 19
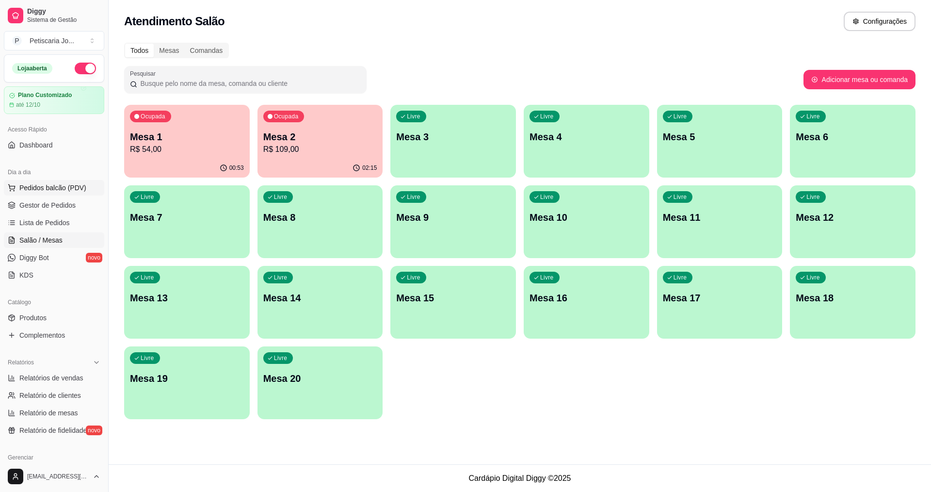
click at [53, 191] on span "Pedidos balcão (PDV)" at bounding box center [52, 188] width 67 height 10
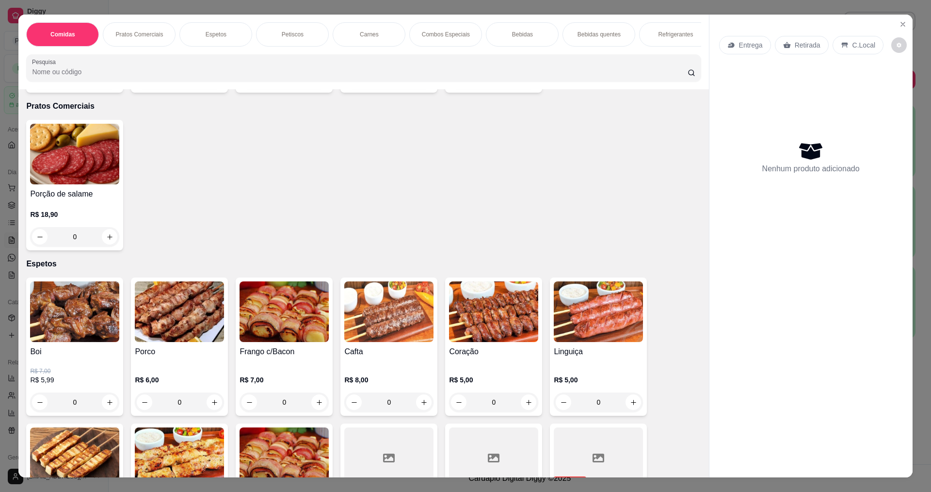
scroll to position [243, 0]
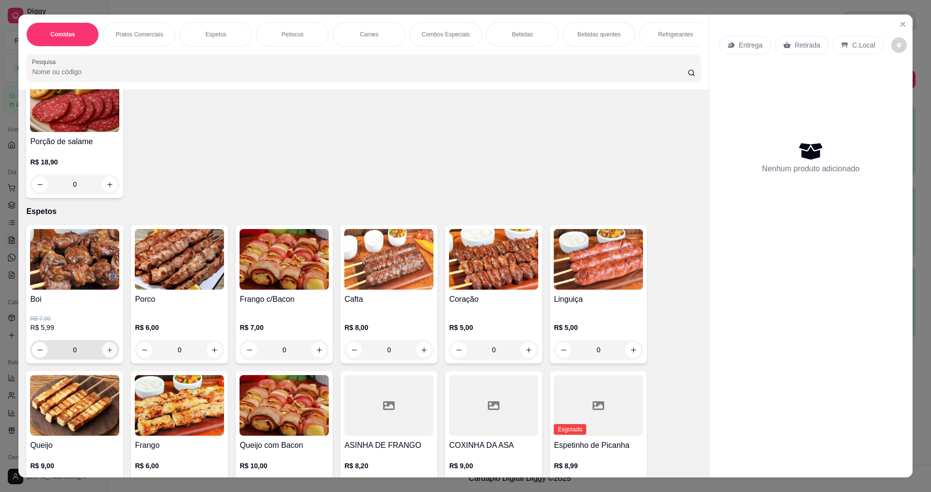
click at [111, 357] on button "increase-product-quantity" at bounding box center [109, 349] width 15 height 15
type input "1"
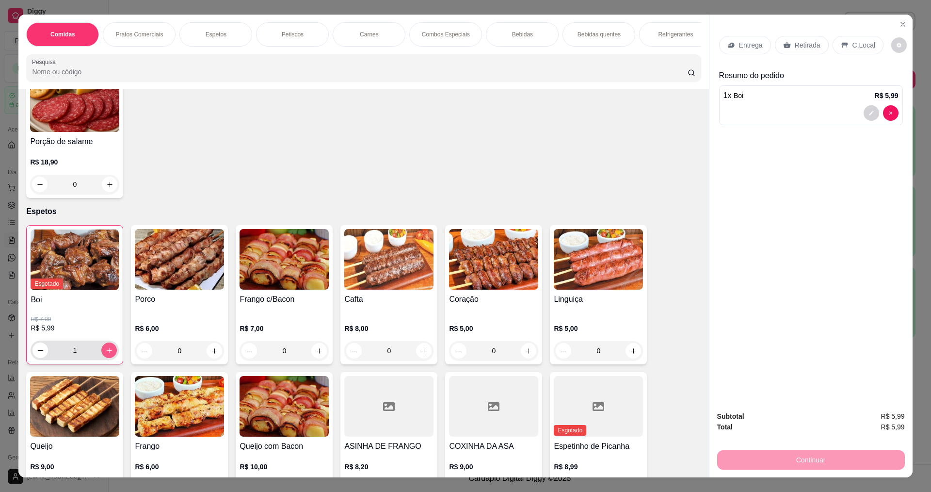
click at [111, 358] on button "increase-product-quantity" at bounding box center [109, 350] width 16 height 16
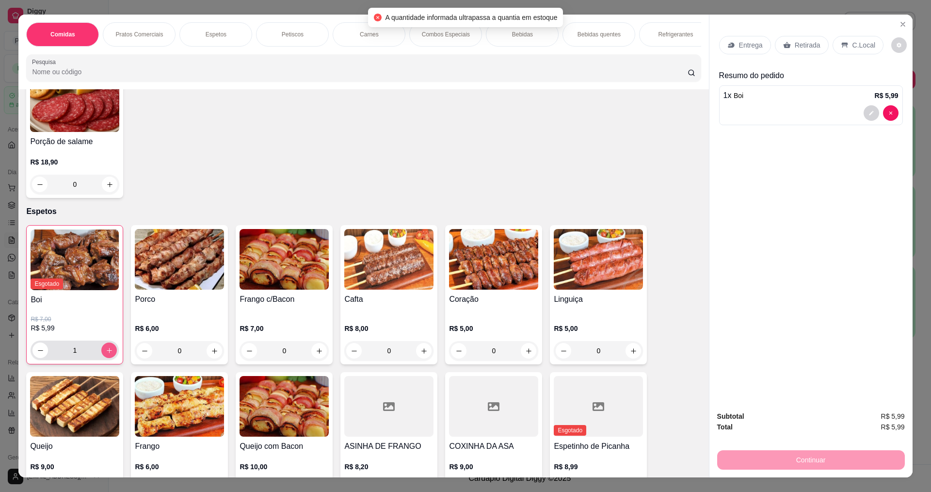
click at [108, 354] on icon "increase-product-quantity" at bounding box center [109, 350] width 7 height 7
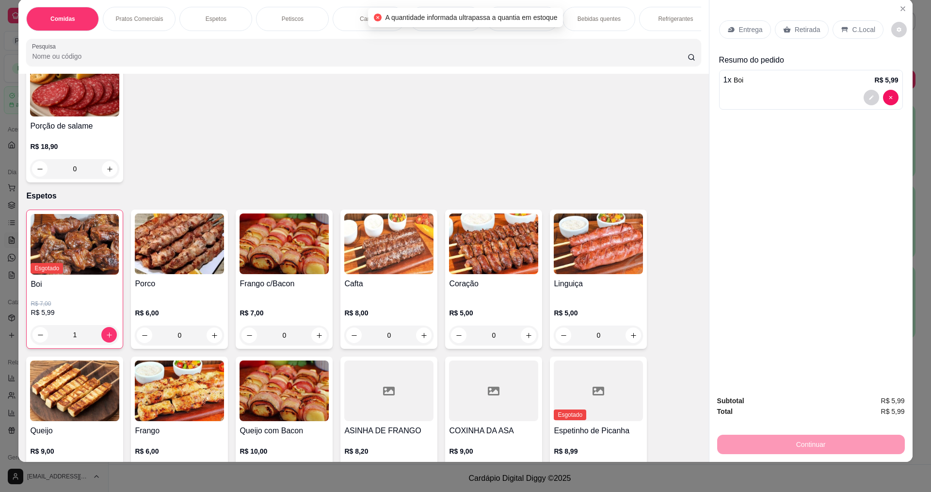
scroll to position [16, 0]
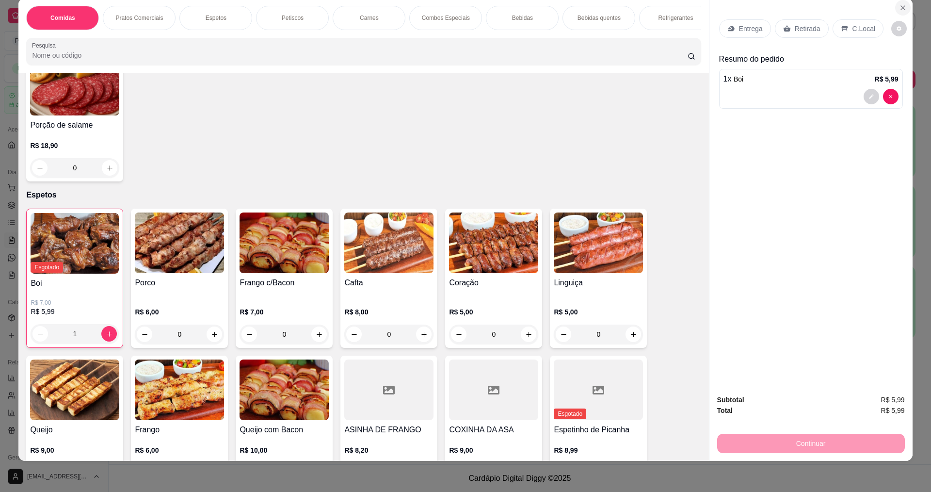
click at [900, 13] on button "Close" at bounding box center [903, 8] width 16 height 16
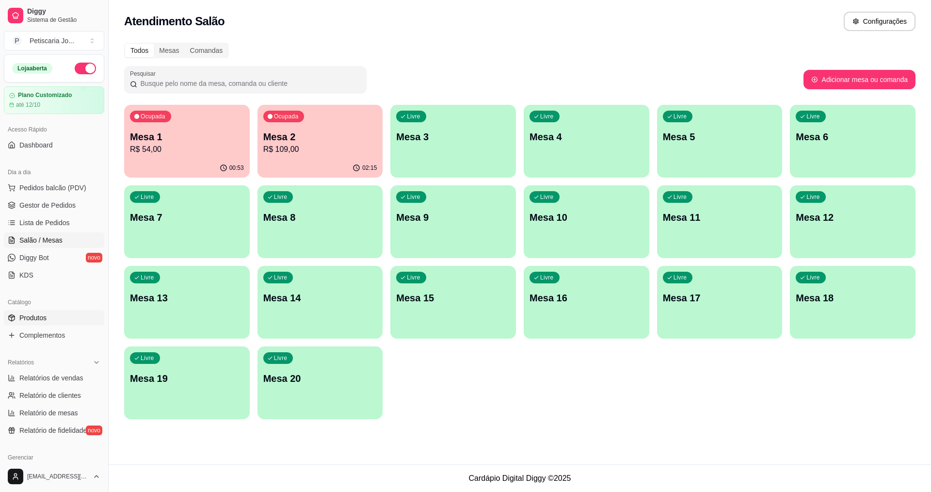
click at [30, 324] on link "Produtos" at bounding box center [54, 318] width 100 height 16
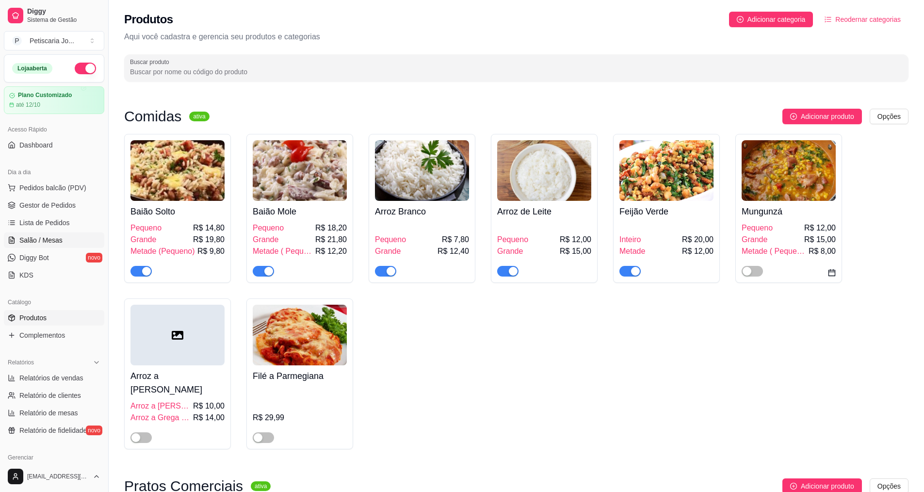
click at [36, 240] on span "Salão / Mesas" at bounding box center [40, 240] width 43 height 10
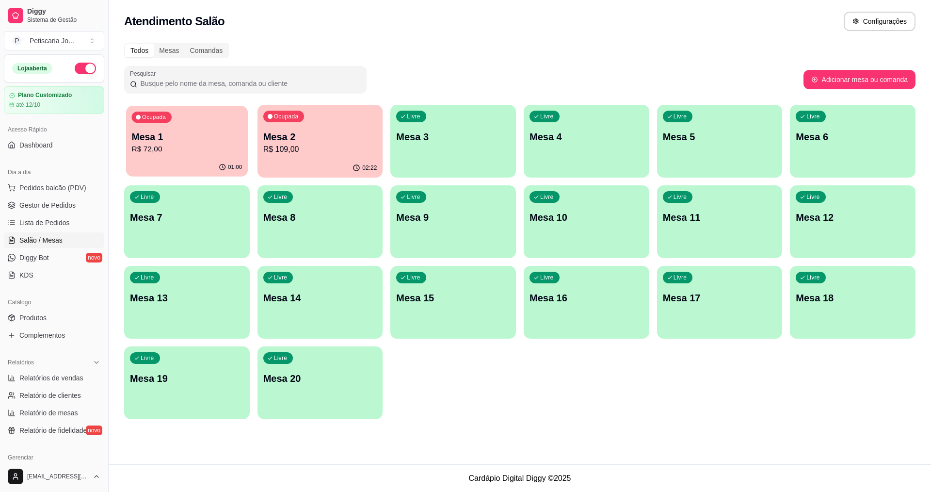
click at [187, 154] on p "R$ 72,00" at bounding box center [187, 149] width 111 height 11
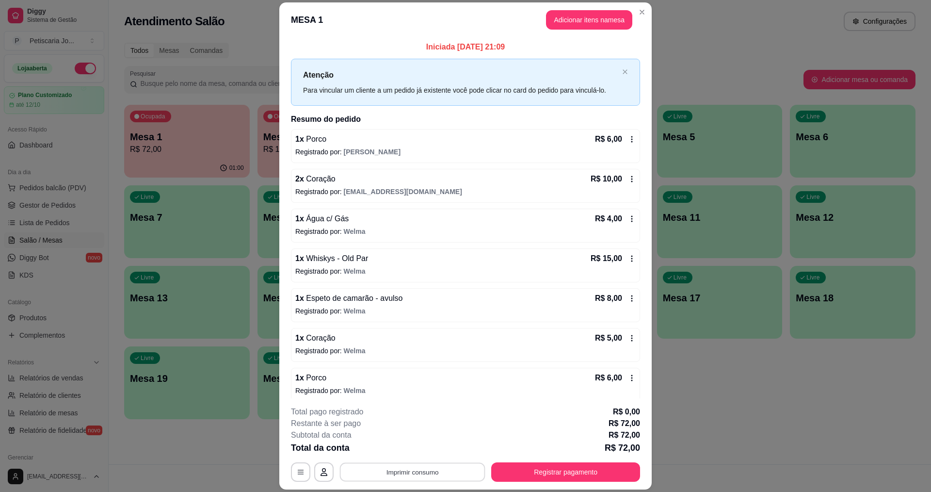
click at [443, 468] on button "Imprimir consumo" at bounding box center [413, 472] width 146 height 19
click at [417, 448] on button "IMPRESSORA" at bounding box center [412, 449] width 68 height 15
click at [515, 468] on button "Registrar pagamento" at bounding box center [566, 472] width 145 height 19
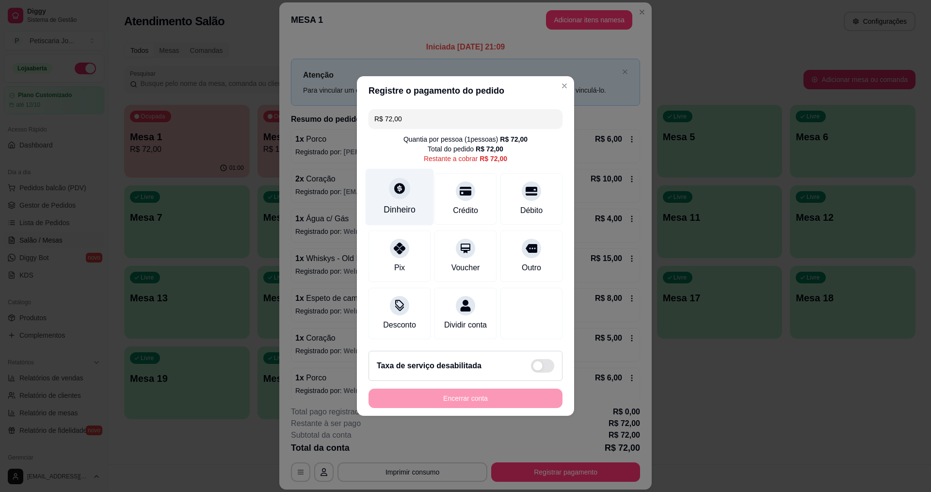
click at [408, 203] on div "Dinheiro" at bounding box center [400, 209] width 32 height 13
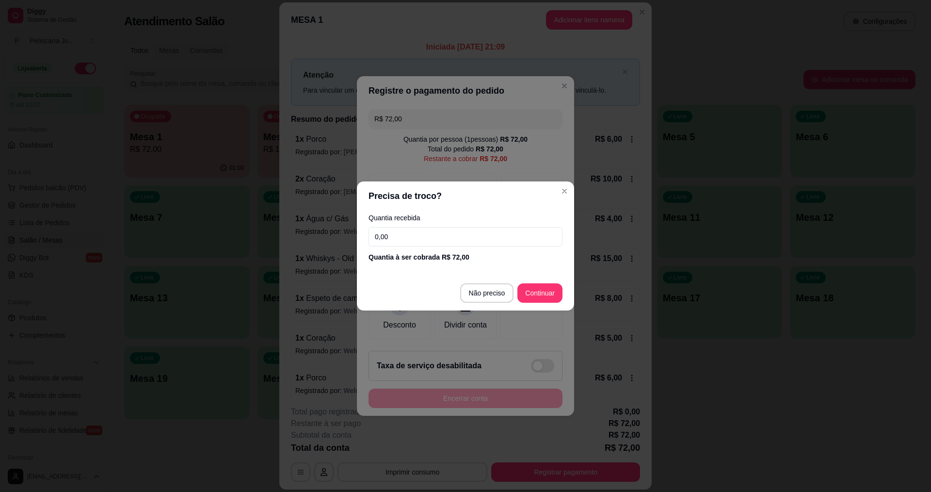
click at [408, 246] on input "0,00" at bounding box center [466, 236] width 194 height 19
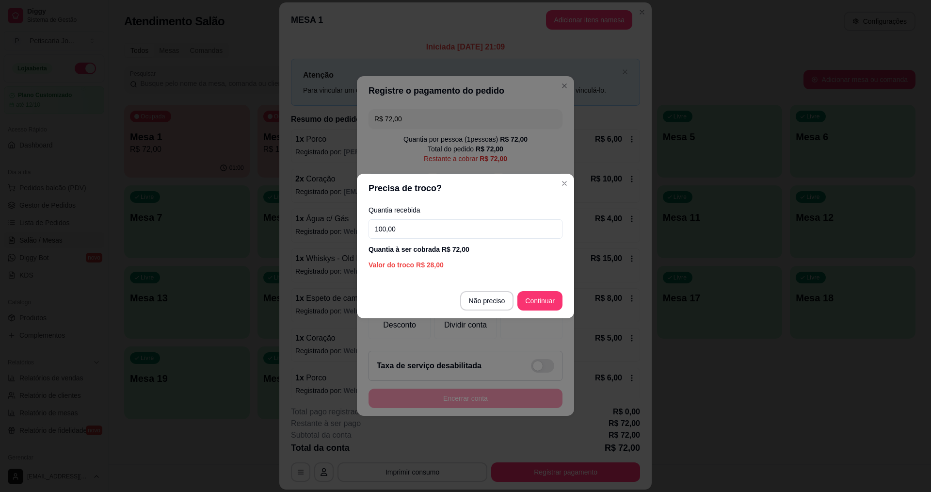
type input "100,00"
click at [564, 307] on footer "Não preciso Continuar" at bounding box center [465, 300] width 217 height 35
click at [521, 288] on footer "Não preciso Continuar" at bounding box center [465, 300] width 217 height 35
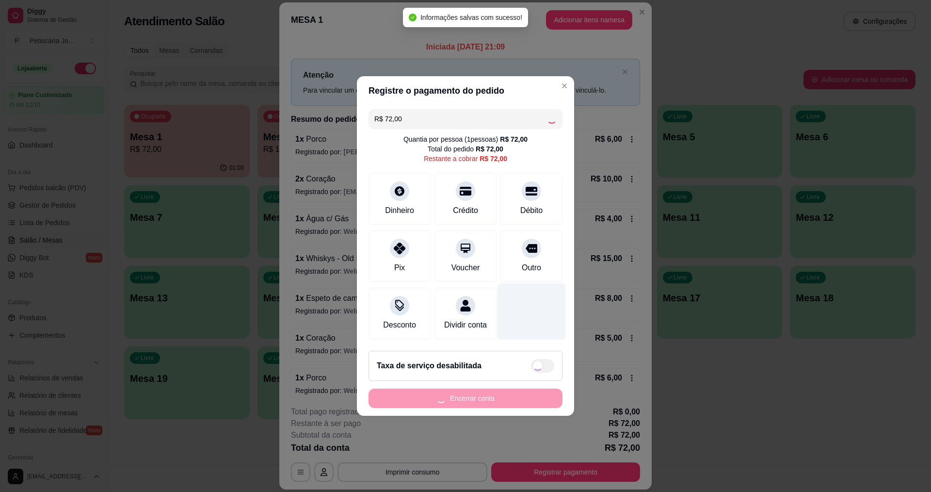
type input "R$ 0,00"
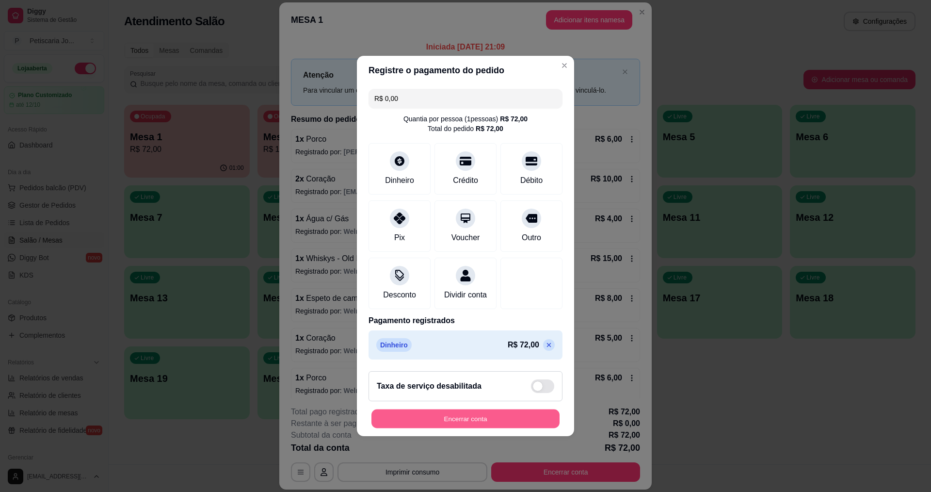
click at [506, 418] on button "Encerrar conta" at bounding box center [466, 418] width 188 height 19
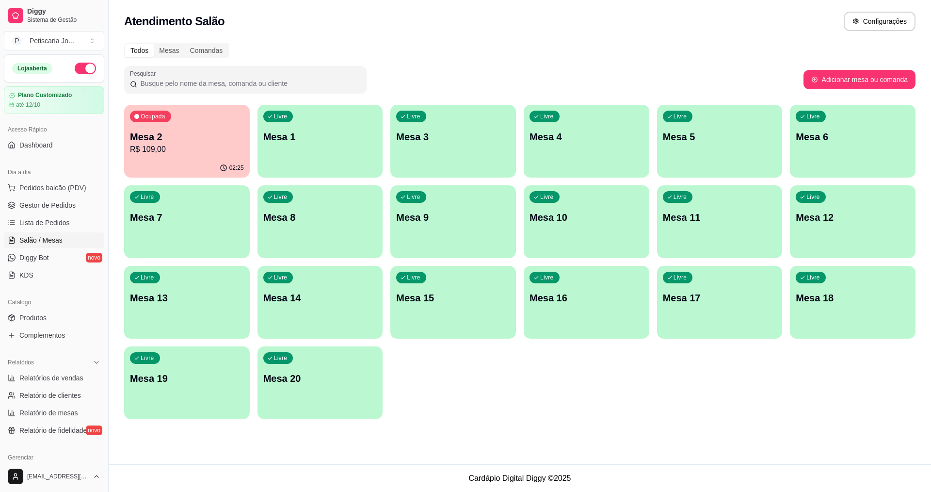
click at [230, 131] on p "Mesa 2" at bounding box center [187, 137] width 114 height 14
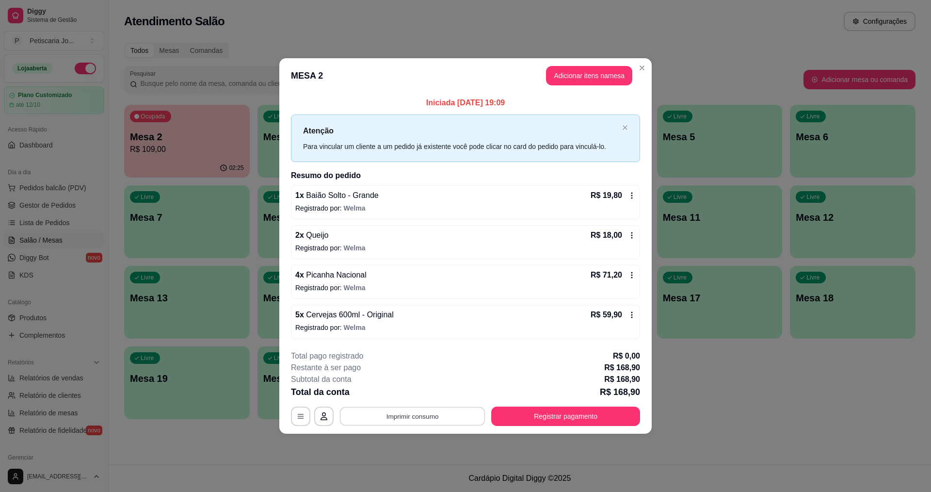
click at [421, 412] on button "Imprimir consumo" at bounding box center [413, 415] width 146 height 19
click at [401, 386] on button "IMPRESSORA" at bounding box center [415, 394] width 70 height 16
click at [587, 423] on button "Registrar pagamento" at bounding box center [566, 415] width 145 height 19
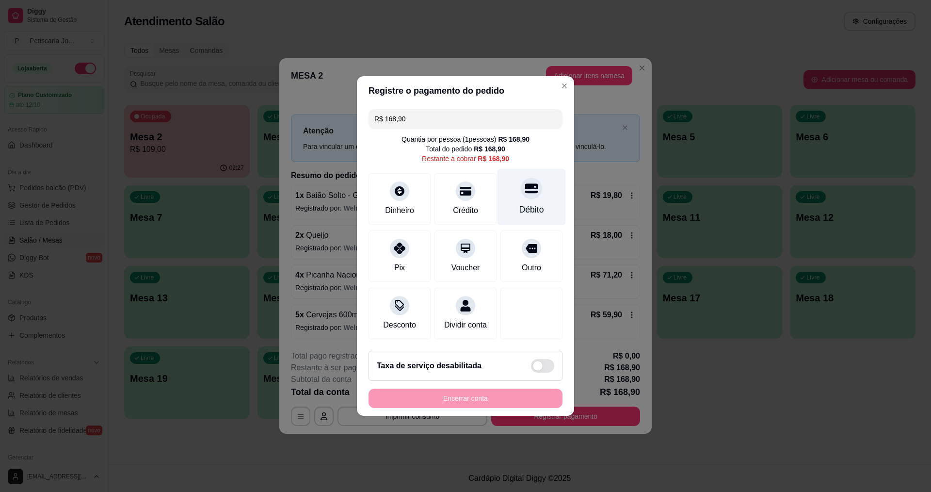
click at [528, 184] on icon at bounding box center [531, 188] width 13 height 13
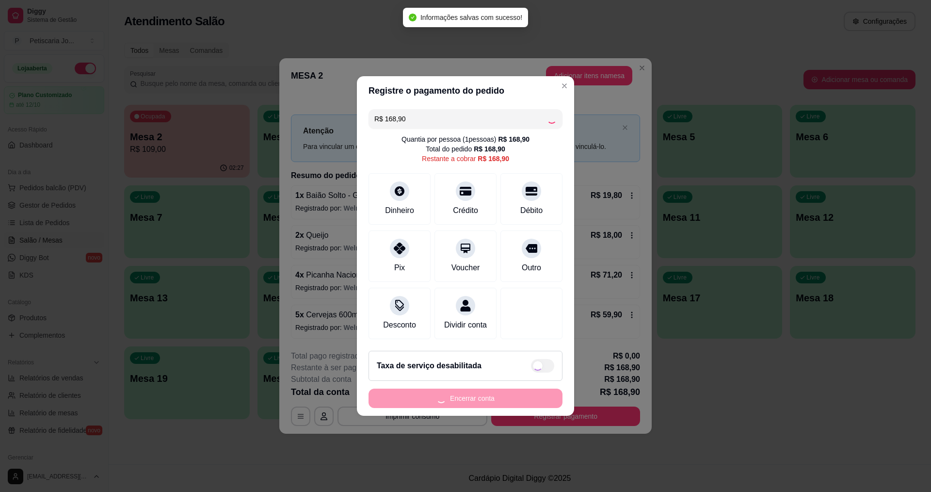
type input "R$ 0,00"
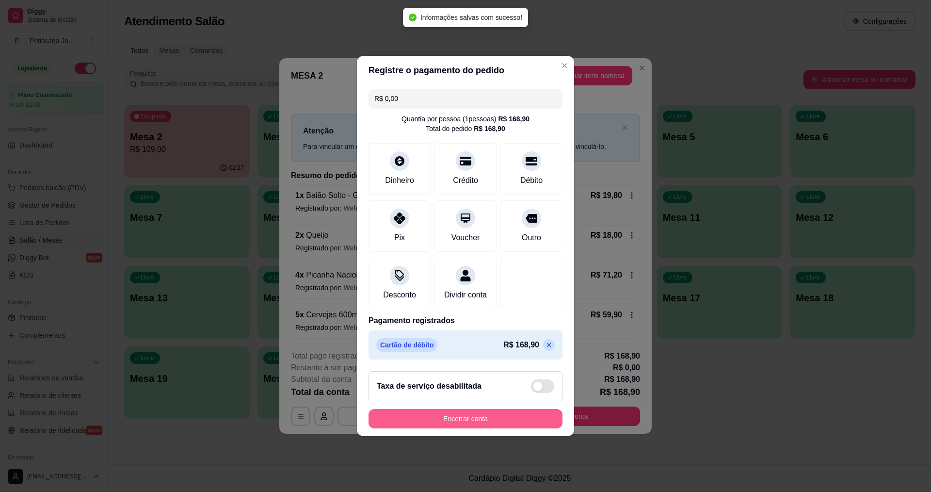
click at [497, 423] on button "Encerrar conta" at bounding box center [466, 418] width 194 height 19
